Goal: Task Accomplishment & Management: Manage account settings

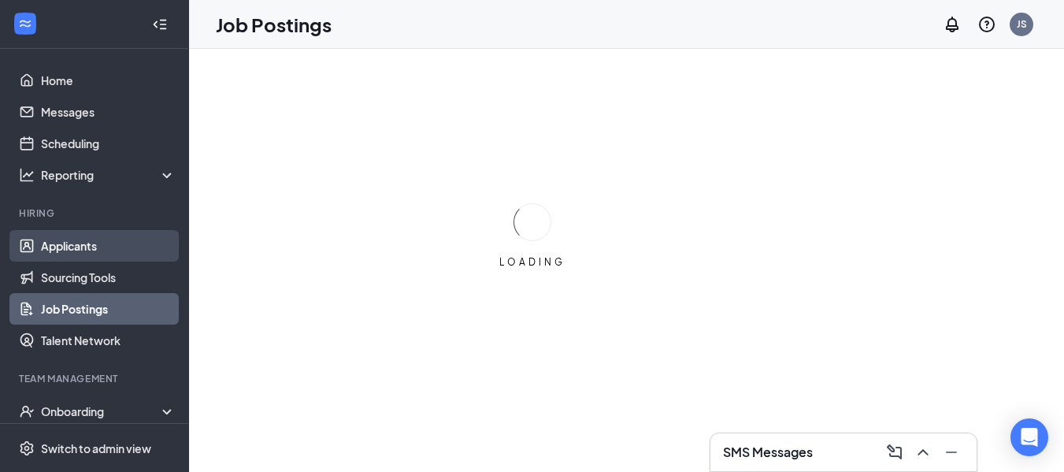
click at [83, 243] on link "Applicants" at bounding box center [108, 246] width 135 height 32
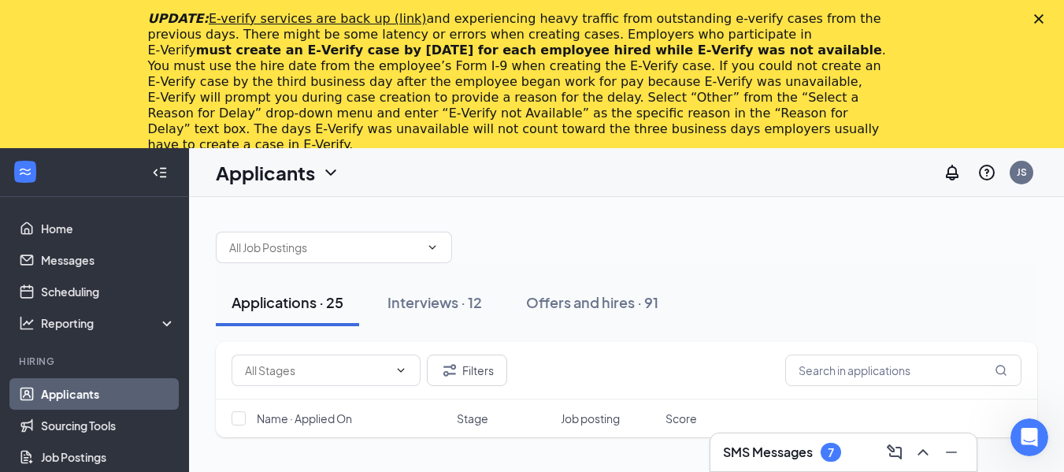
click at [1055, 24] on div "UPDATE: E-verify services are back up (link) and experiencing heavy traffic fro…" at bounding box center [532, 81] width 1064 height 151
click at [1044, 17] on icon "Close" at bounding box center [1038, 18] width 9 height 9
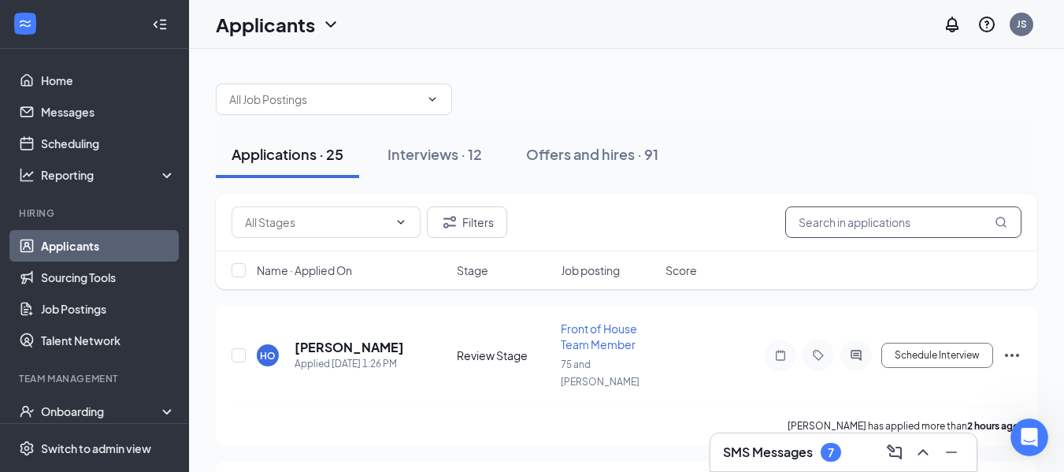
click at [855, 212] on input "text" at bounding box center [903, 222] width 236 height 32
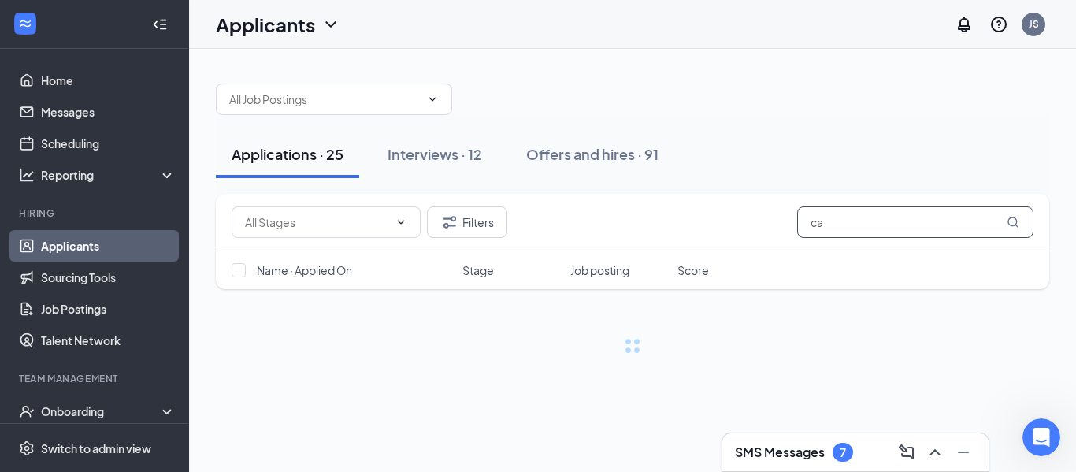
type input "c"
type input "l"
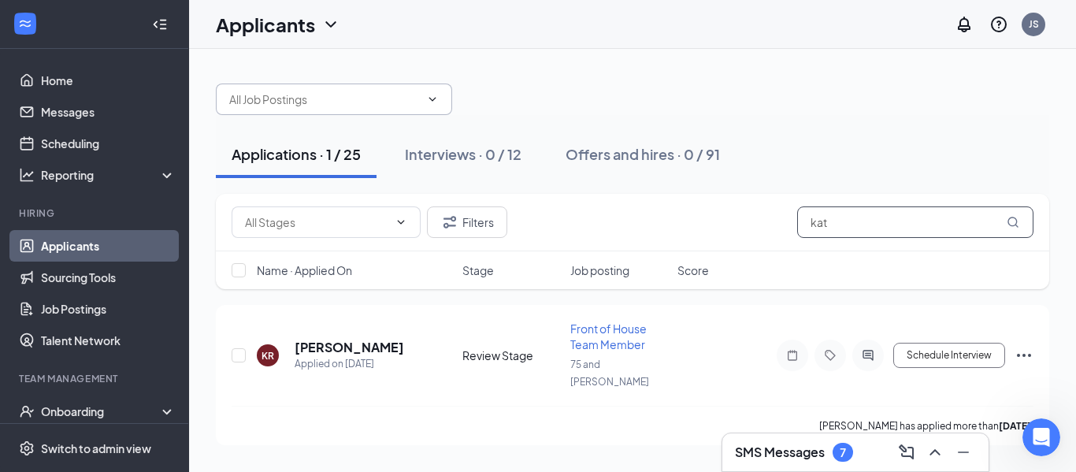
type input "kat"
click at [314, 87] on span at bounding box center [334, 99] width 236 height 32
click at [324, 93] on input "text" at bounding box center [324, 99] width 191 height 17
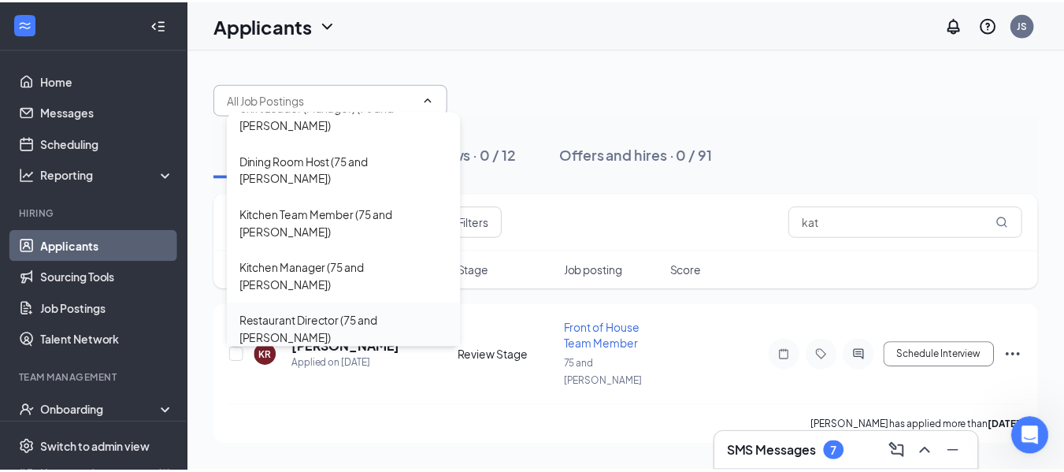
scroll to position [140, 0]
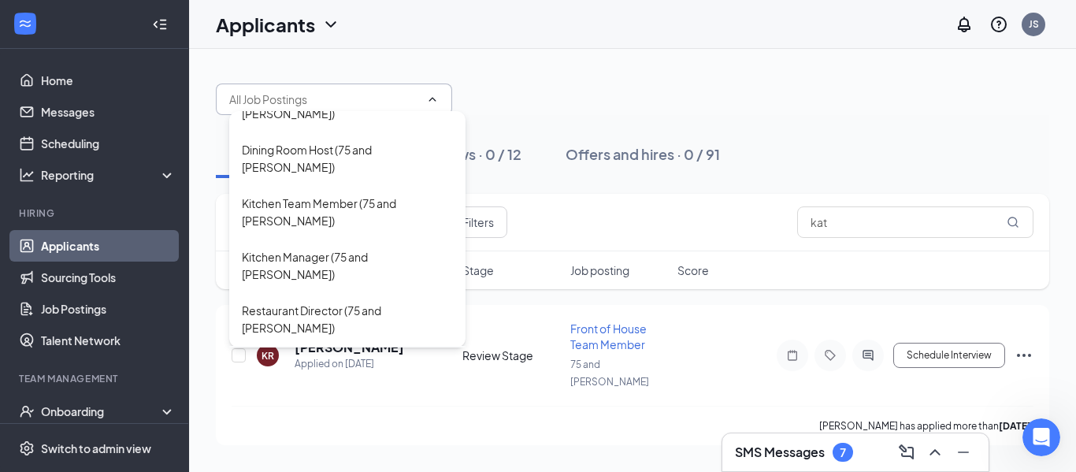
click at [343, 355] on div "Front of House Team Member (75 and [PERSON_NAME])" at bounding box center [347, 372] width 211 height 35
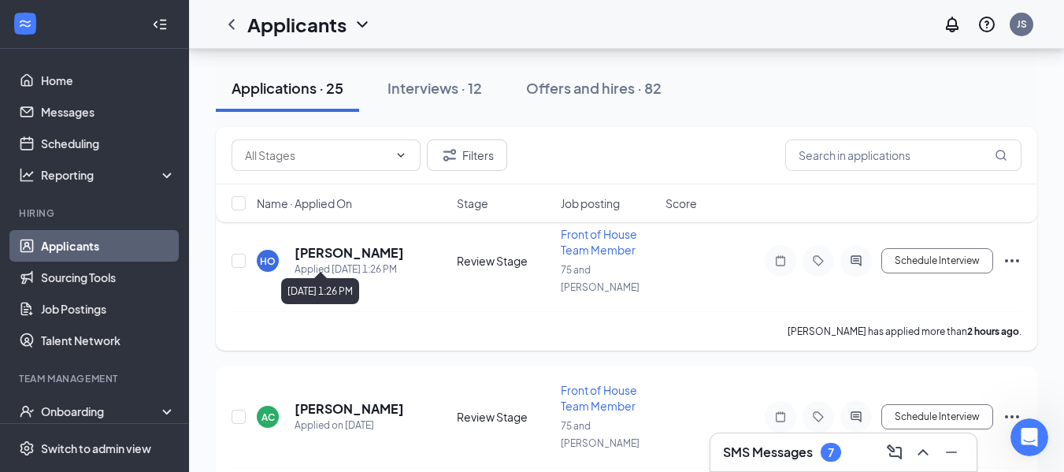
scroll to position [158, 0]
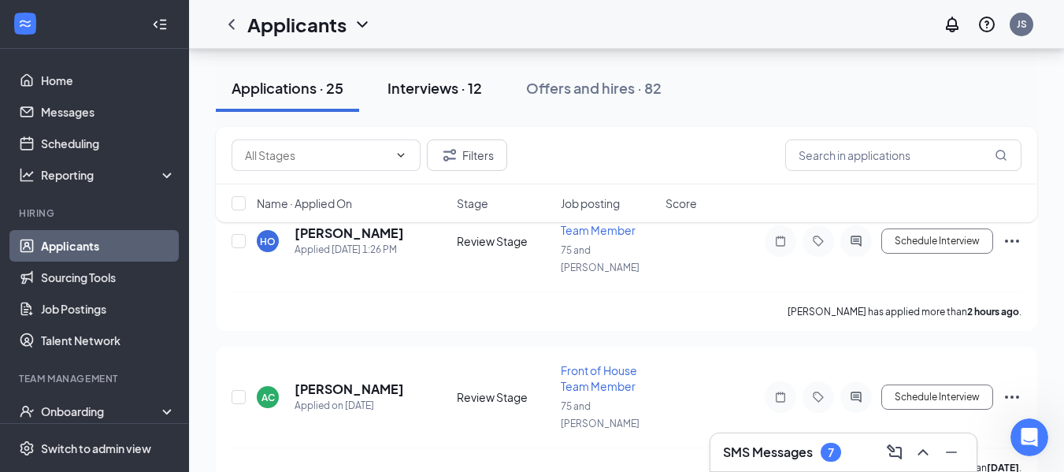
click at [443, 86] on div "Interviews · 12" at bounding box center [435, 88] width 95 height 20
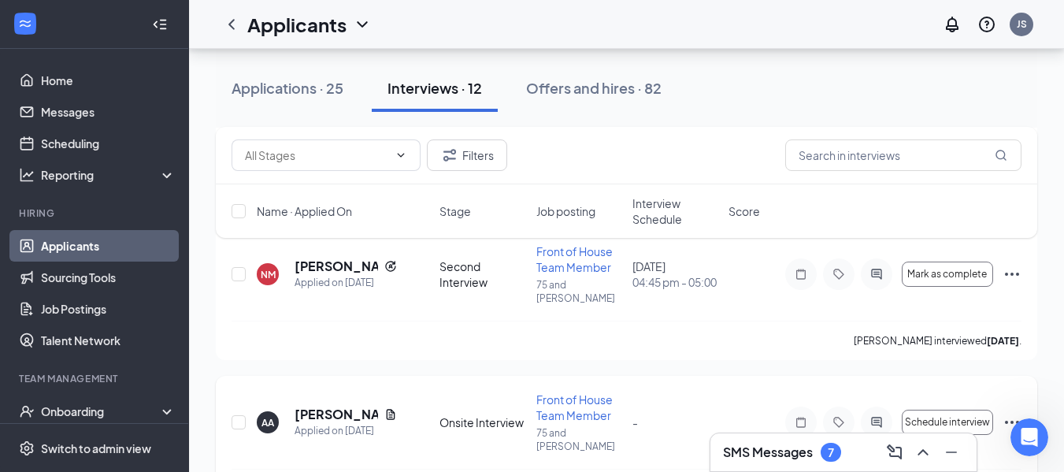
scroll to position [1418, 0]
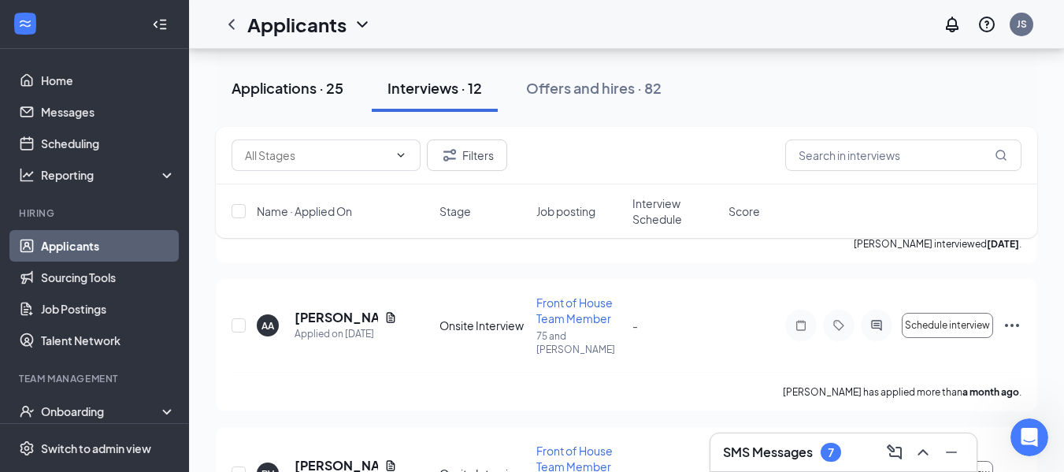
click at [319, 86] on div "Applications · 25" at bounding box center [288, 88] width 112 height 20
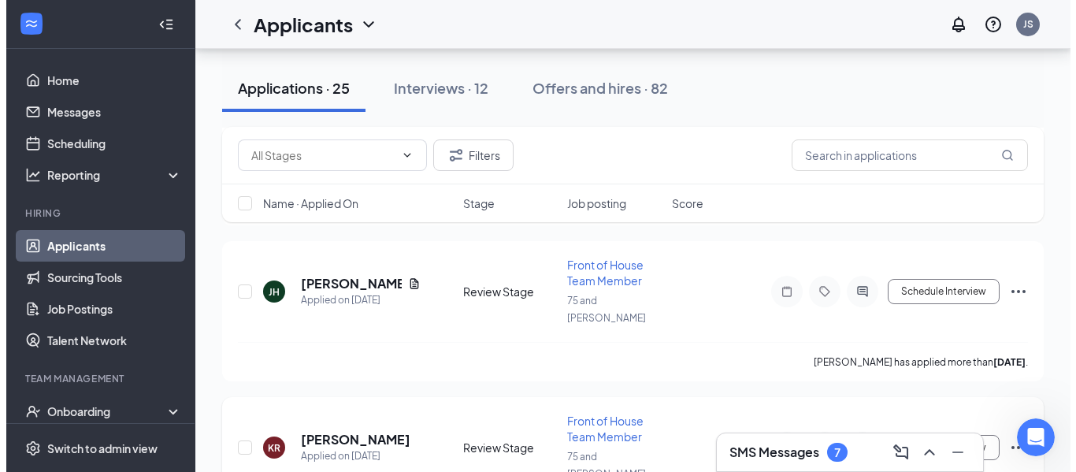
scroll to position [1182, 0]
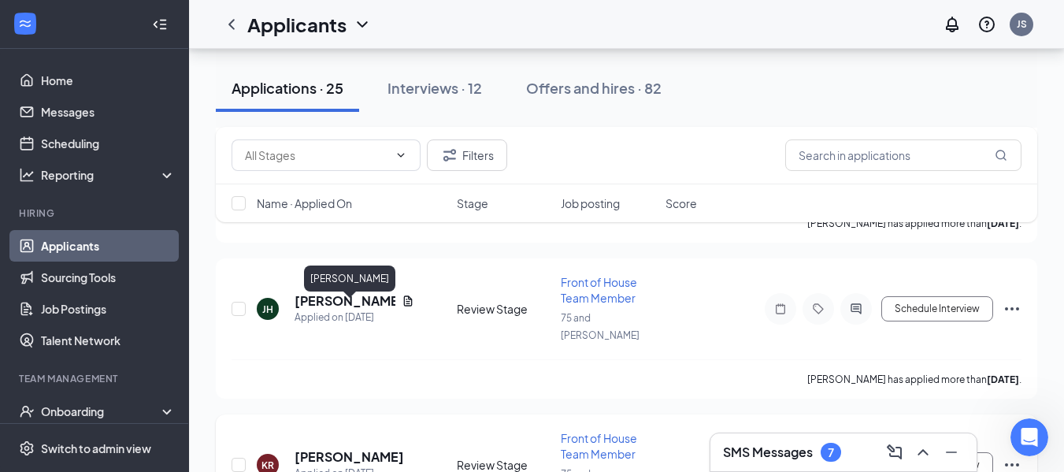
click at [387, 448] on h5 "[PERSON_NAME]" at bounding box center [349, 456] width 109 height 17
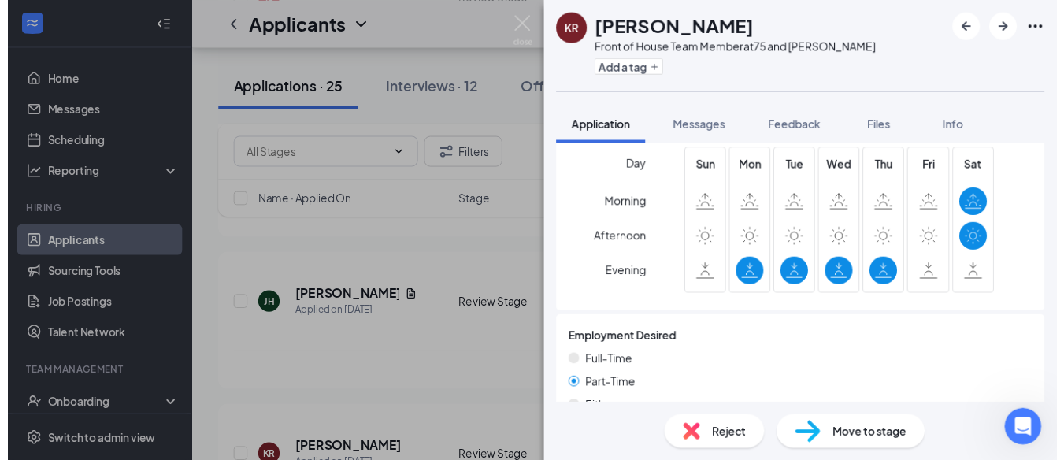
scroll to position [1103, 0]
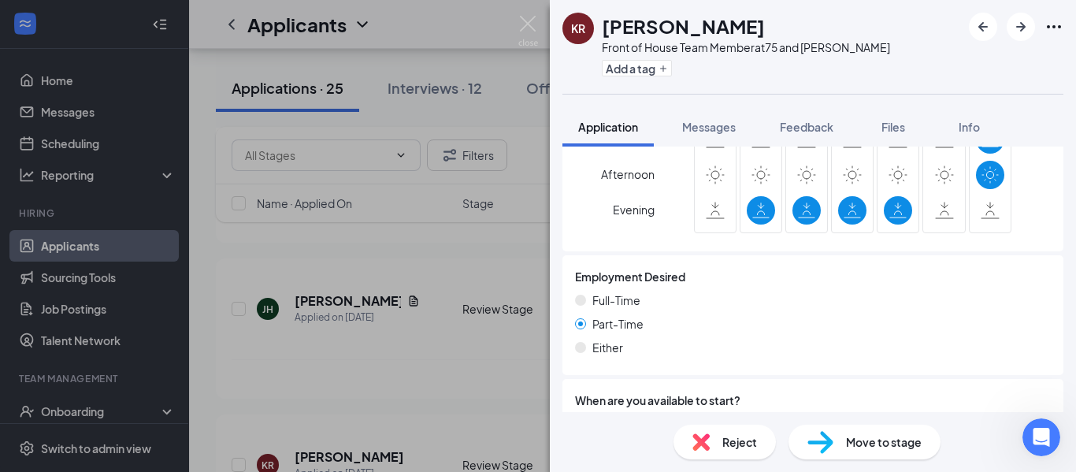
click at [533, 12] on div "KR [PERSON_NAME] Front of House Team Member at 75 and [PERSON_NAME] Add a tag A…" at bounding box center [538, 236] width 1076 height 472
click at [529, 28] on div "Applicants JS" at bounding box center [632, 24] width 887 height 49
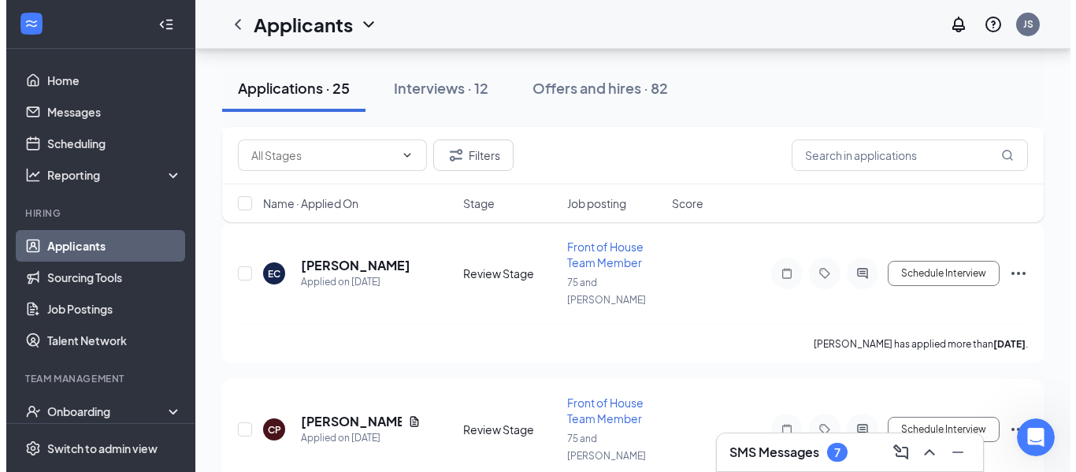
scroll to position [3345, 0]
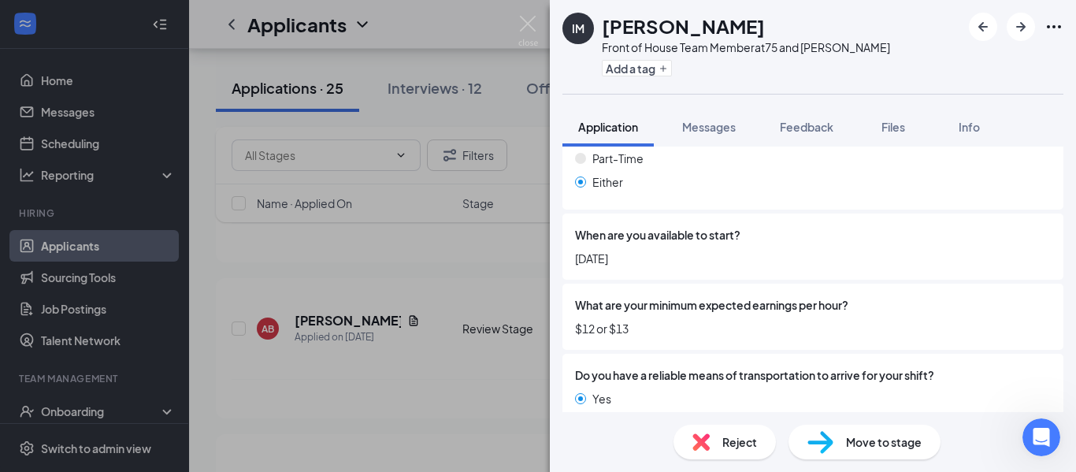
scroll to position [1237, 0]
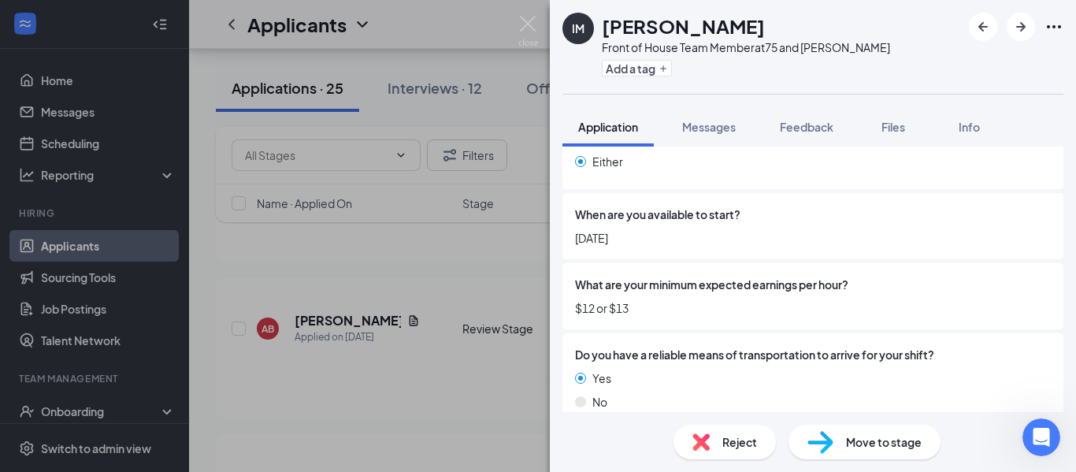
click at [752, 436] on span "Reject" at bounding box center [739, 441] width 35 height 17
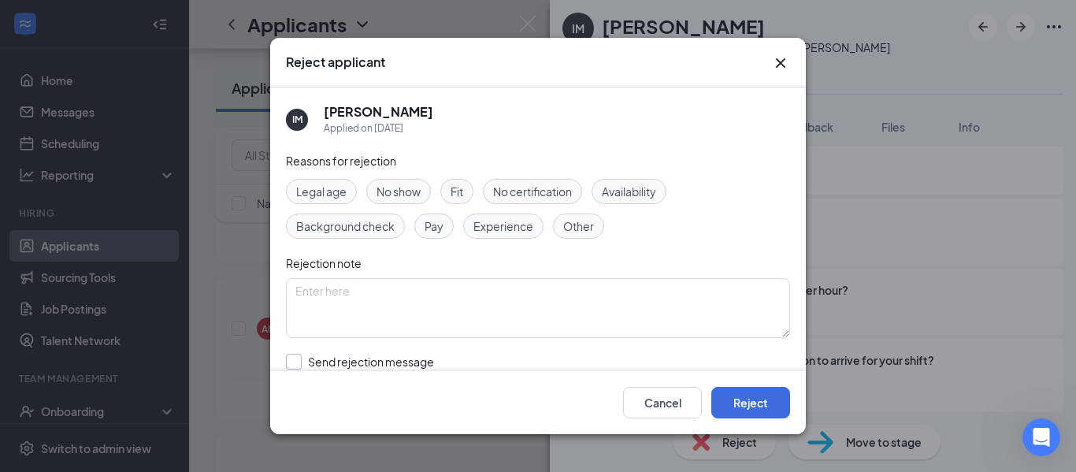
click at [351, 362] on input "Send rejection message If unchecked, the applicant will not receive a rejection…" at bounding box center [465, 371] width 358 height 35
checkbox input "true"
click at [757, 401] on button "Reject" at bounding box center [750, 403] width 79 height 32
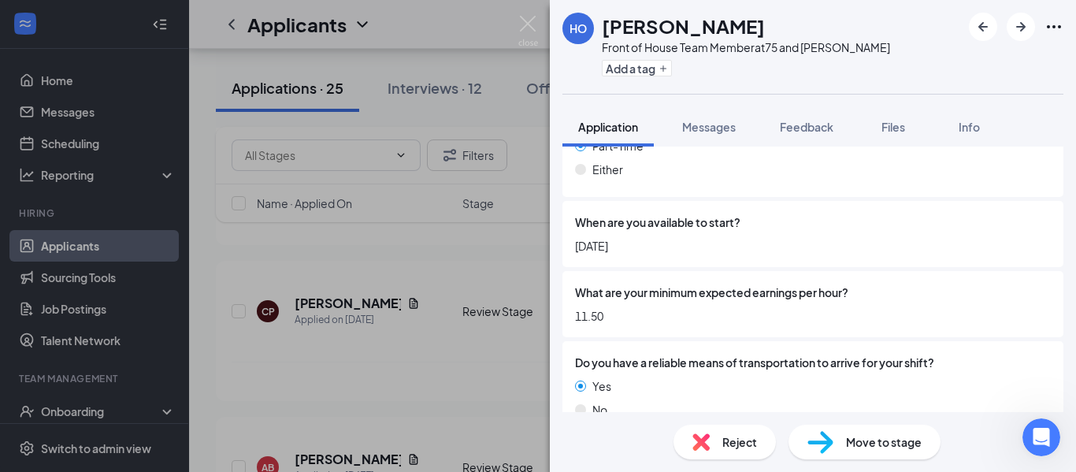
scroll to position [1289, 0]
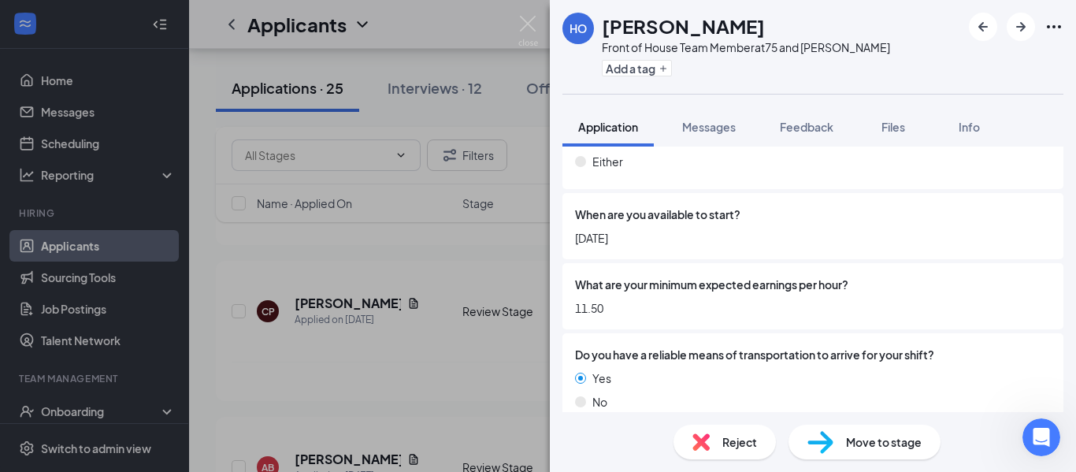
click at [840, 436] on div "Move to stage" at bounding box center [865, 442] width 152 height 35
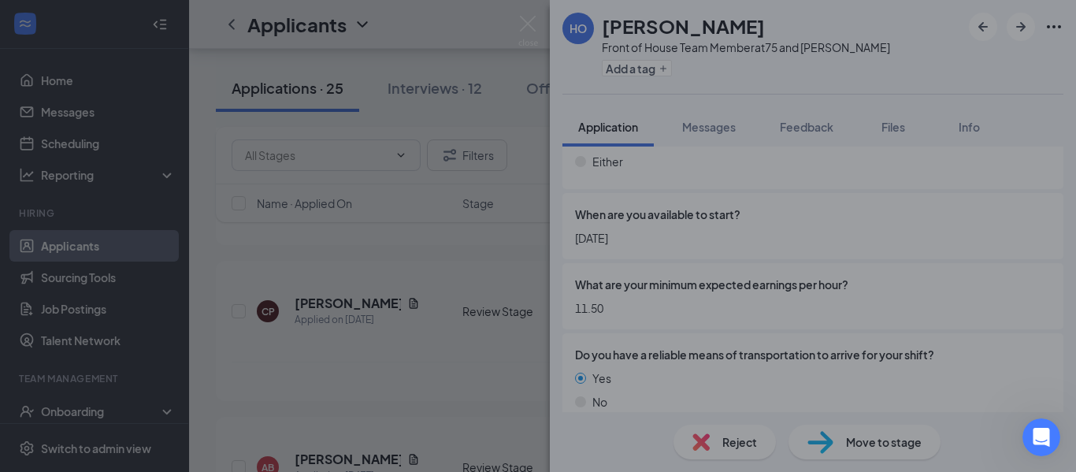
scroll to position [1283, 0]
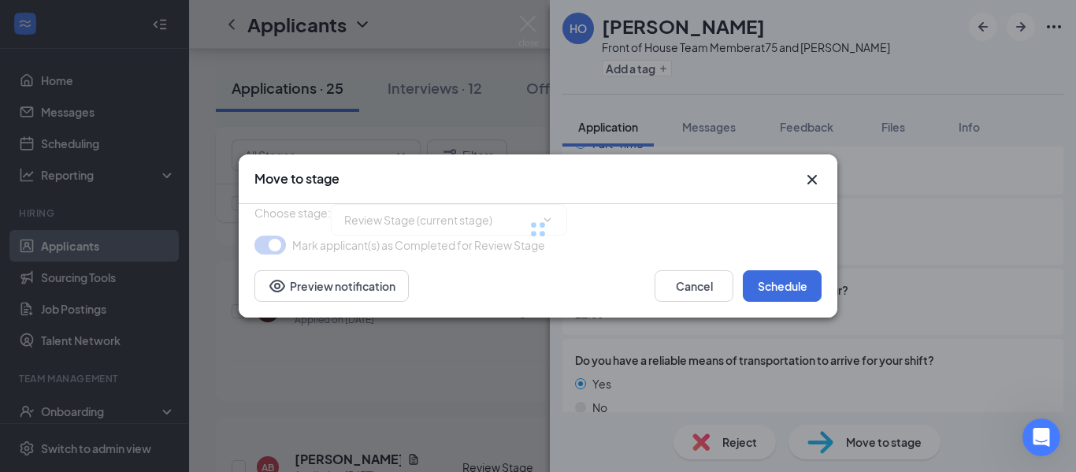
type input "Onsite Interview (next stage)"
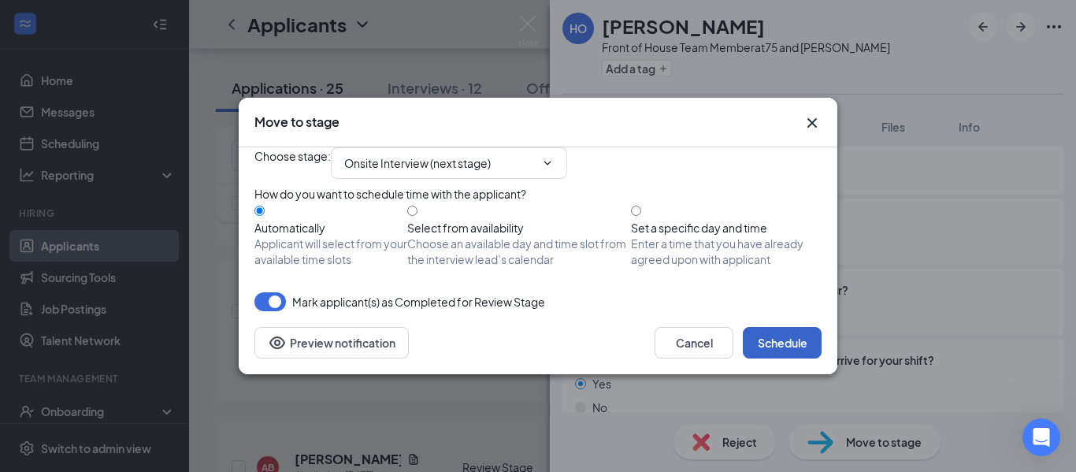
click at [789, 358] on button "Schedule" at bounding box center [782, 343] width 79 height 32
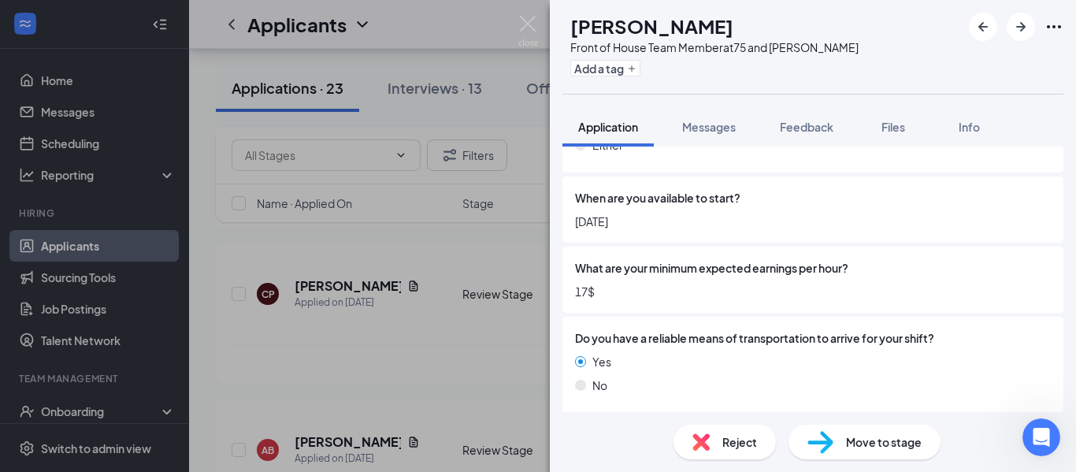
scroll to position [1289, 0]
click at [710, 442] on div "Reject" at bounding box center [725, 442] width 102 height 35
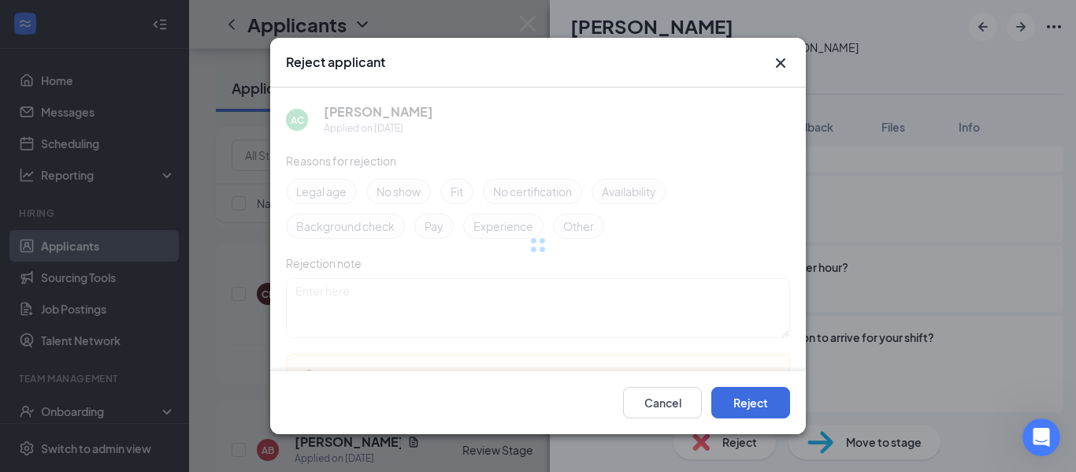
scroll to position [1283, 0]
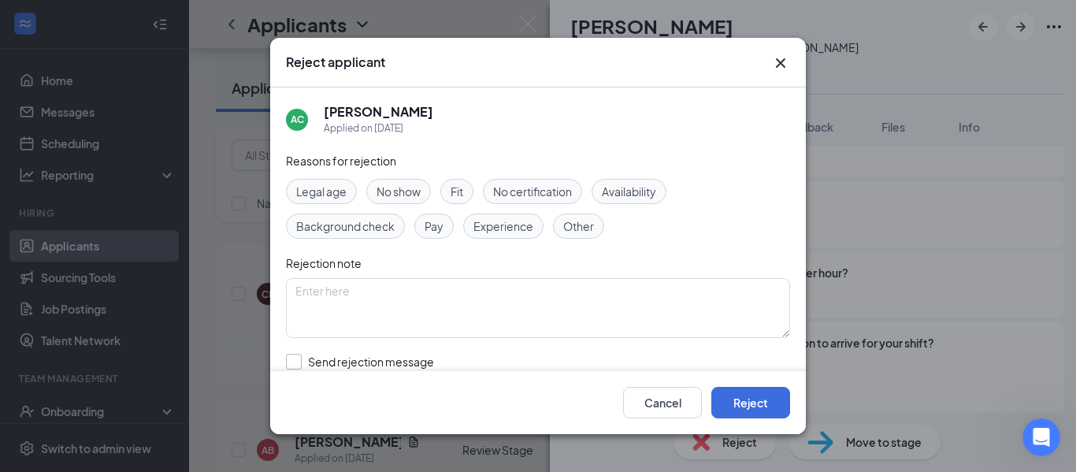
click at [425, 362] on input "Send rejection message If unchecked, the applicant will not receive a rejection…" at bounding box center [465, 371] width 358 height 35
checkbox input "true"
click at [735, 399] on button "Reject" at bounding box center [750, 403] width 79 height 32
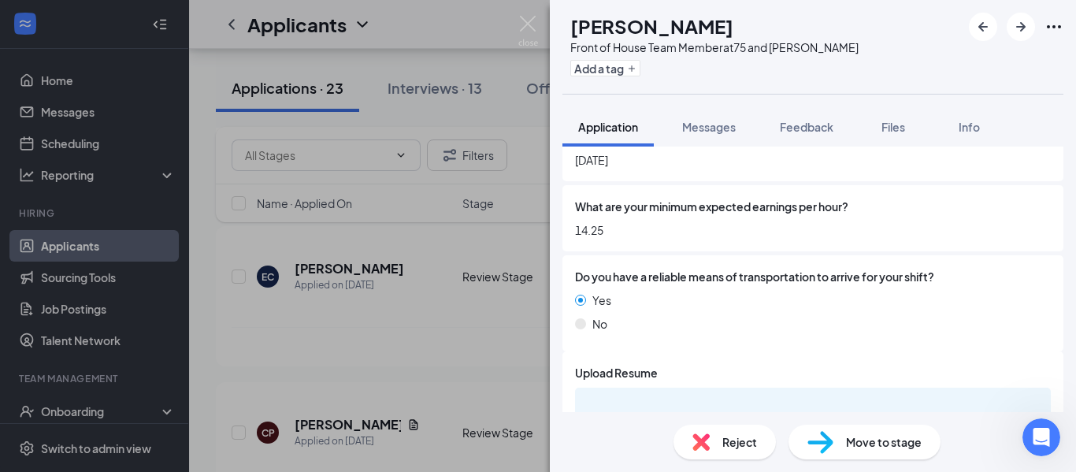
scroll to position [1360, 0]
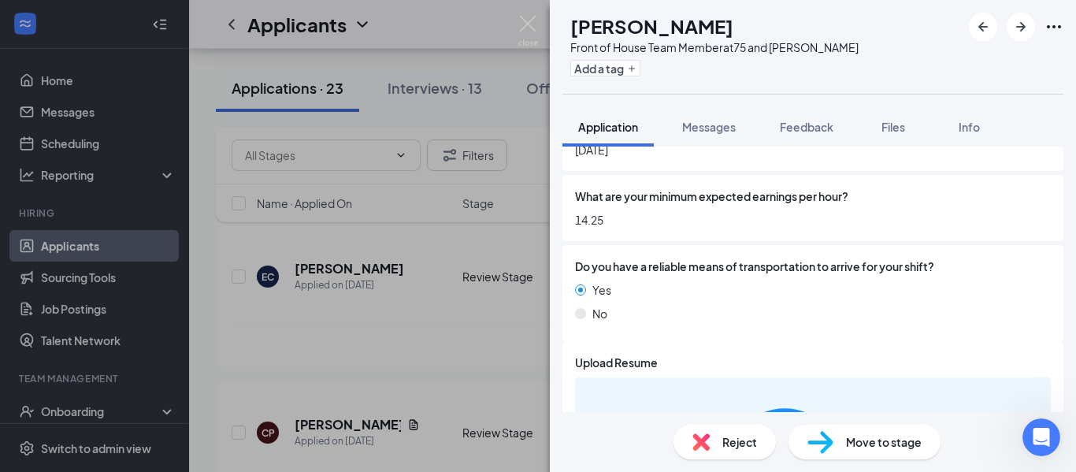
click at [713, 441] on div "Reject" at bounding box center [725, 442] width 102 height 35
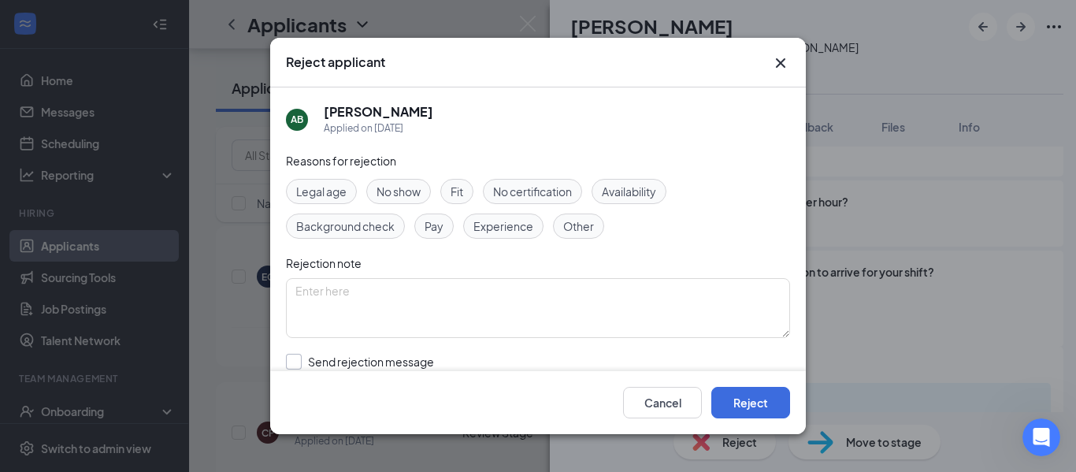
click at [414, 356] on input "Send rejection message If unchecked, the applicant will not receive a rejection…" at bounding box center [465, 371] width 358 height 35
checkbox input "true"
click at [747, 402] on button "Reject" at bounding box center [750, 403] width 79 height 32
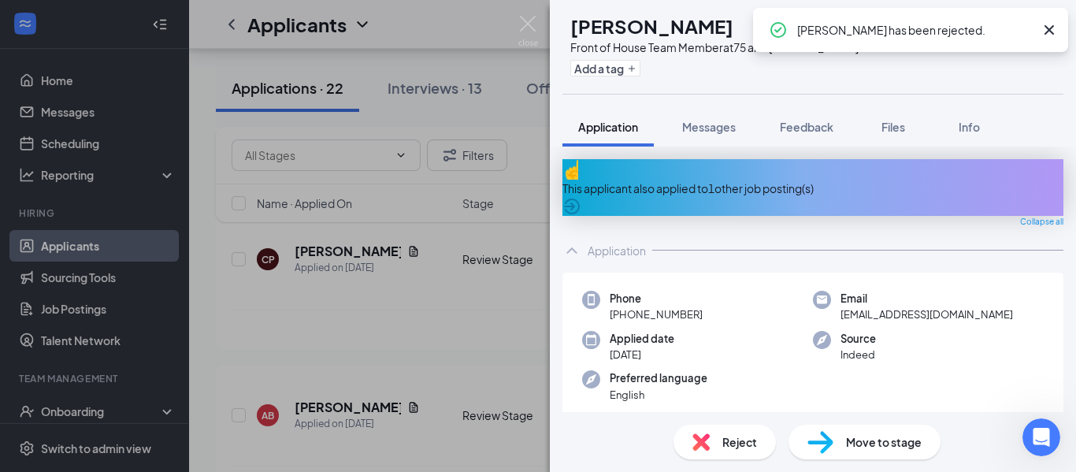
click at [718, 180] on div "This applicant also applied to 1 other job posting(s)" at bounding box center [812, 188] width 501 height 17
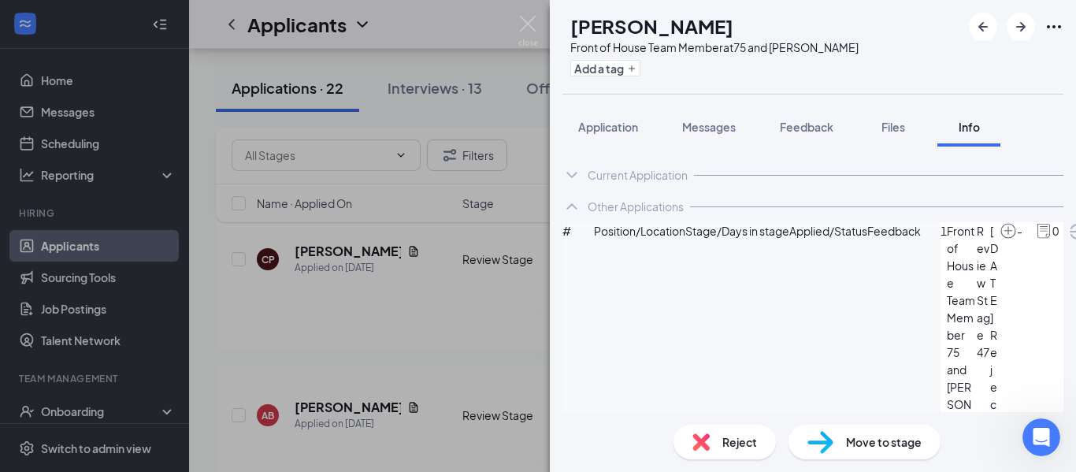
click at [574, 175] on icon "ChevronDown" at bounding box center [571, 175] width 10 height 6
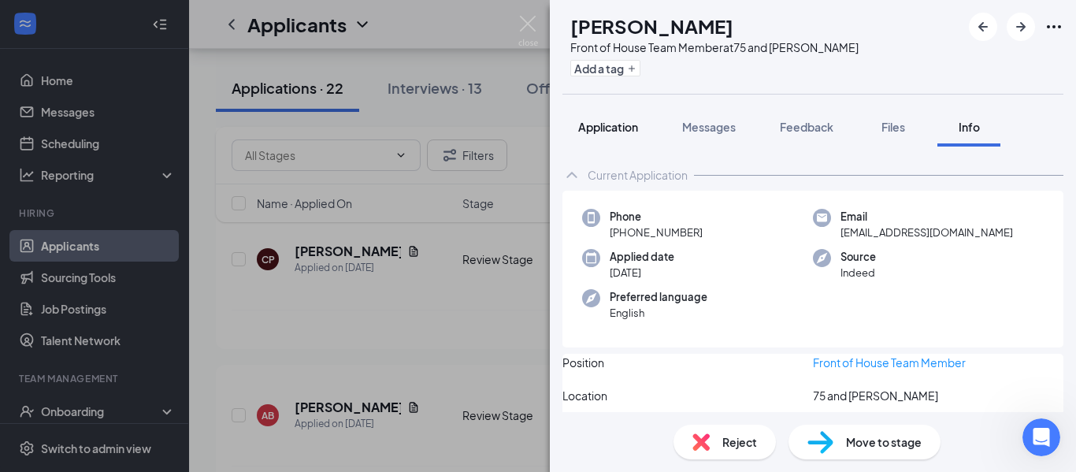
click at [589, 119] on div "Application" at bounding box center [608, 127] width 60 height 16
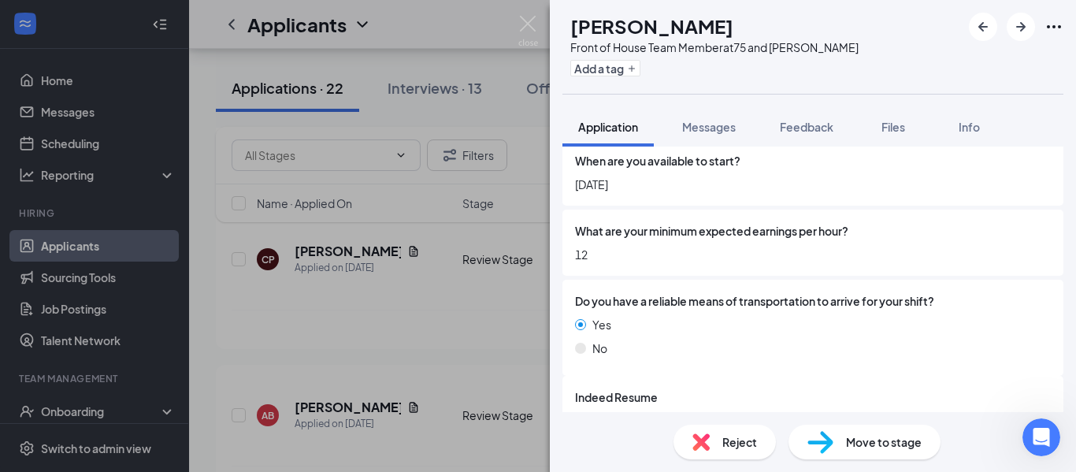
scroll to position [1404, 0]
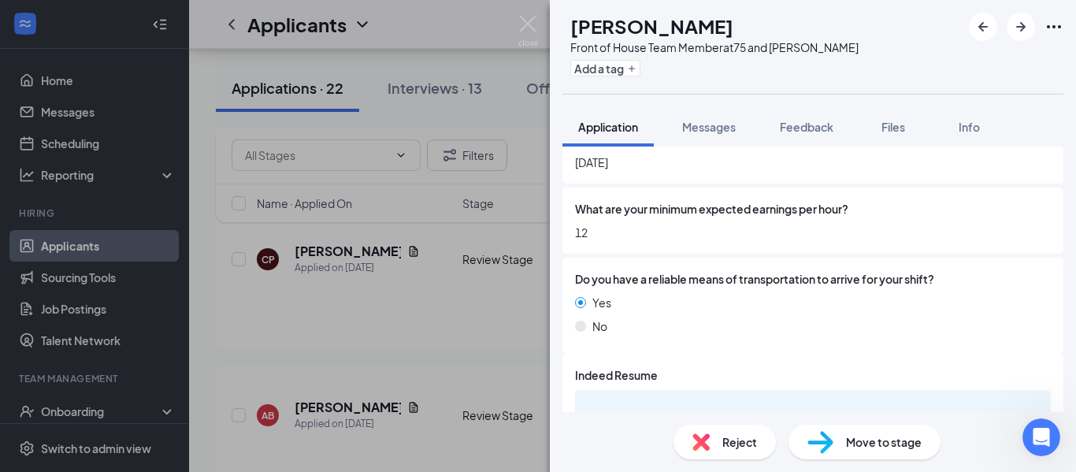
click at [718, 438] on div "Reject" at bounding box center [725, 442] width 102 height 35
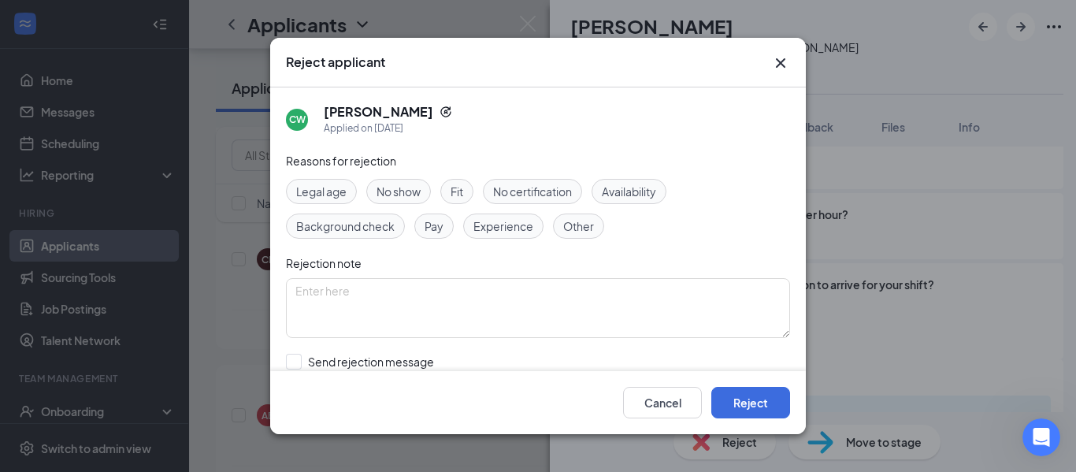
click at [423, 354] on input "Send rejection message If unchecked, the applicant will not receive a rejection…" at bounding box center [465, 371] width 358 height 35
checkbox input "true"
click at [737, 398] on button "Reject" at bounding box center [750, 403] width 79 height 32
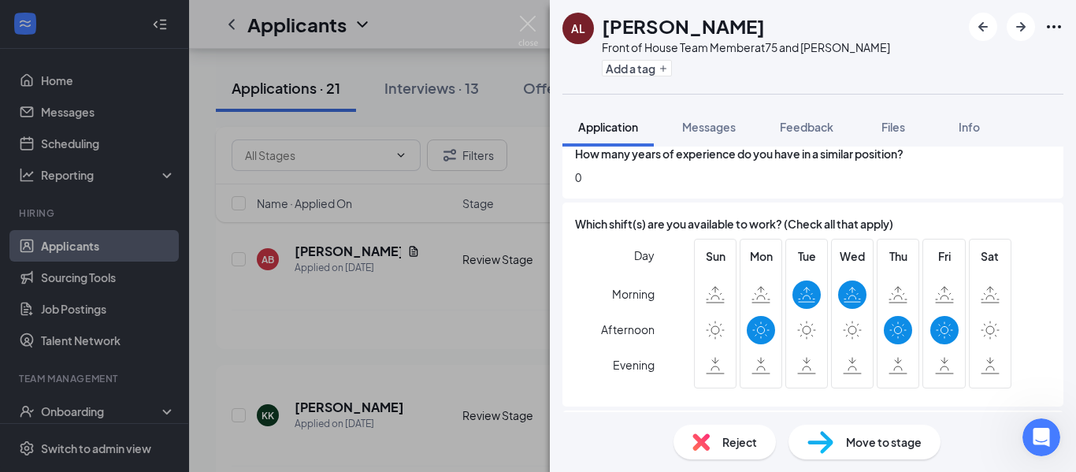
scroll to position [1024, 0]
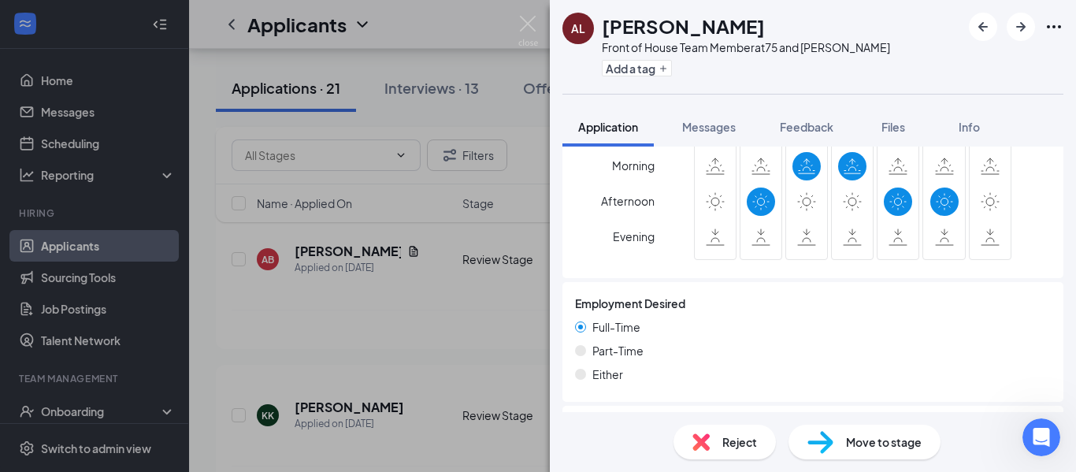
click at [715, 438] on div "Reject" at bounding box center [725, 442] width 102 height 35
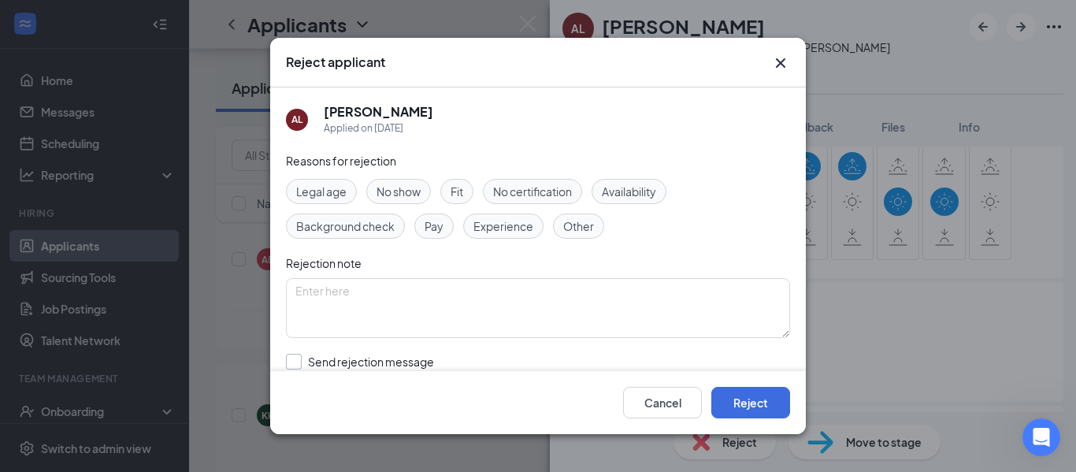
click at [349, 354] on div "Reasons for rejection Legal age No show Fit No certification Availability Backg…" at bounding box center [538, 310] width 504 height 317
click at [393, 359] on input "Send rejection message If unchecked, the applicant will not receive a rejection…" at bounding box center [465, 371] width 358 height 35
checkbox input "true"
click at [732, 399] on button "Reject" at bounding box center [750, 403] width 79 height 32
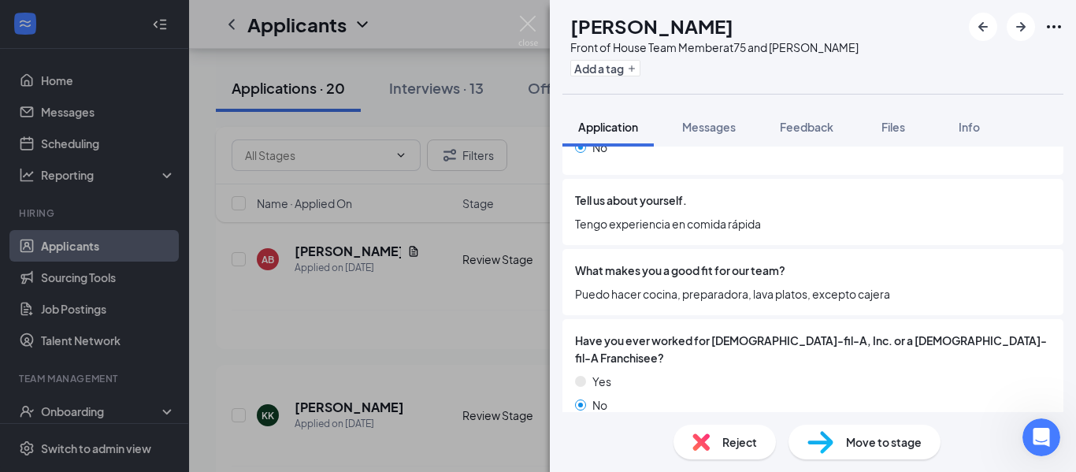
scroll to position [473, 0]
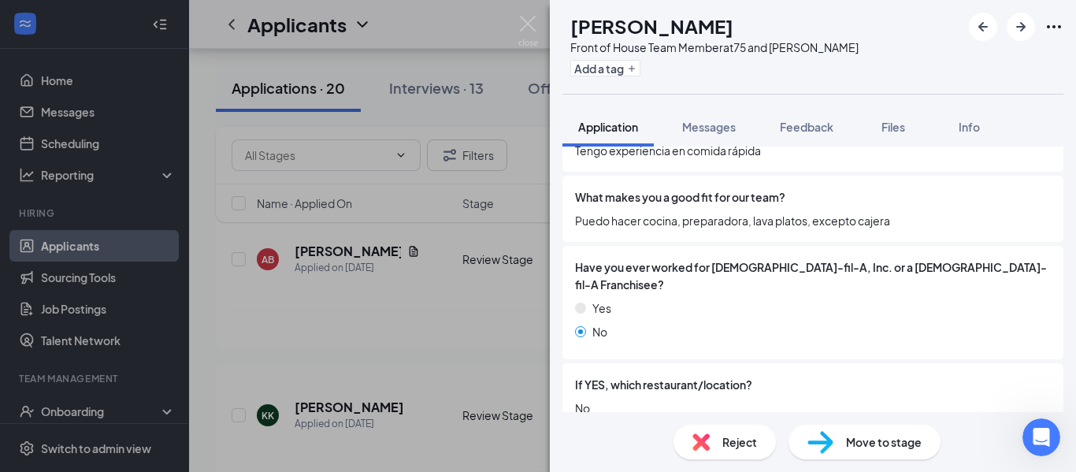
click at [742, 443] on span "Reject" at bounding box center [739, 441] width 35 height 17
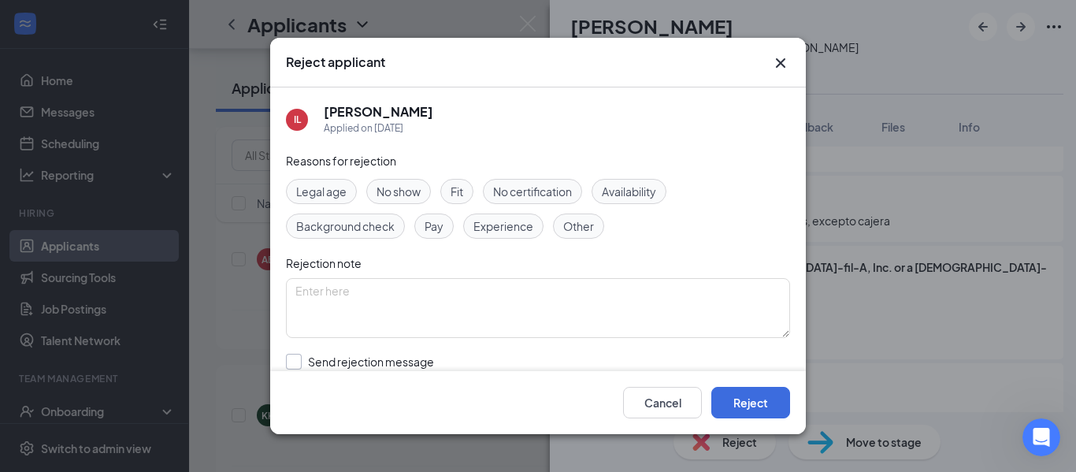
click at [401, 364] on input "Send rejection message If unchecked, the applicant will not receive a rejection…" at bounding box center [465, 371] width 358 height 35
checkbox input "true"
click at [758, 399] on button "Reject" at bounding box center [750, 403] width 79 height 32
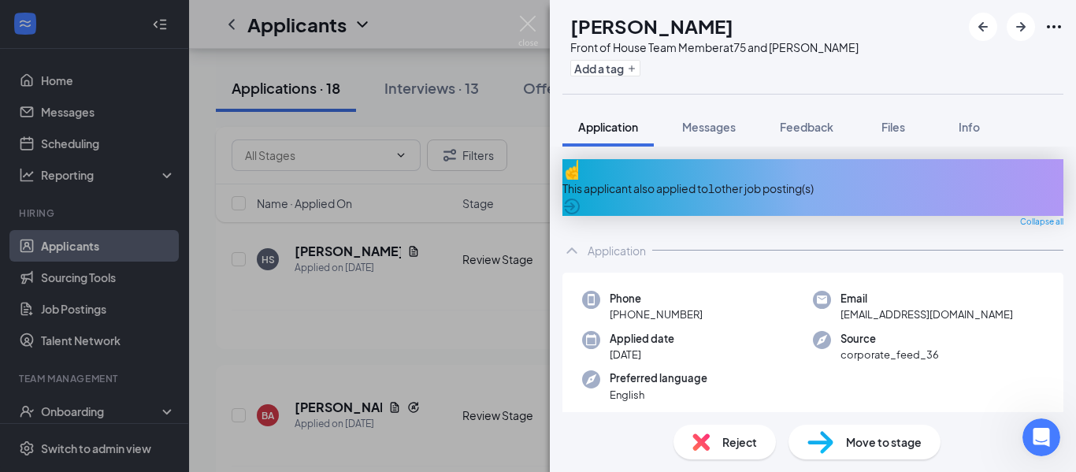
click at [722, 184] on div "This applicant also applied to 1 other job posting(s)" at bounding box center [812, 188] width 501 height 17
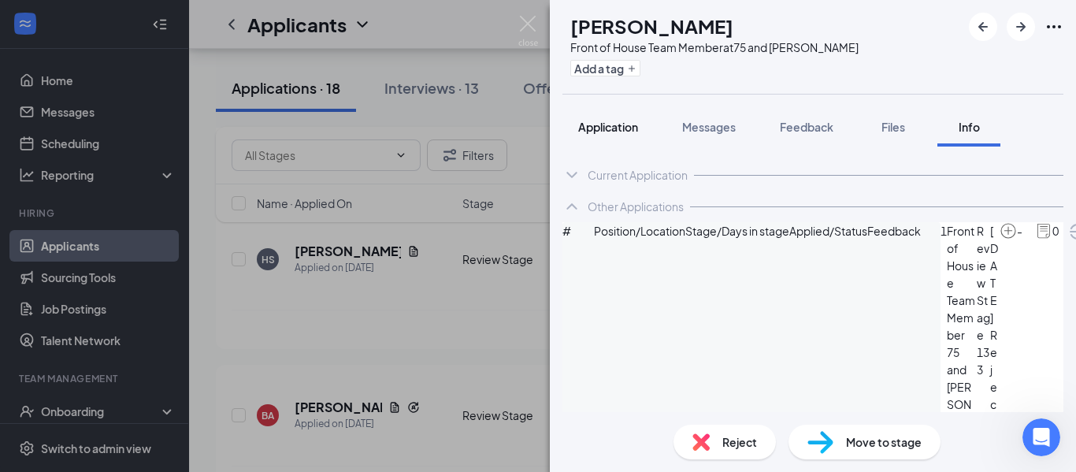
click at [599, 121] on span "Application" at bounding box center [608, 127] width 60 height 14
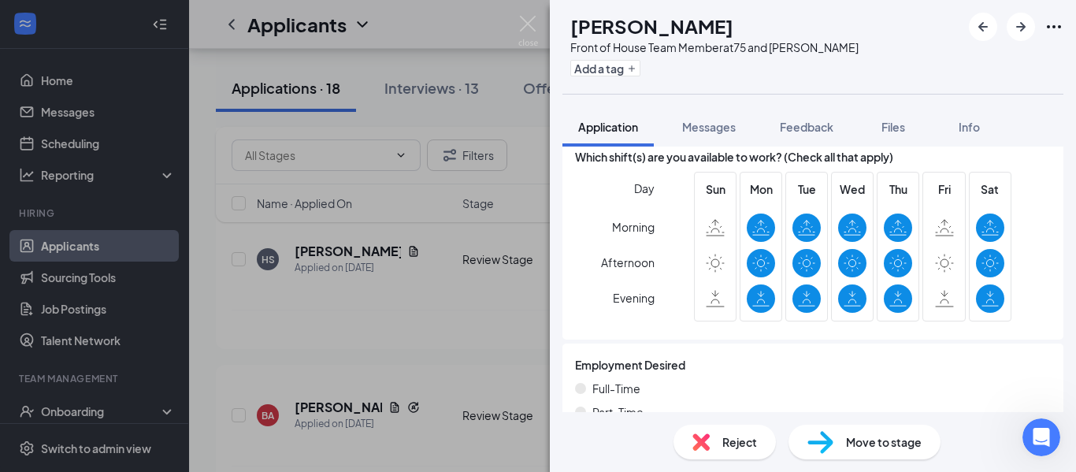
scroll to position [1024, 0]
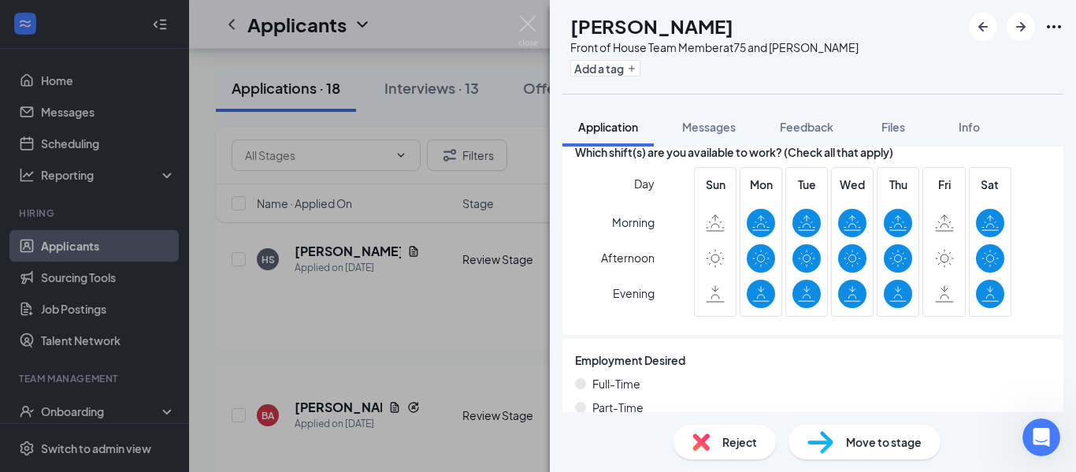
click at [729, 449] on span "Reject" at bounding box center [739, 441] width 35 height 17
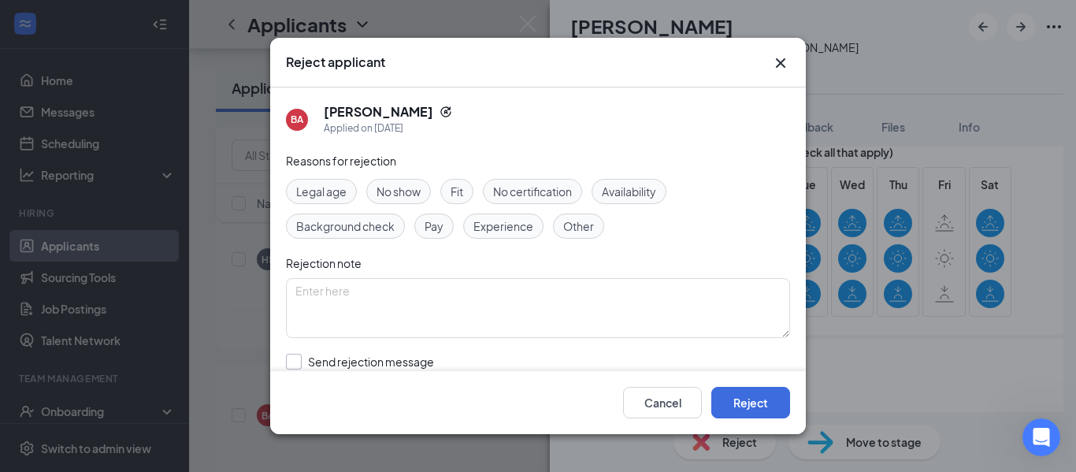
click at [432, 361] on input "Send rejection message If unchecked, the applicant will not receive a rejection…" at bounding box center [465, 371] width 358 height 35
checkbox input "true"
click at [755, 401] on button "Reject" at bounding box center [750, 403] width 79 height 32
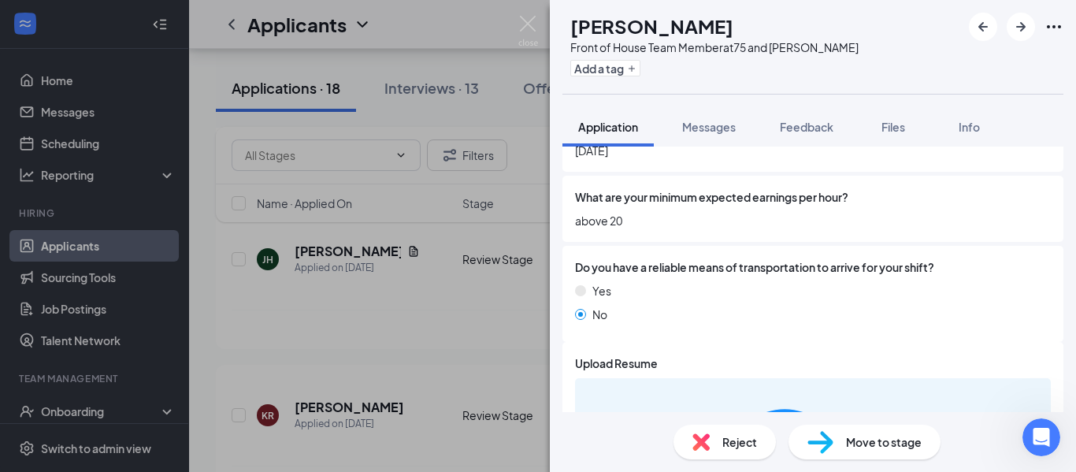
scroll to position [1290, 0]
click at [725, 443] on span "Reject" at bounding box center [739, 441] width 35 height 17
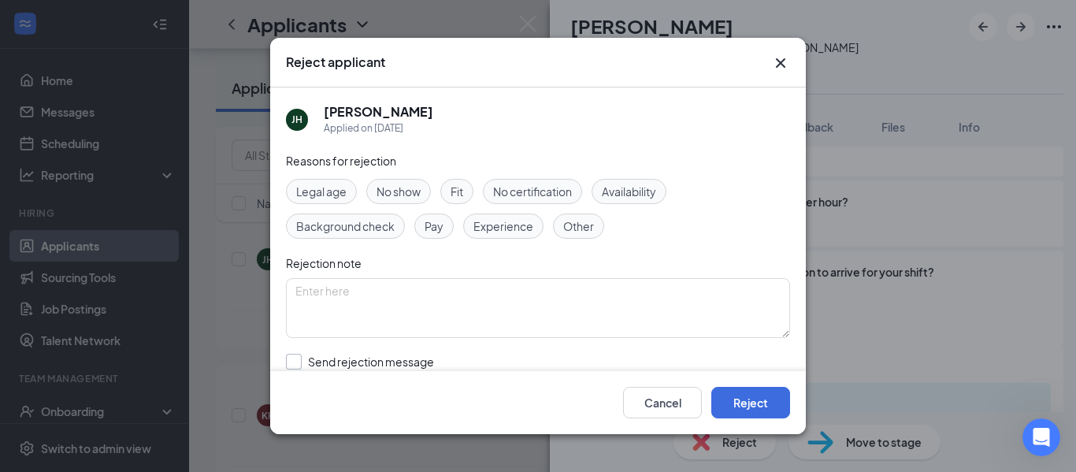
drag, startPoint x: 360, startPoint y: 367, endPoint x: 379, endPoint y: 364, distance: 19.2
click at [360, 366] on input "Send rejection message If unchecked, the applicant will not receive a rejection…" at bounding box center [465, 371] width 358 height 35
checkbox input "true"
click at [742, 402] on button "Reject" at bounding box center [750, 403] width 79 height 32
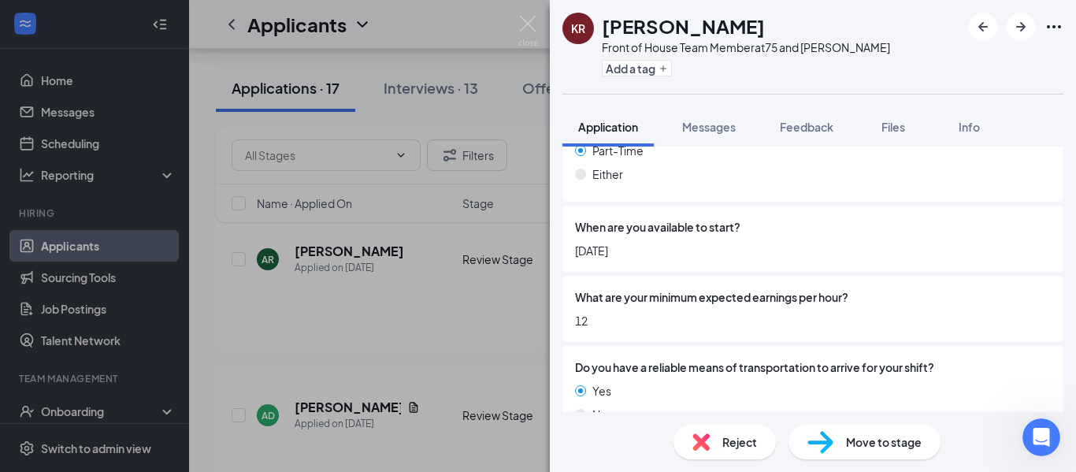
scroll to position [1289, 0]
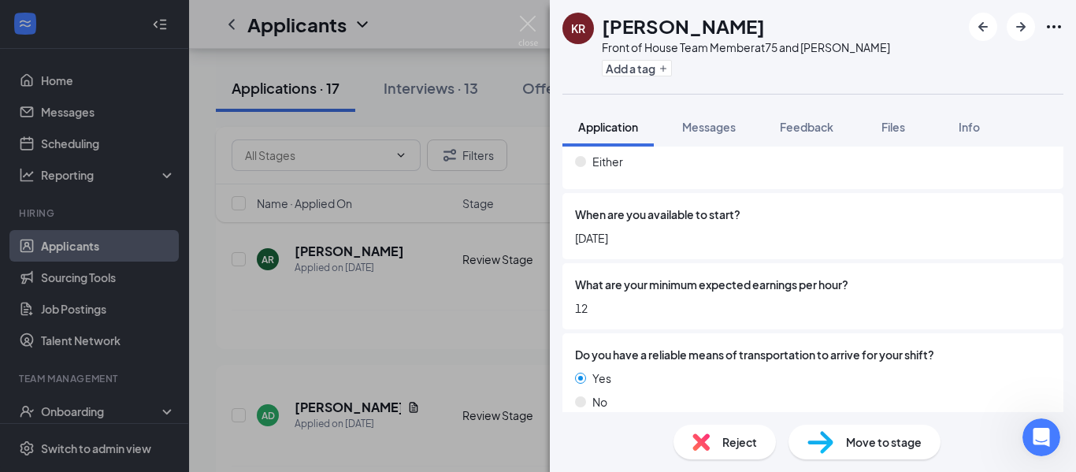
click at [738, 444] on span "Reject" at bounding box center [739, 441] width 35 height 17
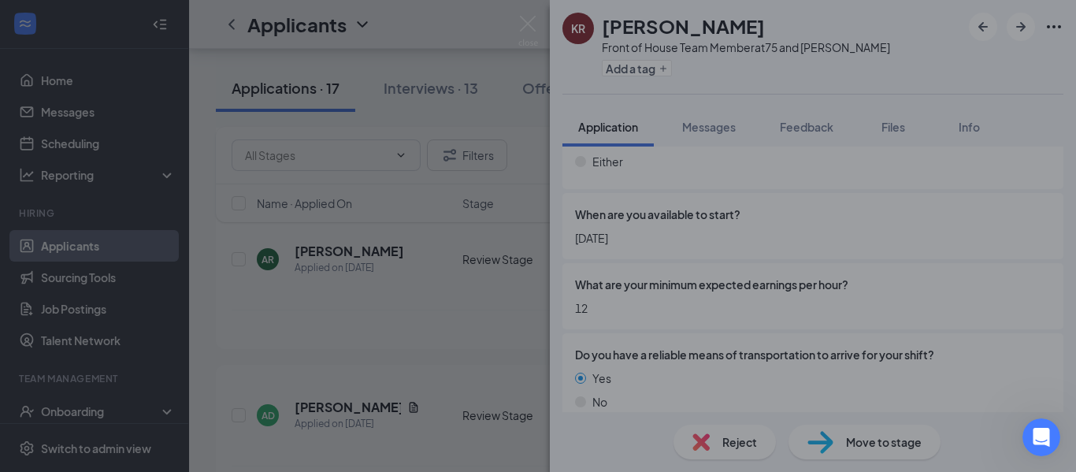
scroll to position [1283, 0]
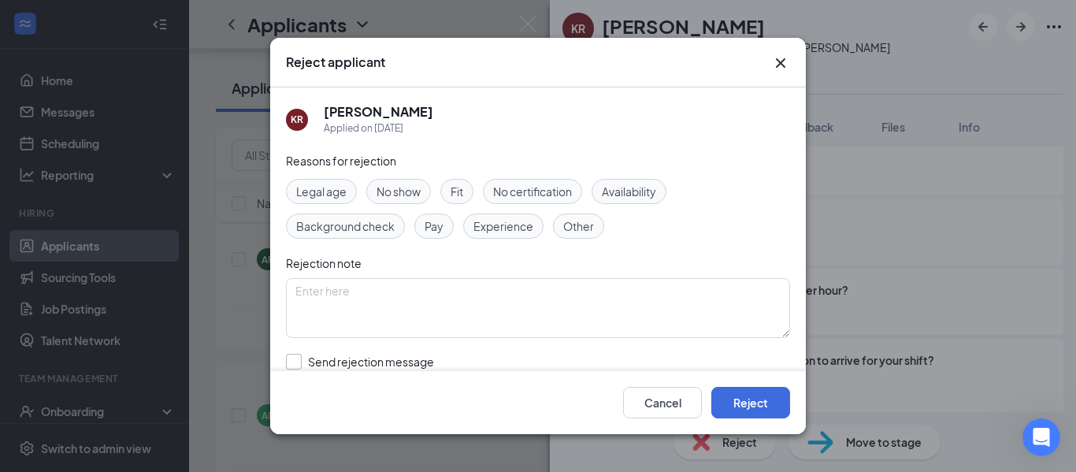
click at [369, 362] on input "Send rejection message If unchecked, the applicant will not receive a rejection…" at bounding box center [465, 371] width 358 height 35
checkbox input "true"
click at [749, 399] on button "Reject" at bounding box center [750, 403] width 79 height 32
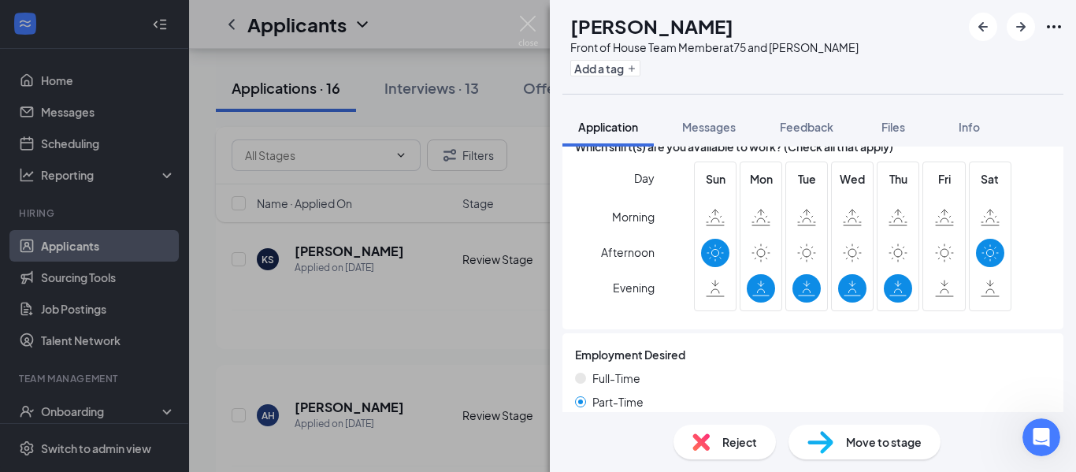
scroll to position [1103, 0]
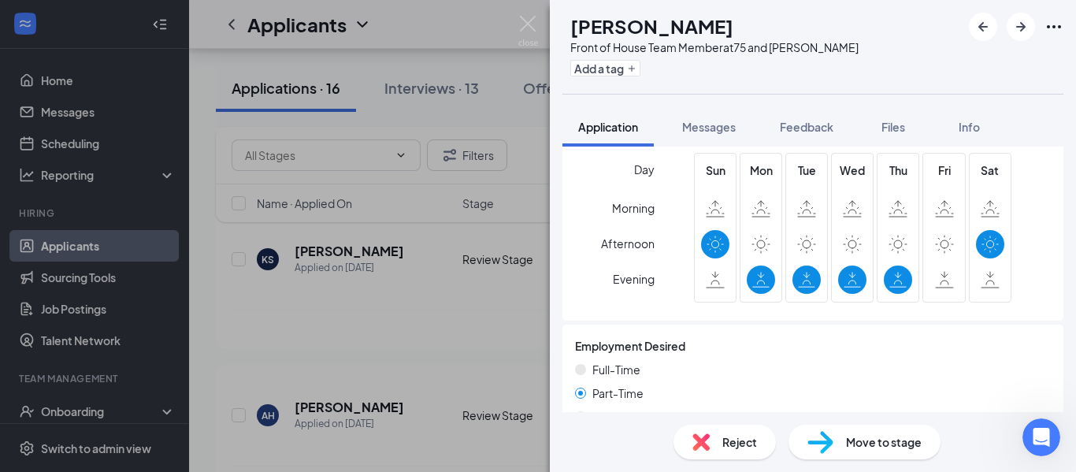
click at [821, 438] on img at bounding box center [820, 442] width 26 height 23
type input "Onsite Interview (next stage)"
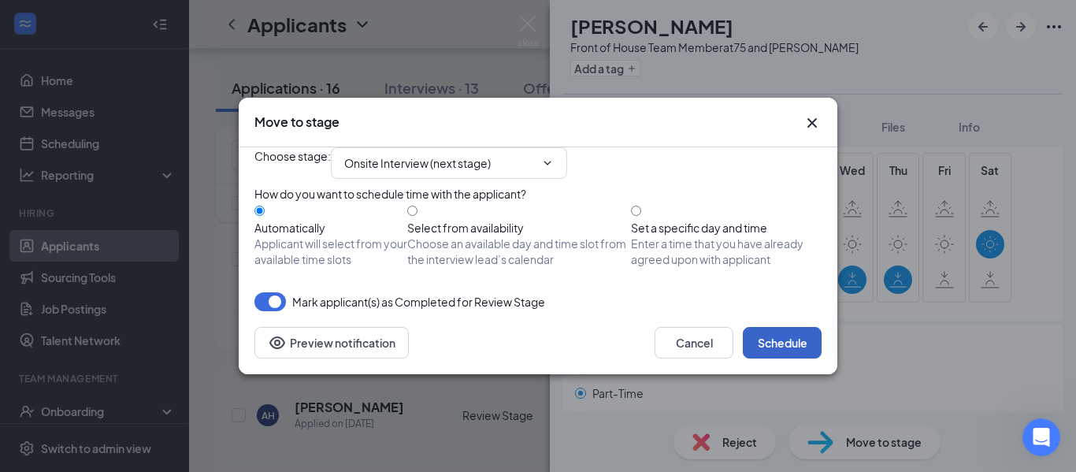
click at [781, 358] on button "Schedule" at bounding box center [782, 343] width 79 height 32
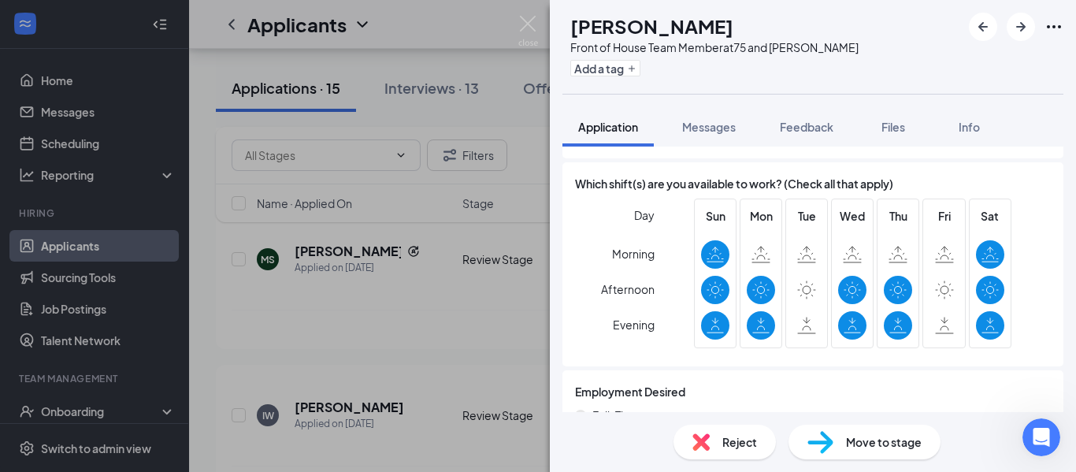
scroll to position [1024, 0]
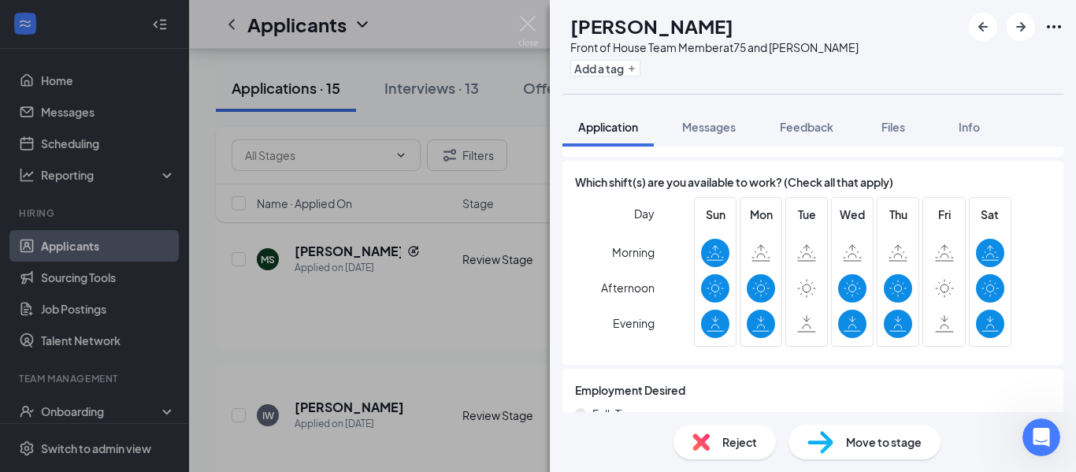
click at [856, 442] on span "Move to stage" at bounding box center [884, 441] width 76 height 17
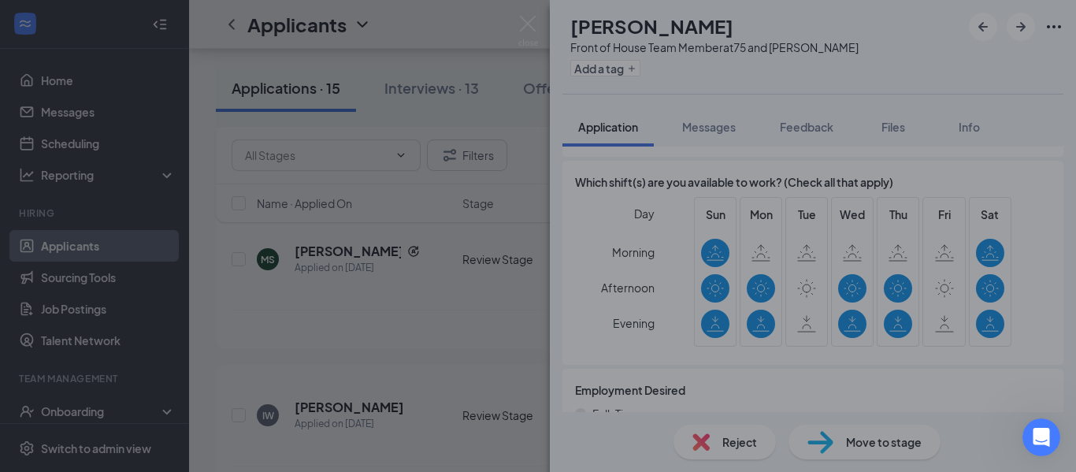
type input "Onsite Interview (next stage)"
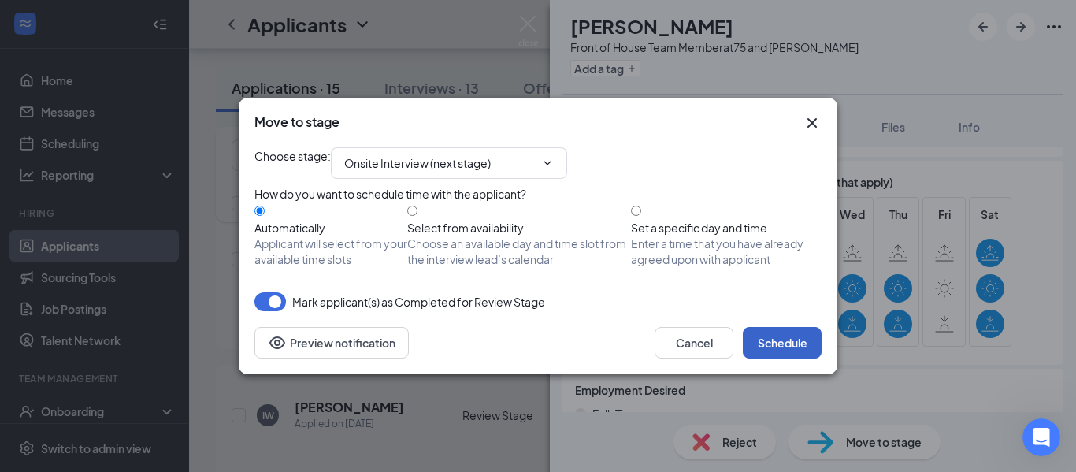
click at [770, 358] on button "Schedule" at bounding box center [782, 343] width 79 height 32
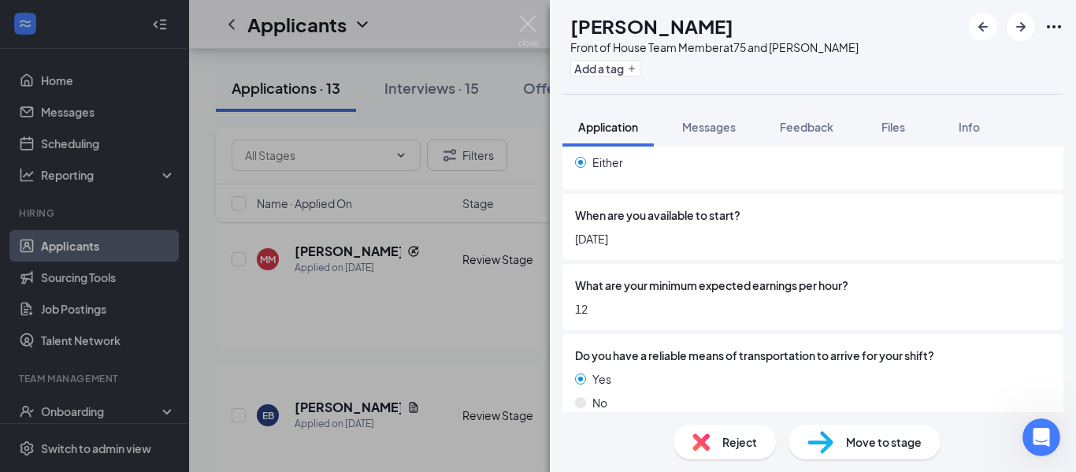
scroll to position [1254, 0]
click at [740, 442] on span "Reject" at bounding box center [739, 441] width 35 height 17
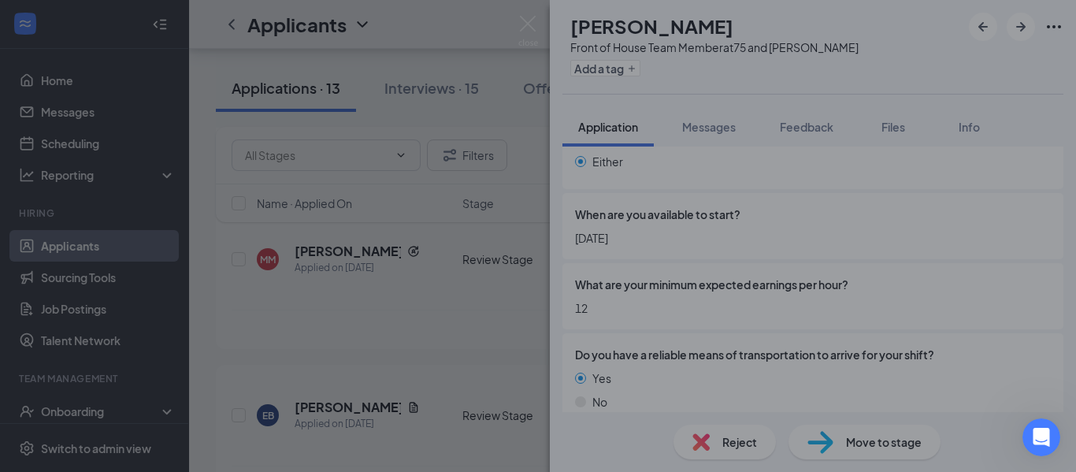
scroll to position [1249, 0]
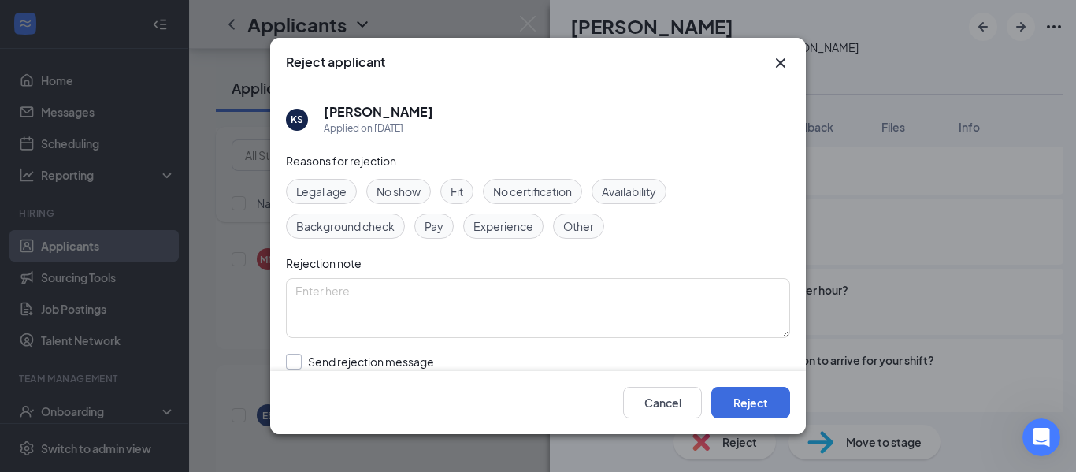
drag, startPoint x: 316, startPoint y: 359, endPoint x: 331, endPoint y: 358, distance: 15.0
click at [317, 359] on input "Send rejection message If unchecked, the applicant will not receive a rejection…" at bounding box center [465, 371] width 358 height 35
checkbox input "true"
click at [751, 395] on button "Reject" at bounding box center [750, 403] width 79 height 32
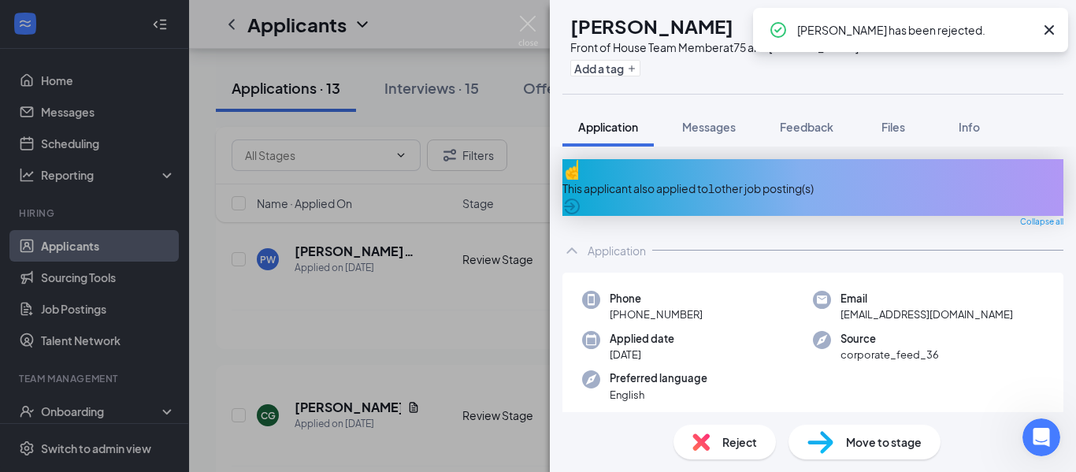
click at [751, 180] on div "This applicant also applied to 1 other job posting(s)" at bounding box center [812, 188] width 501 height 17
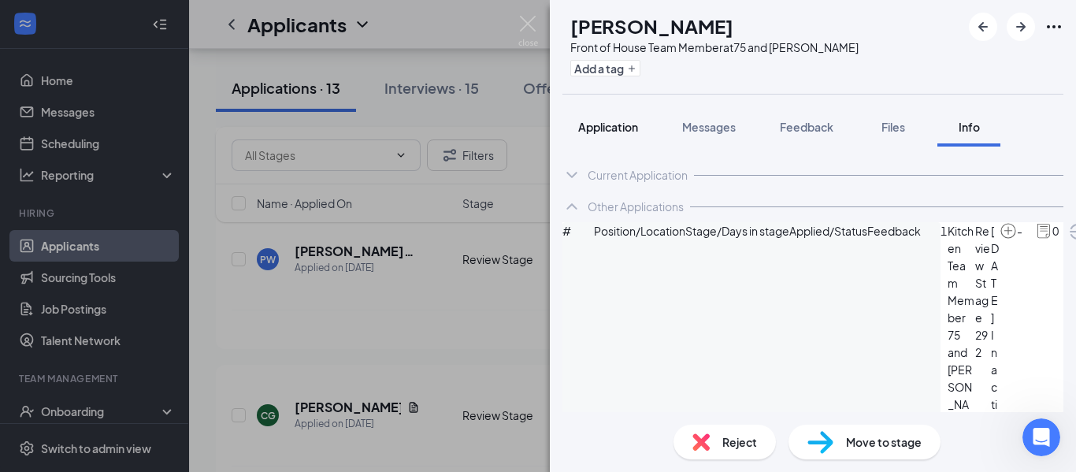
click at [599, 124] on span "Application" at bounding box center [608, 127] width 60 height 14
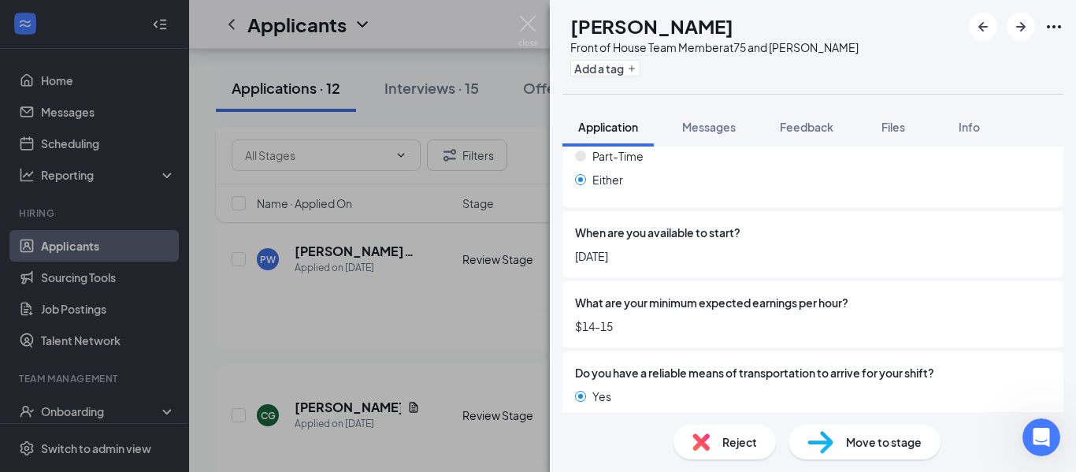
scroll to position [1350, 0]
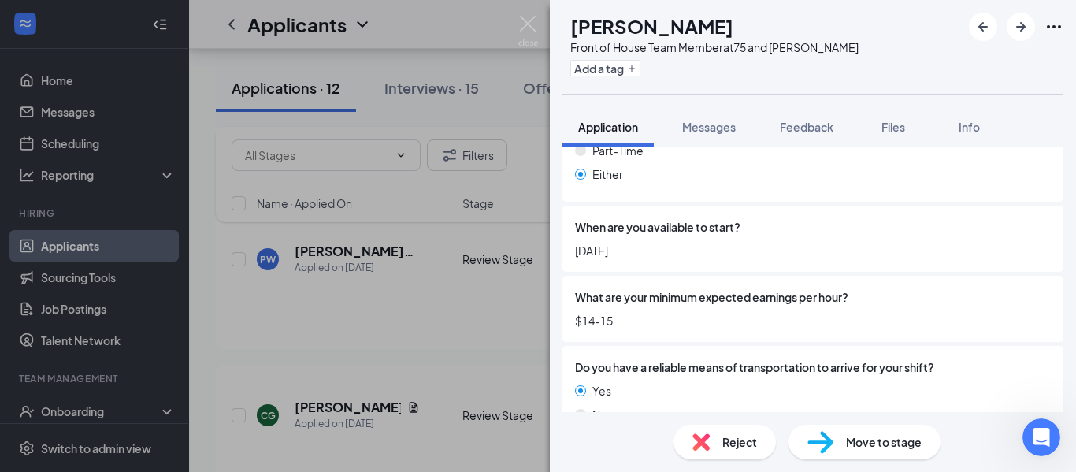
click at [888, 448] on span "Move to stage" at bounding box center [884, 441] width 76 height 17
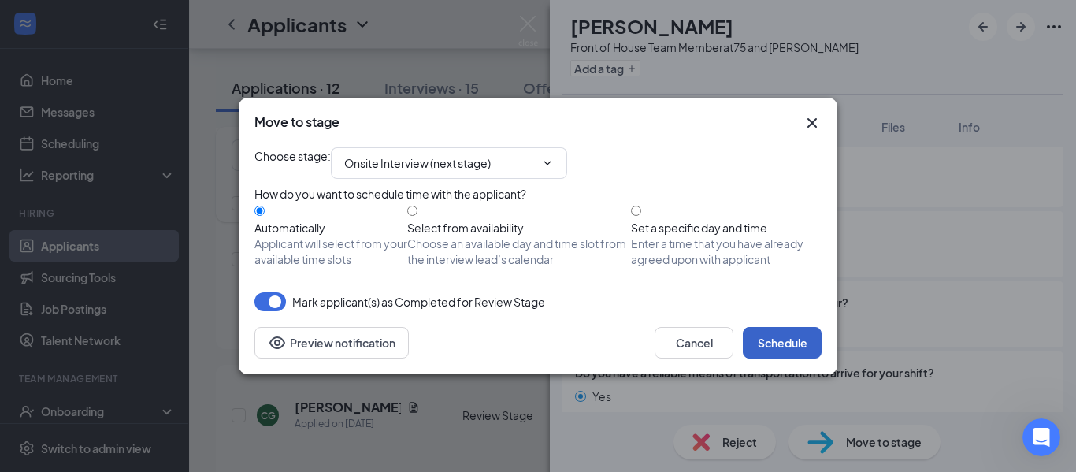
click at [783, 358] on button "Schedule" at bounding box center [782, 343] width 79 height 32
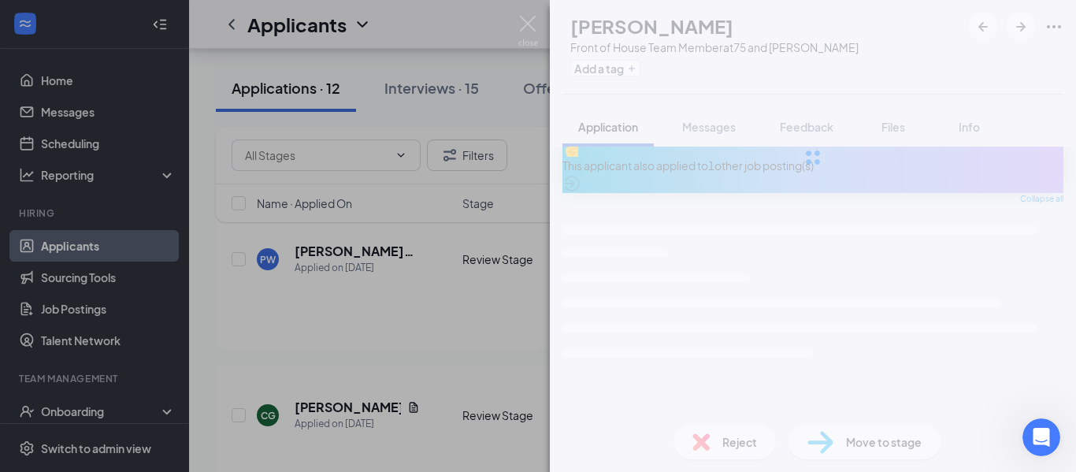
scroll to position [6, 0]
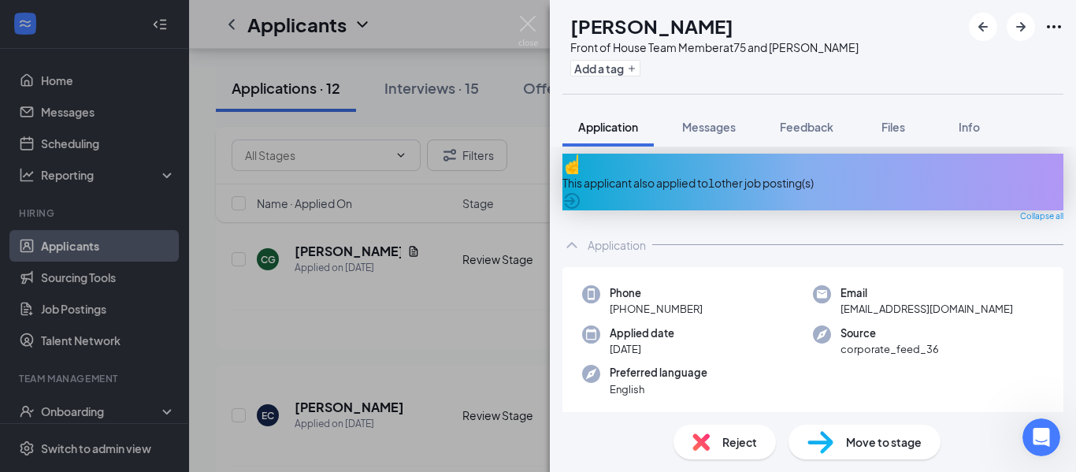
click at [755, 176] on div "This applicant also applied to 1 other job posting(s)" at bounding box center [812, 182] width 501 height 17
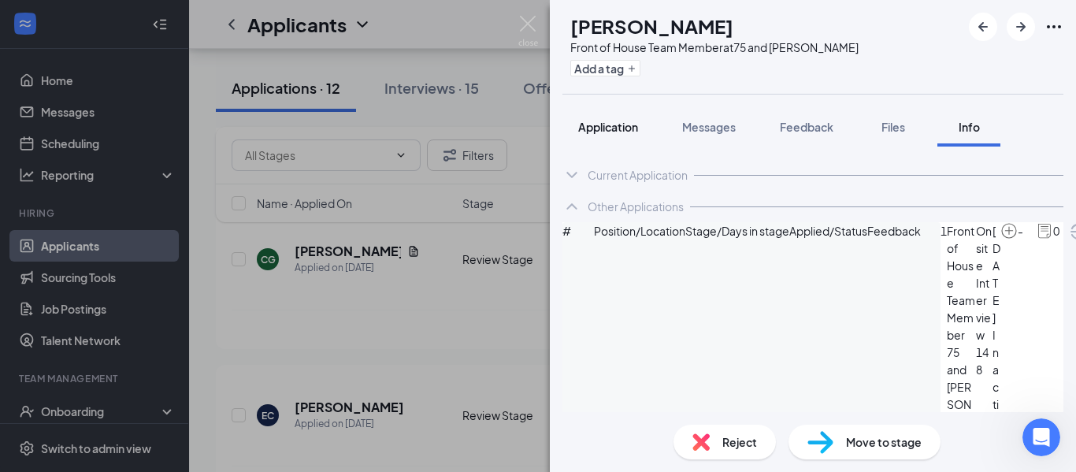
click at [607, 134] on div "Application" at bounding box center [608, 127] width 60 height 16
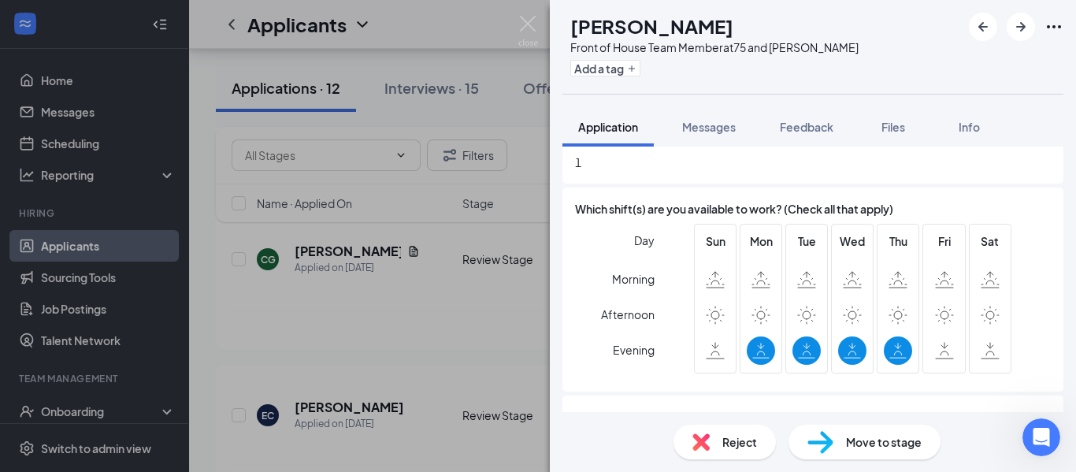
scroll to position [1024, 0]
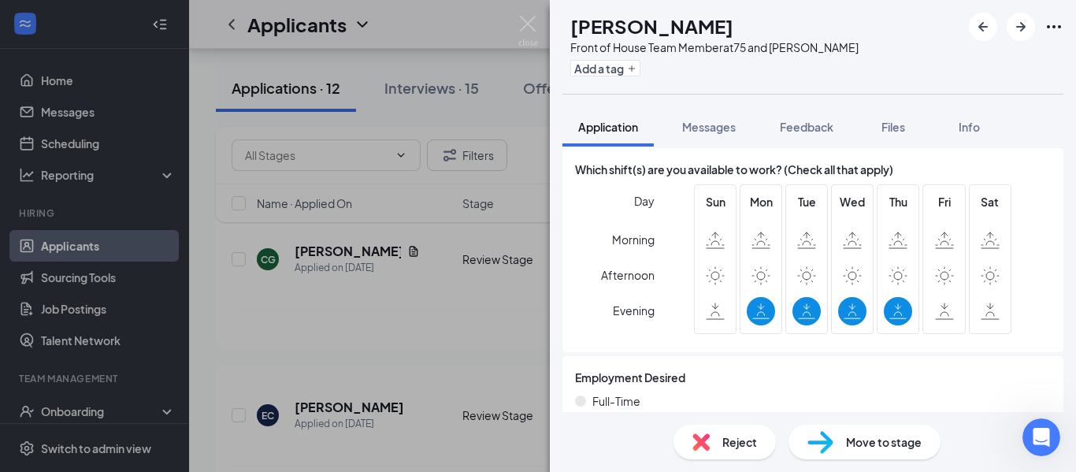
click at [726, 436] on span "Reject" at bounding box center [739, 441] width 35 height 17
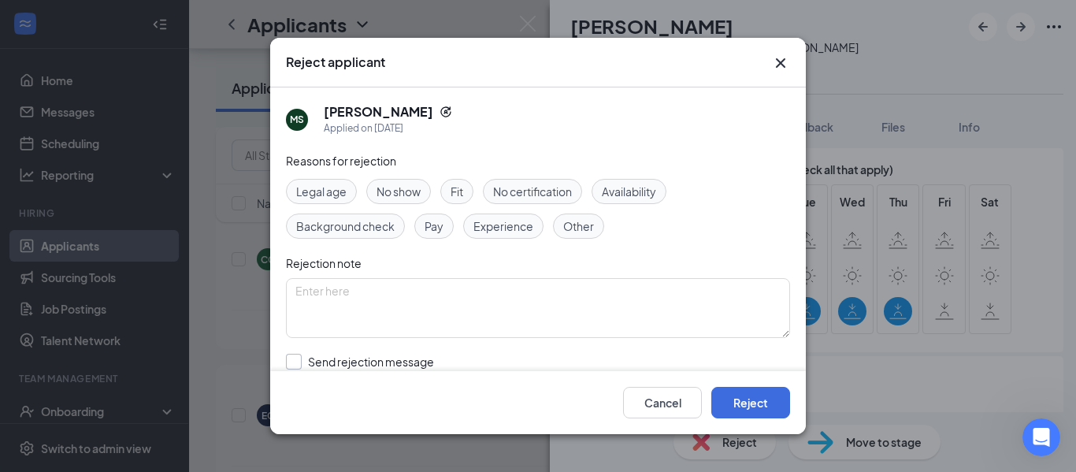
drag, startPoint x: 417, startPoint y: 358, endPoint x: 429, endPoint y: 359, distance: 11.9
click at [417, 355] on input "Send rejection message If unchecked, the applicant will not receive a rejection…" at bounding box center [465, 371] width 358 height 35
checkbox input "true"
click at [742, 406] on button "Reject" at bounding box center [750, 403] width 79 height 32
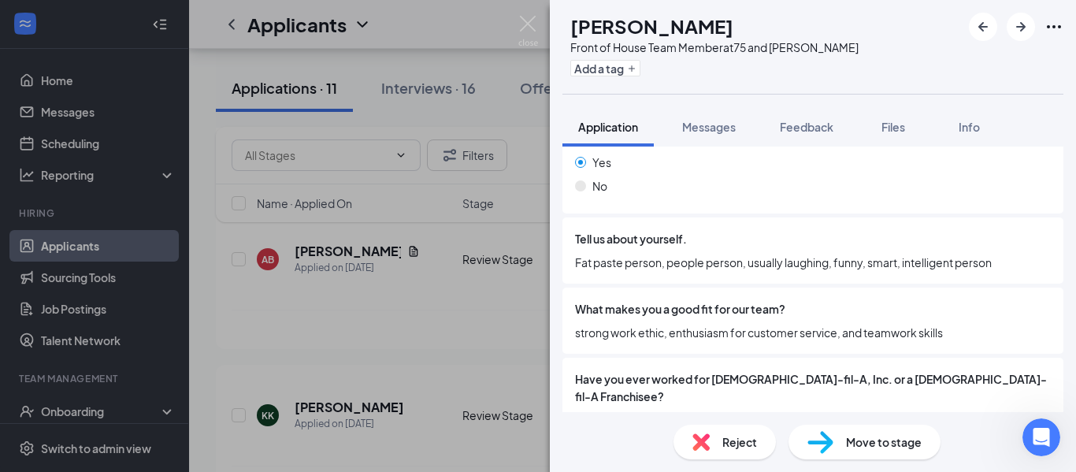
scroll to position [394, 0]
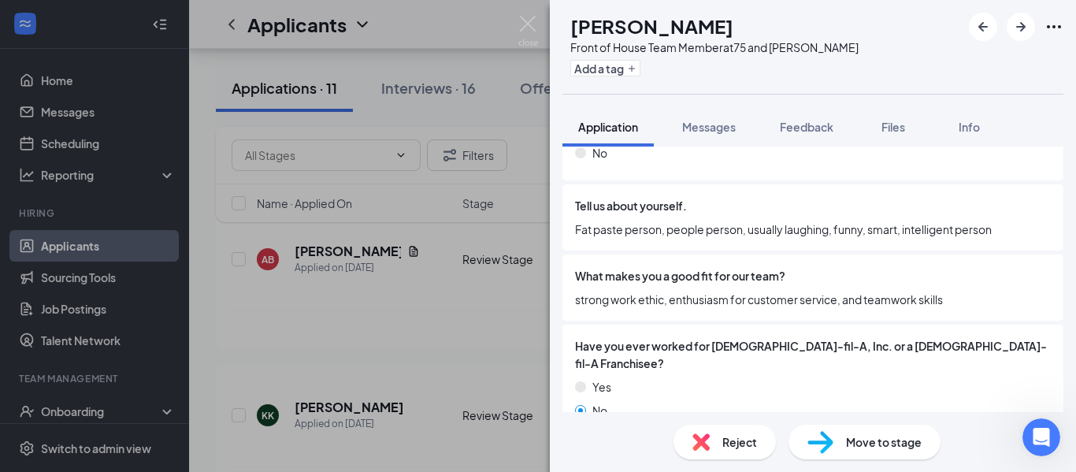
click at [731, 443] on span "Reject" at bounding box center [739, 441] width 35 height 17
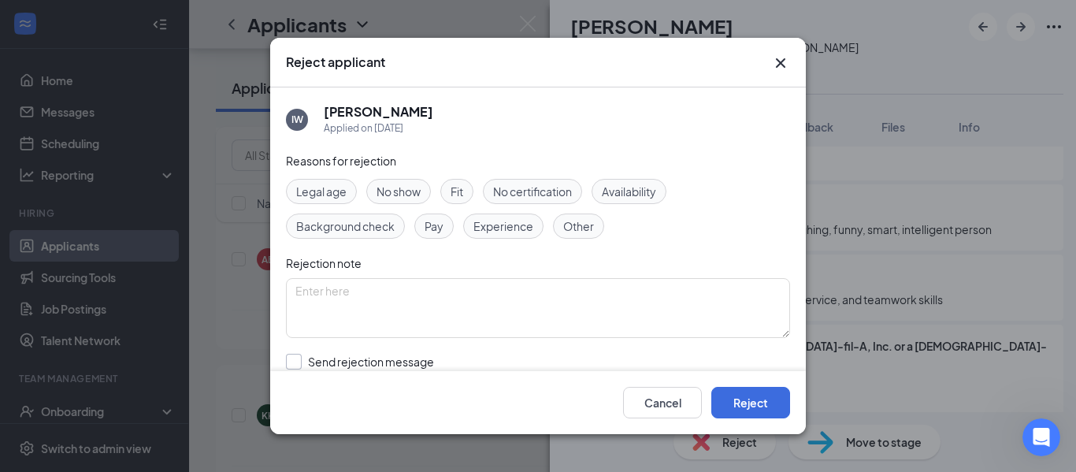
drag, startPoint x: 429, startPoint y: 357, endPoint x: 457, endPoint y: 358, distance: 27.6
click at [428, 358] on input "Send rejection message If unchecked, the applicant will not receive a rejection…" at bounding box center [465, 371] width 358 height 35
checkbox input "true"
click at [767, 407] on button "Reject" at bounding box center [750, 403] width 79 height 32
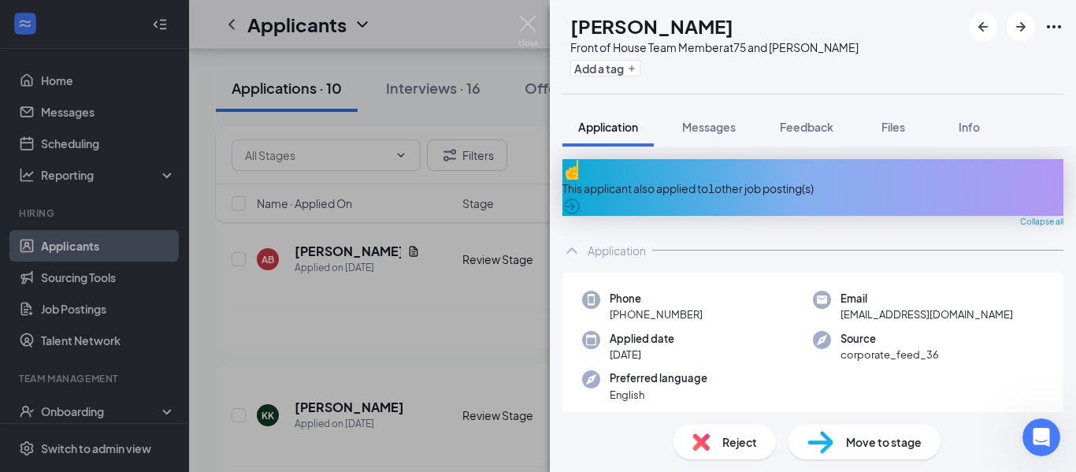
click at [748, 180] on div "This applicant also applied to 1 other job posting(s)" at bounding box center [812, 188] width 501 height 17
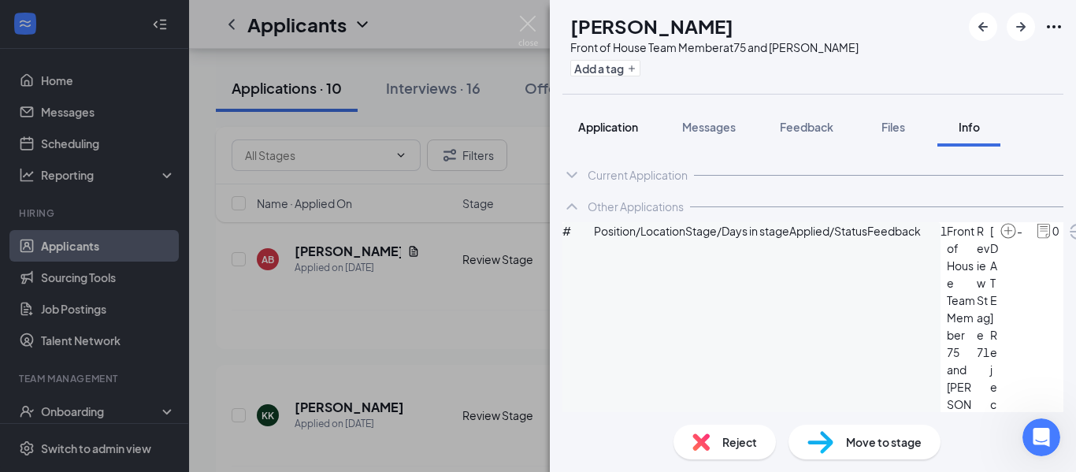
click at [597, 123] on span "Application" at bounding box center [608, 127] width 60 height 14
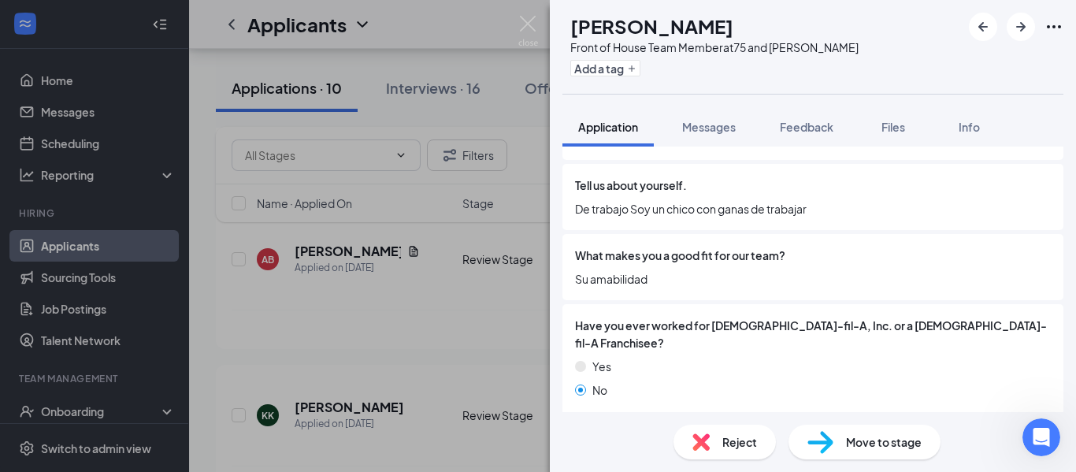
scroll to position [473, 0]
click at [735, 429] on div "Reject" at bounding box center [725, 442] width 102 height 35
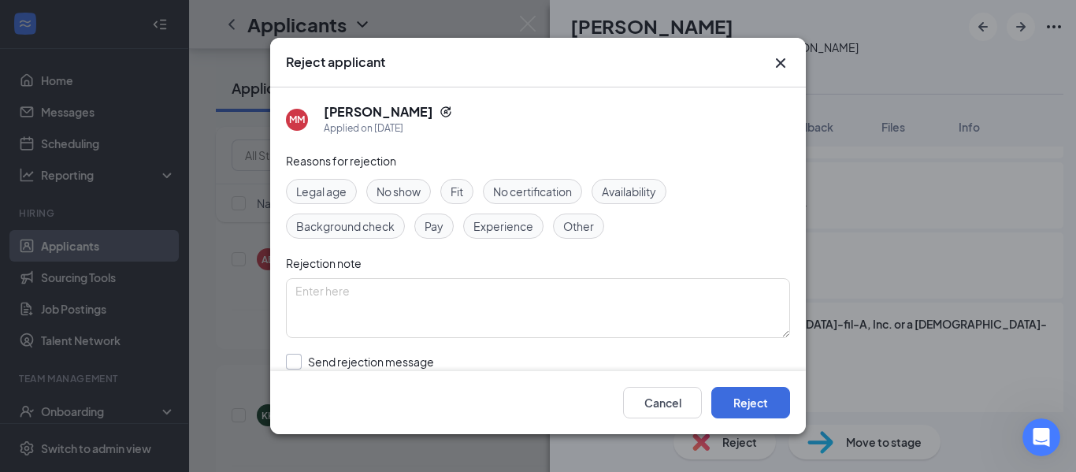
click at [408, 369] on input "Send rejection message If unchecked, the applicant will not receive a rejection…" at bounding box center [465, 371] width 358 height 35
checkbox input "true"
click at [744, 401] on button "Reject" at bounding box center [750, 403] width 79 height 32
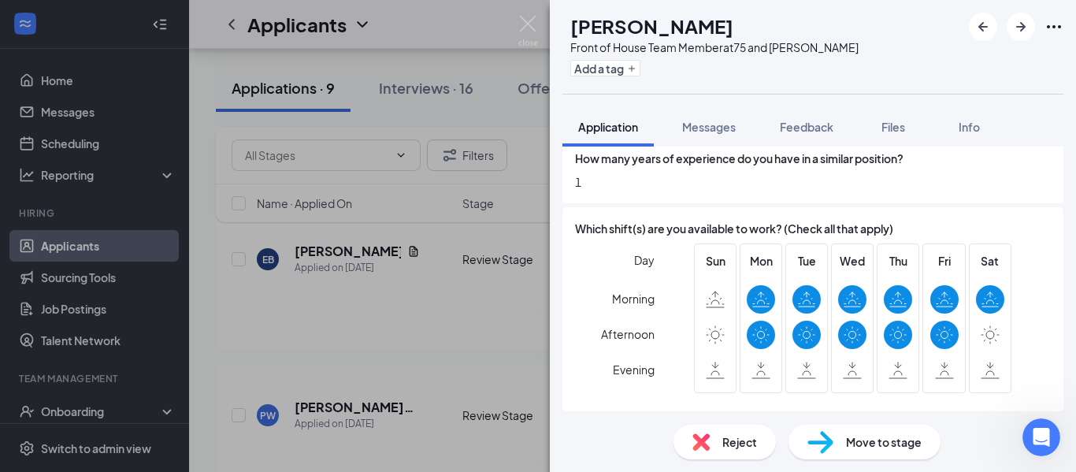
scroll to position [945, 0]
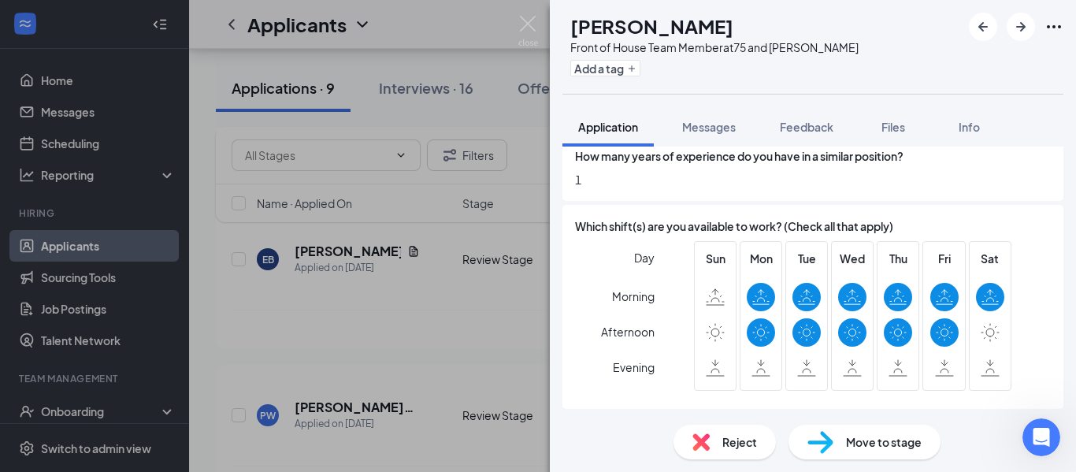
click at [827, 443] on img at bounding box center [820, 442] width 26 height 23
type input "Onsite Interview (next stage)"
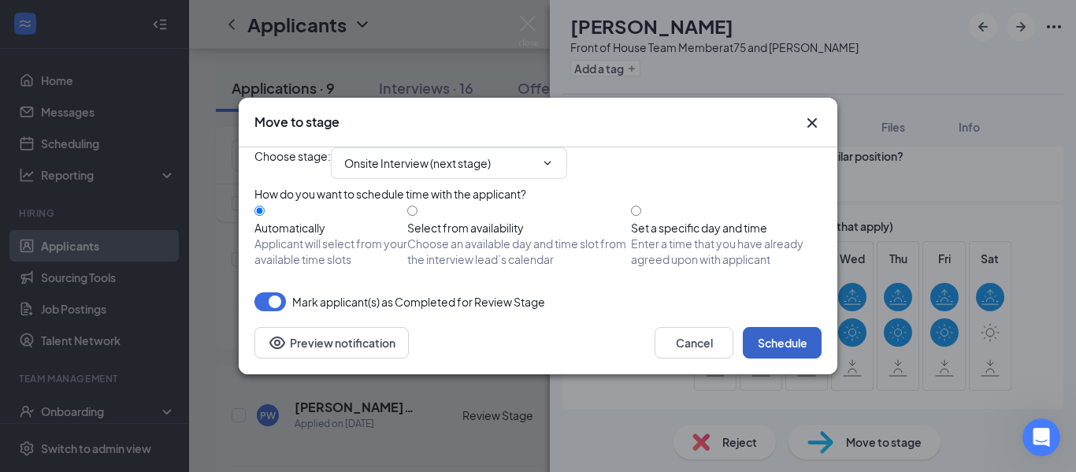
click at [807, 358] on button "Schedule" at bounding box center [782, 343] width 79 height 32
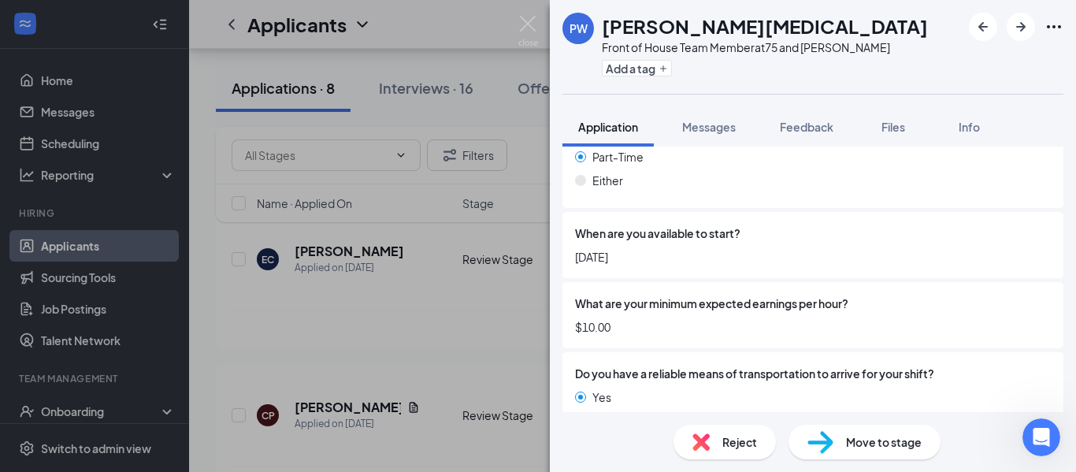
scroll to position [1289, 0]
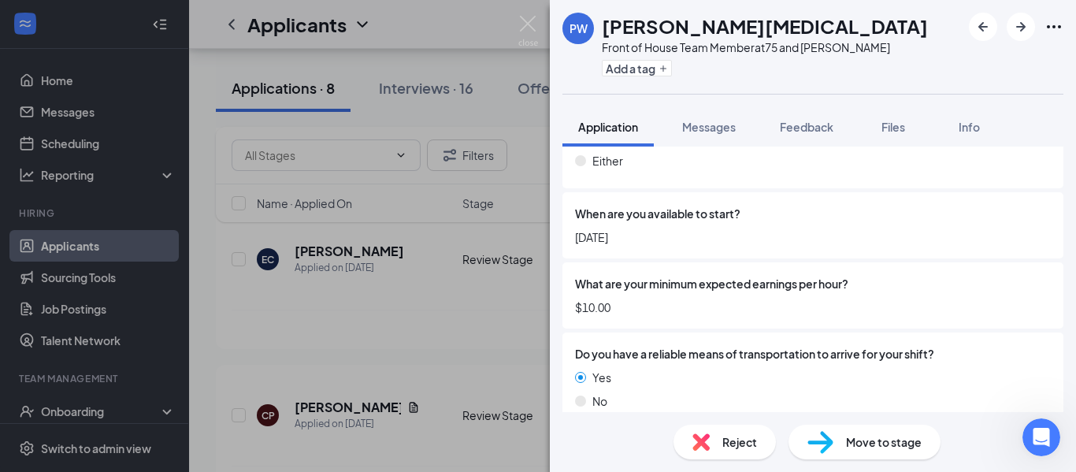
click at [816, 437] on img at bounding box center [820, 442] width 26 height 23
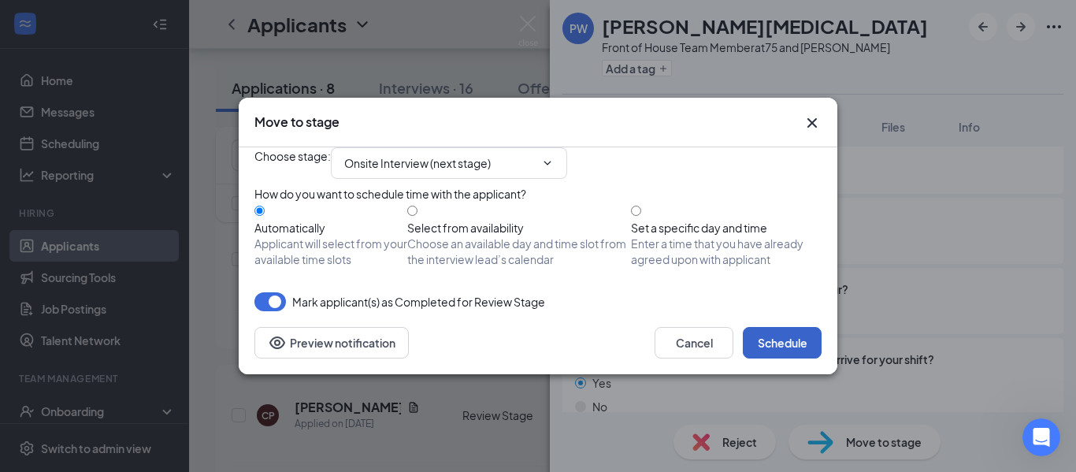
click at [785, 358] on button "Schedule" at bounding box center [782, 343] width 79 height 32
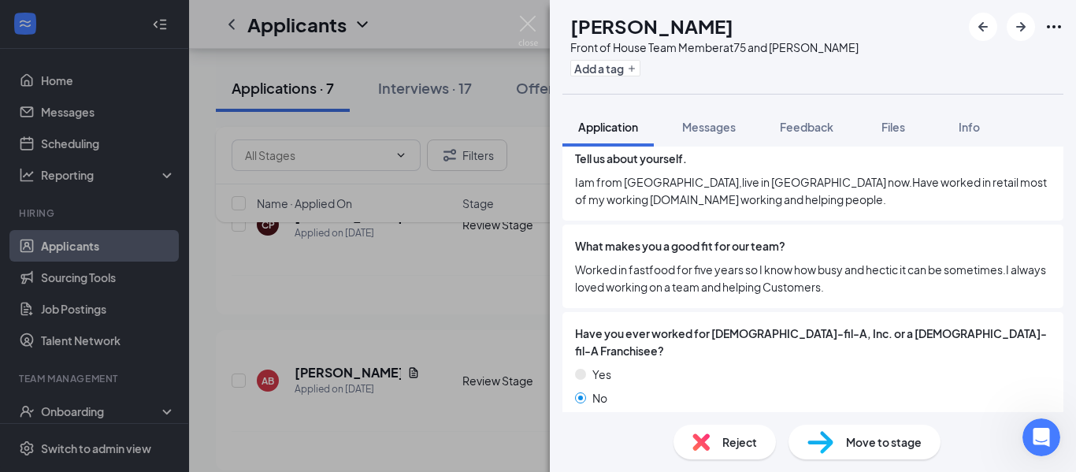
scroll to position [473, 0]
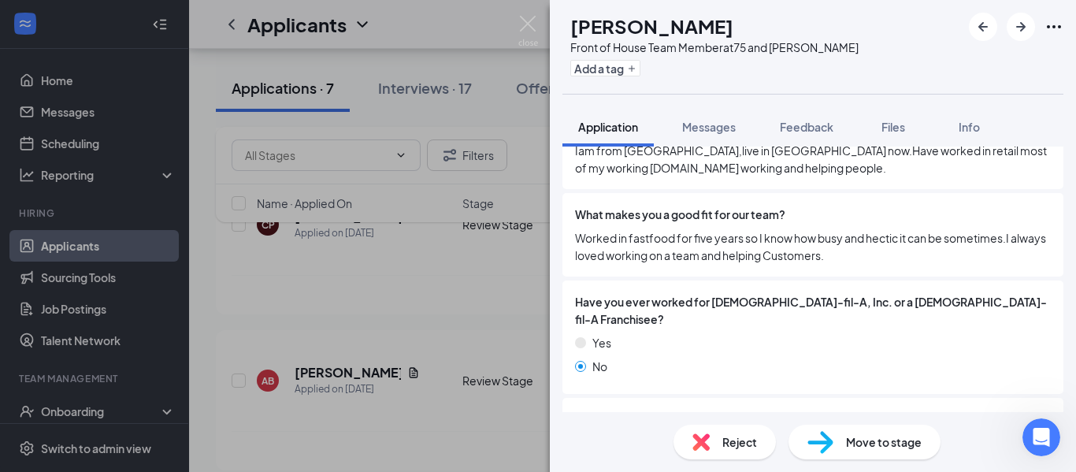
click at [739, 444] on span "Reject" at bounding box center [739, 441] width 35 height 17
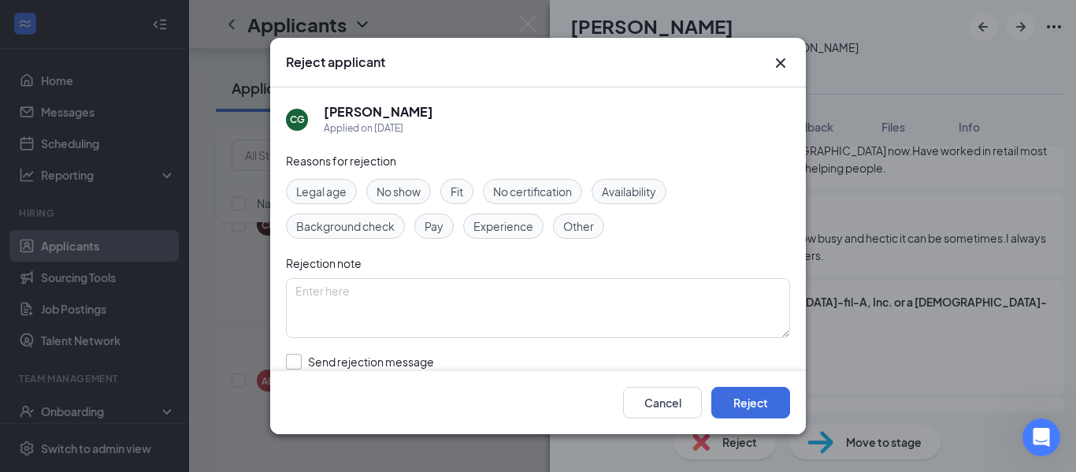
click at [403, 366] on input "Send rejection message If unchecked, the applicant will not receive a rejection…" at bounding box center [465, 371] width 358 height 35
checkbox input "true"
click at [765, 403] on button "Reject" at bounding box center [750, 403] width 79 height 32
click at [752, 410] on span "If YES, which restaurant/location?" at bounding box center [663, 418] width 177 height 17
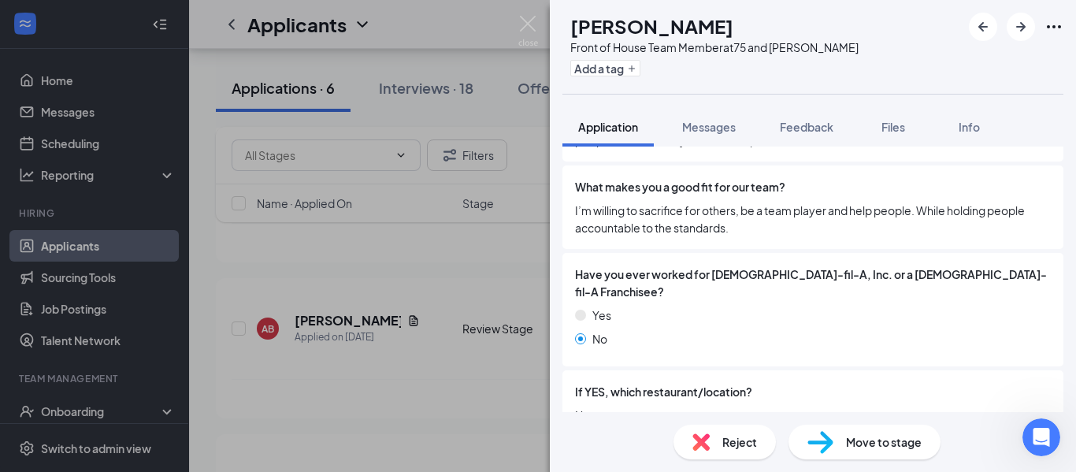
scroll to position [551, 0]
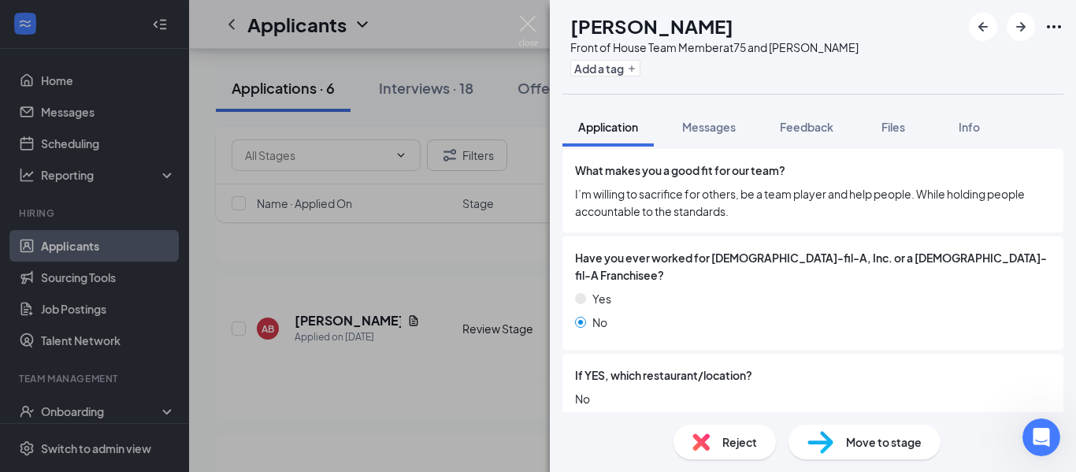
click at [720, 453] on div "Reject" at bounding box center [725, 442] width 102 height 35
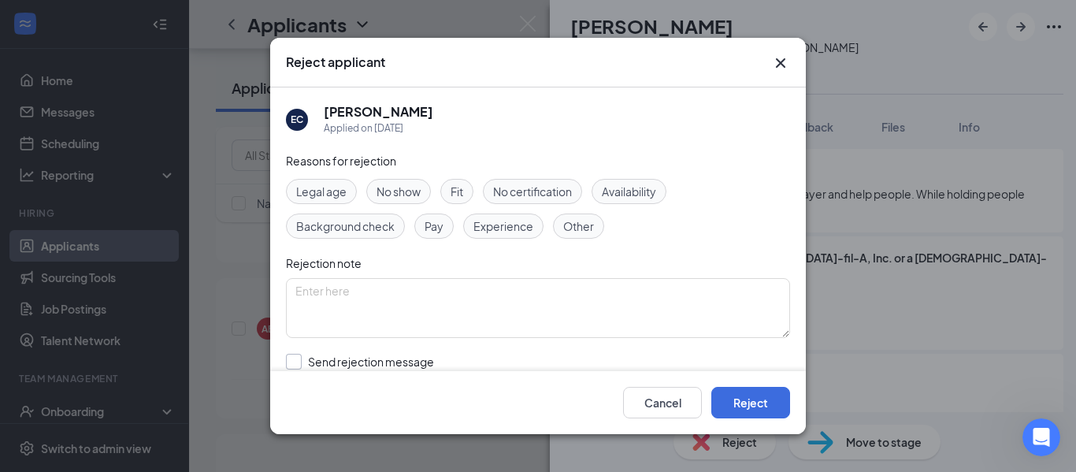
click at [416, 354] on input "Send rejection message If unchecked, the applicant will not receive a rejection…" at bounding box center [465, 371] width 358 height 35
checkbox input "true"
click at [751, 401] on button "Reject" at bounding box center [750, 403] width 79 height 32
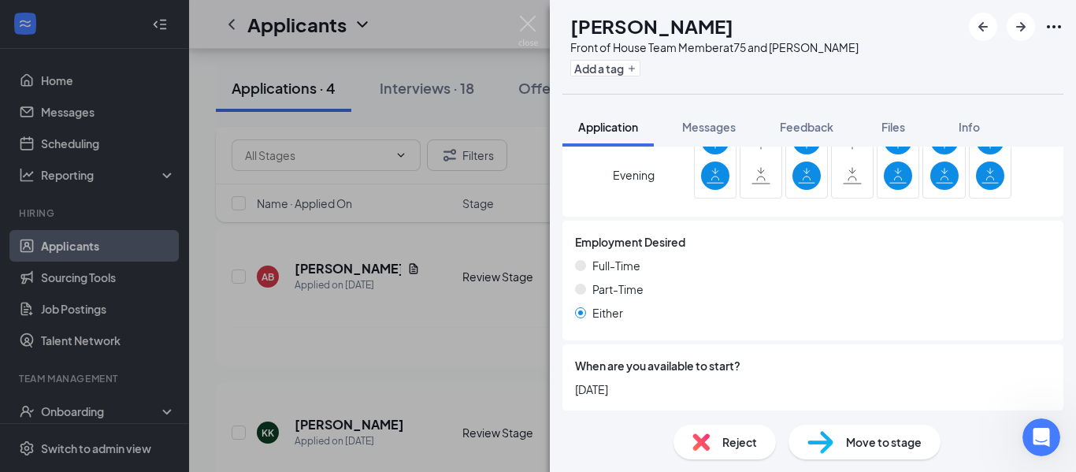
scroll to position [945, 0]
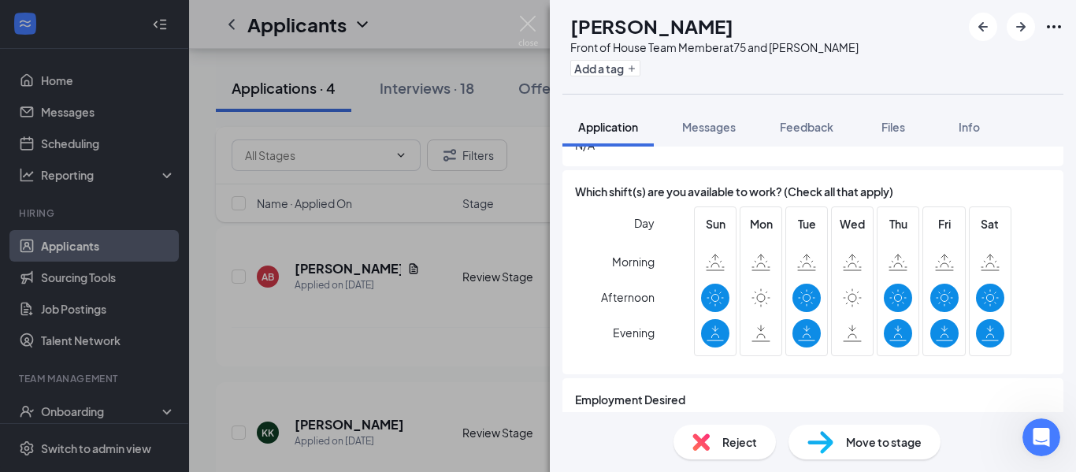
click at [736, 441] on span "Reject" at bounding box center [739, 441] width 35 height 17
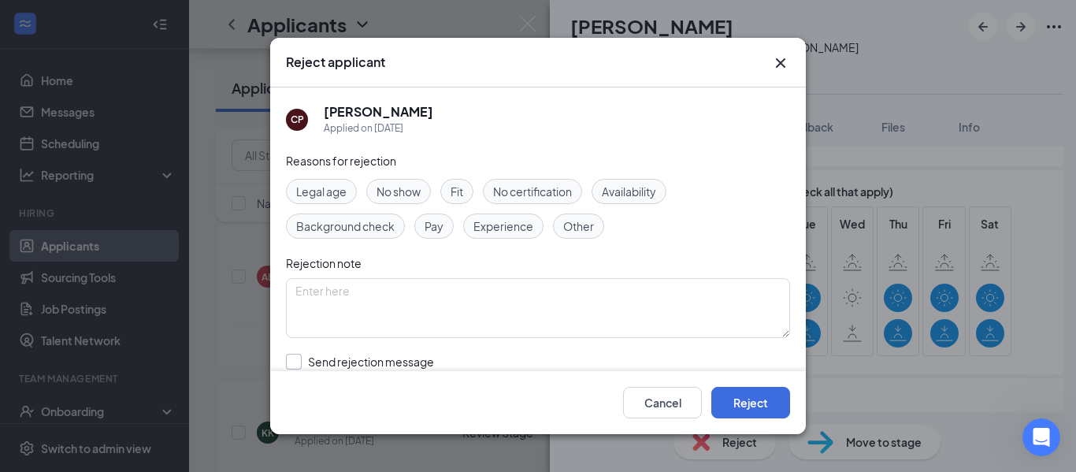
click at [418, 362] on input "Send rejection message If unchecked, the applicant will not receive a rejection…" at bounding box center [465, 371] width 358 height 35
checkbox input "true"
click at [718, 387] on button "Reject" at bounding box center [750, 403] width 79 height 32
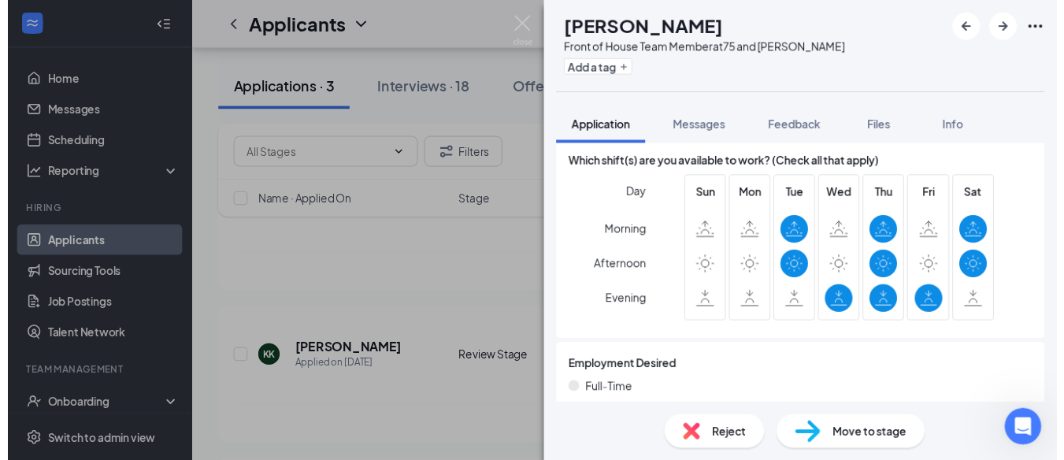
scroll to position [1182, 0]
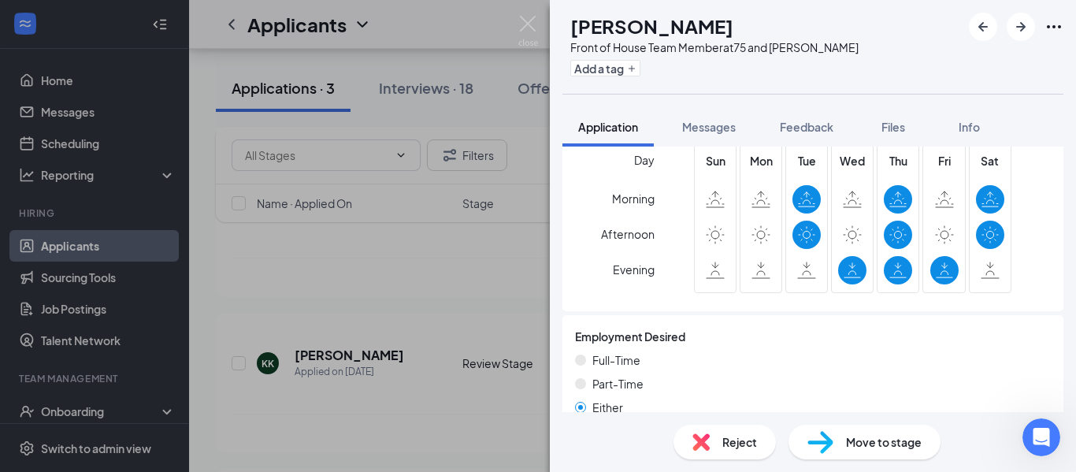
click at [870, 442] on span "Move to stage" at bounding box center [884, 441] width 76 height 17
type input "Onsite Interview (next stage)"
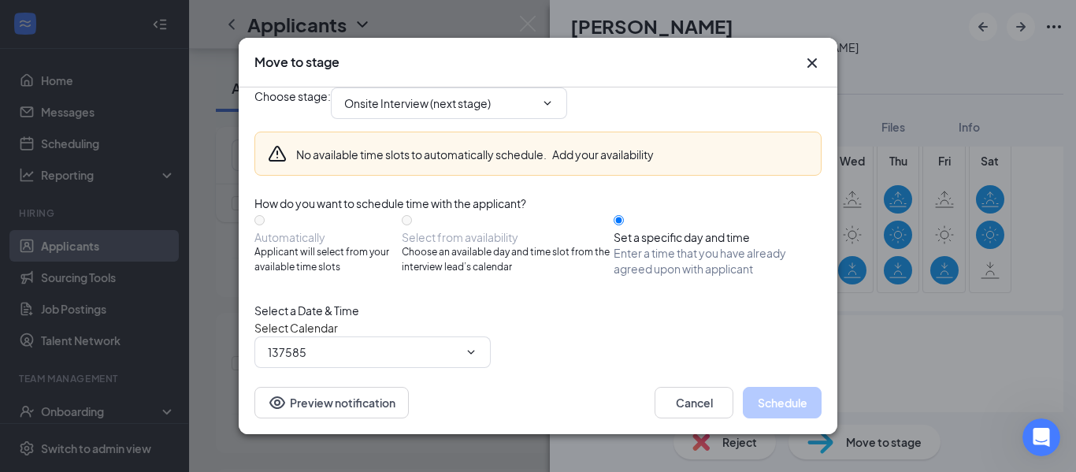
type input "[PERSON_NAME] Calendar"
type input "[DATE]"
click at [807, 58] on icon "Cross" at bounding box center [812, 63] width 19 height 19
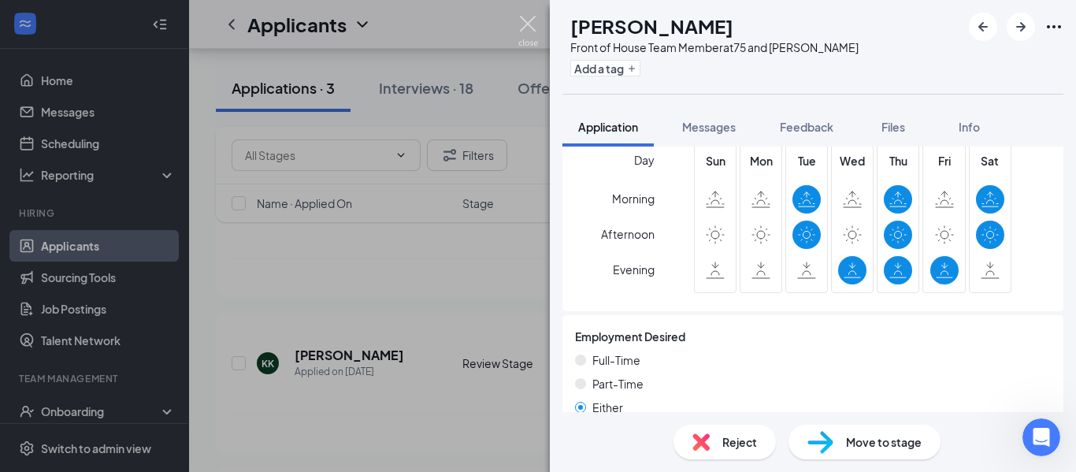
drag, startPoint x: 533, startPoint y: 27, endPoint x: 467, endPoint y: 314, distance: 294.9
click at [533, 28] on img at bounding box center [528, 31] width 20 height 31
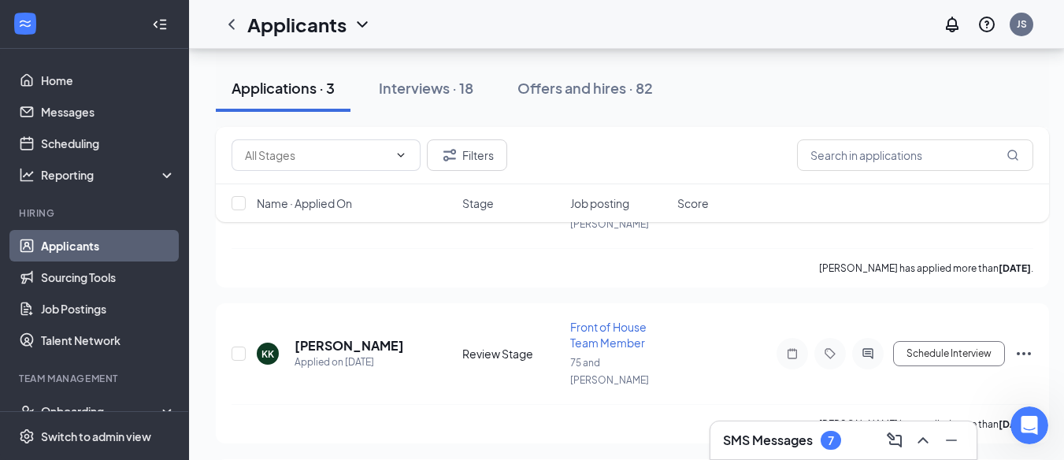
scroll to position [1139, 0]
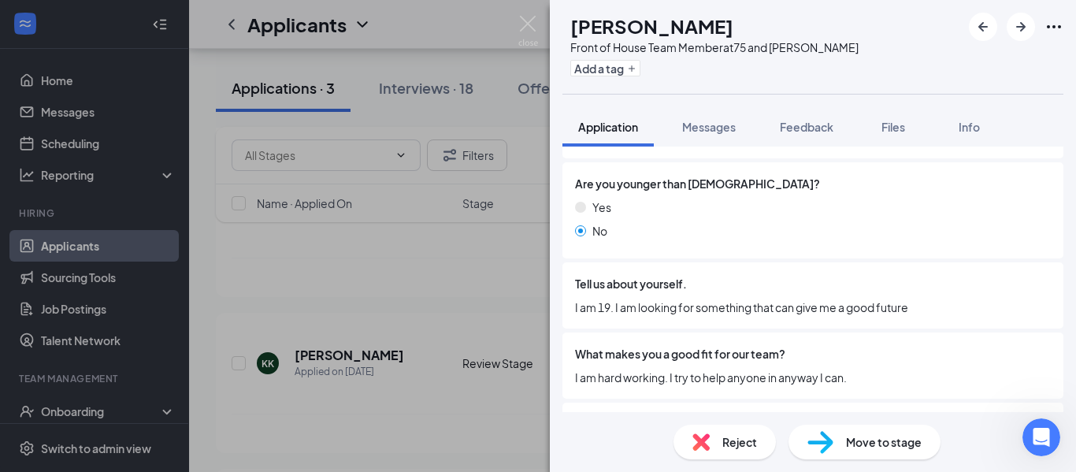
scroll to position [394, 0]
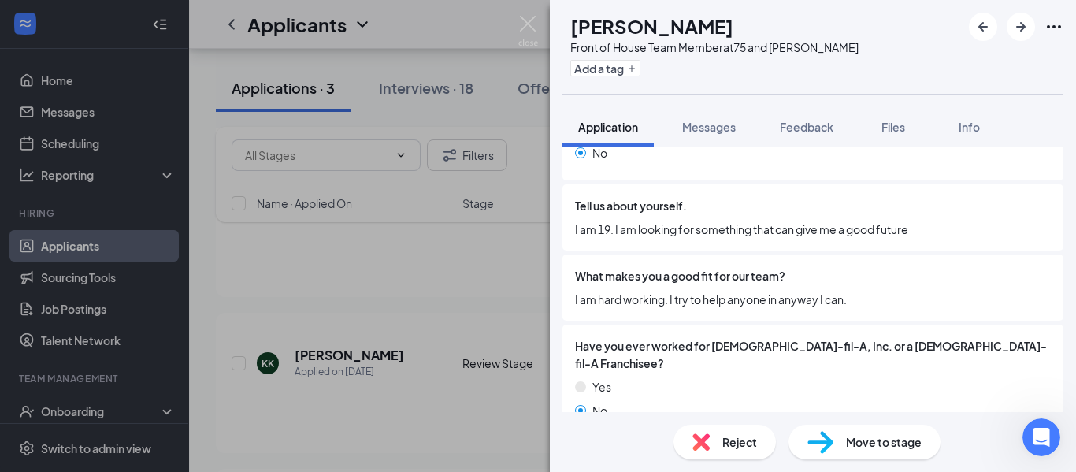
click at [716, 451] on div "Reject" at bounding box center [725, 442] width 102 height 35
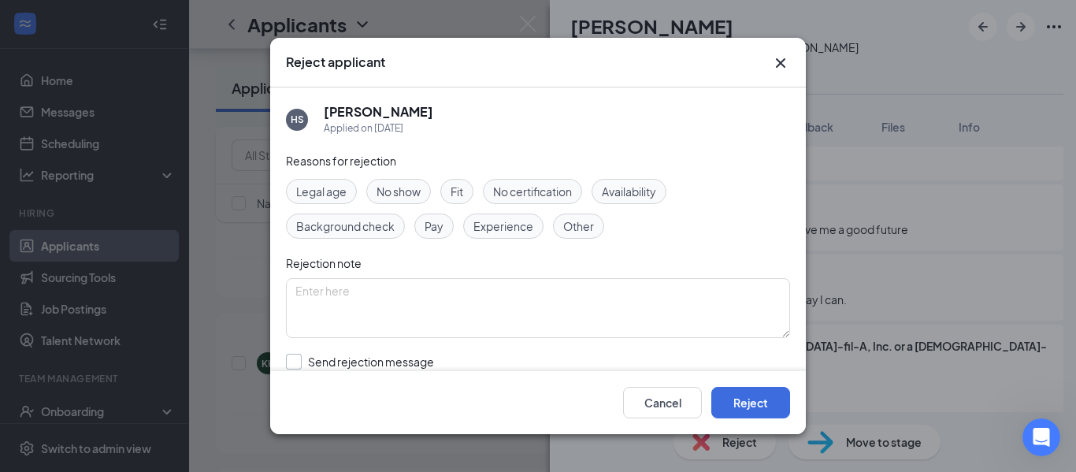
click at [371, 354] on input "Send rejection message If unchecked, the applicant will not receive a rejection…" at bounding box center [465, 371] width 358 height 35
checkbox input "true"
click at [750, 414] on button "Reject" at bounding box center [750, 403] width 79 height 32
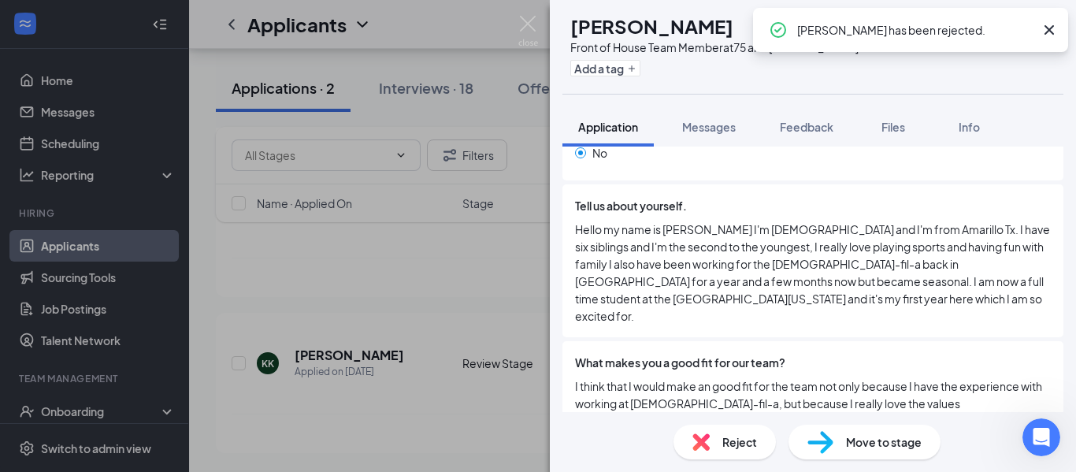
scroll to position [711, 0]
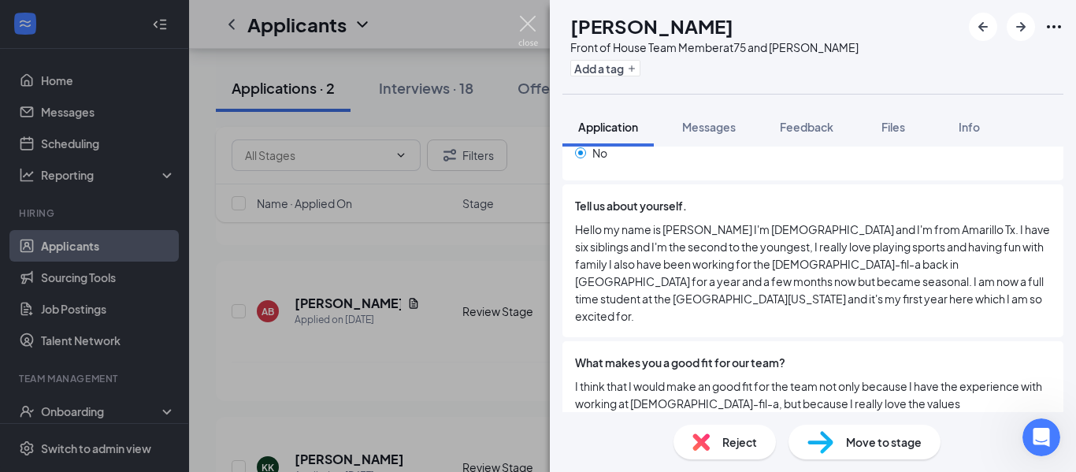
click at [529, 24] on img at bounding box center [528, 31] width 20 height 31
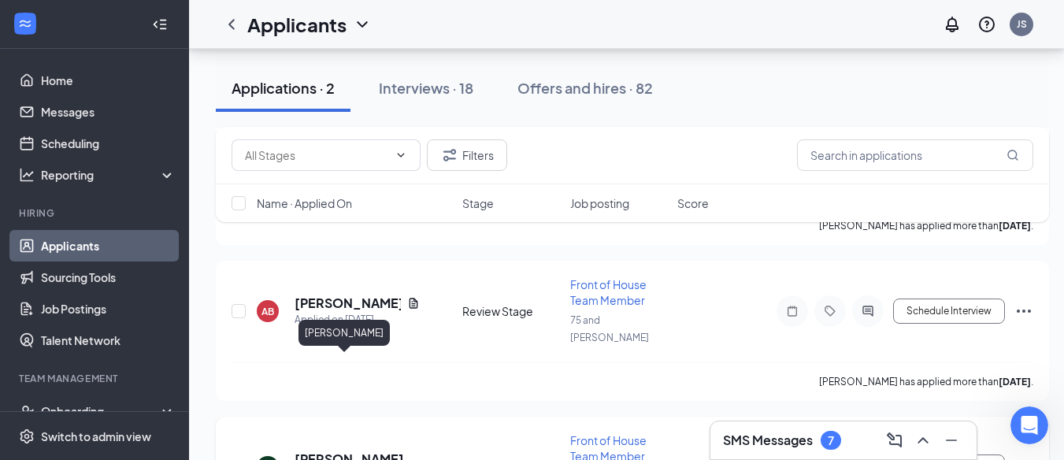
click at [343, 451] on h5 "[PERSON_NAME]" at bounding box center [349, 459] width 109 height 17
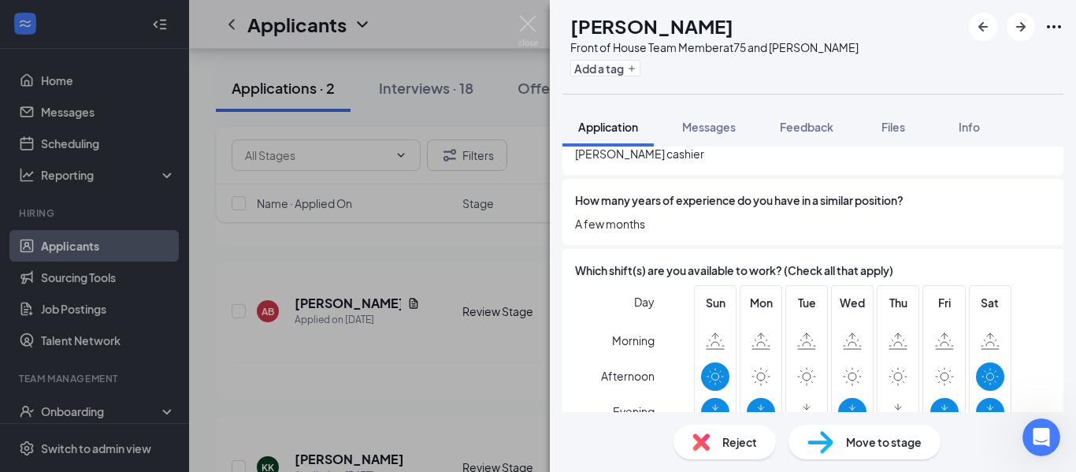
scroll to position [945, 0]
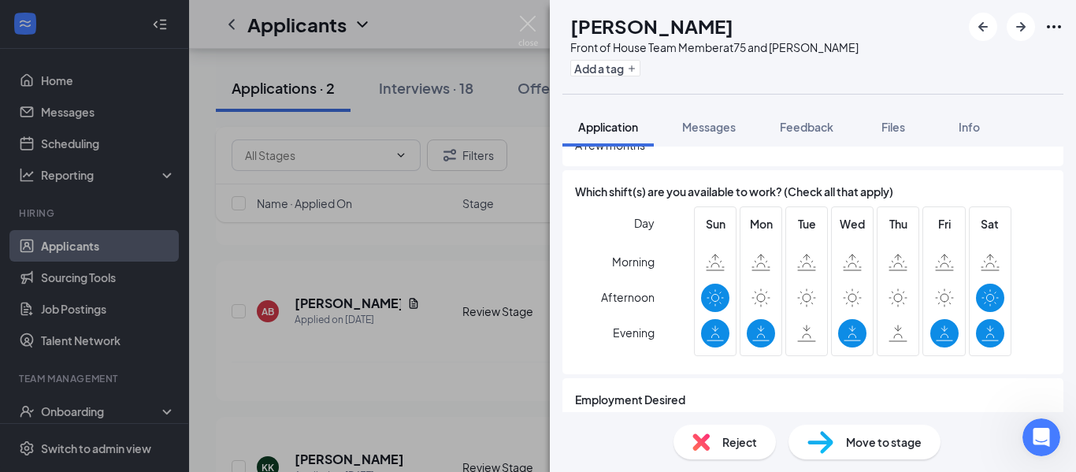
click at [737, 440] on span "Reject" at bounding box center [739, 441] width 35 height 17
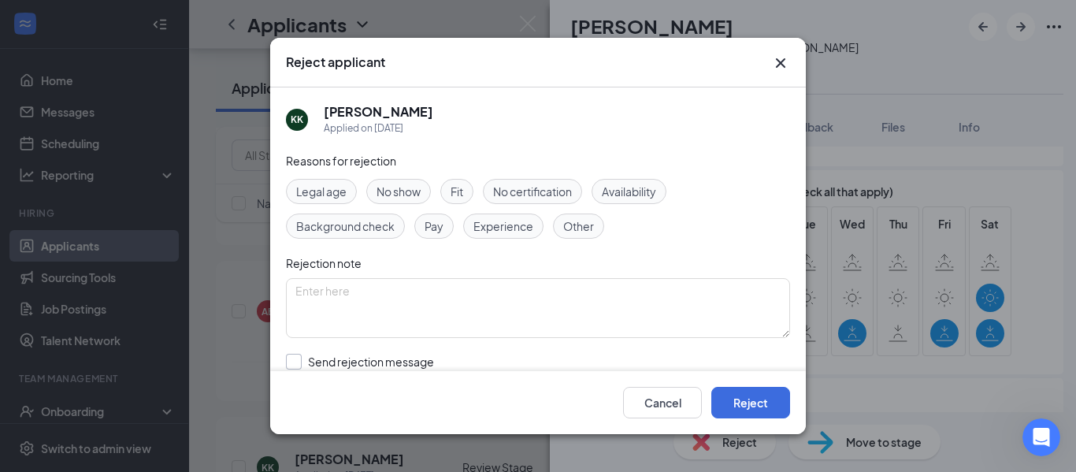
click at [396, 364] on input "Send rejection message If unchecked, the applicant will not receive a rejection…" at bounding box center [465, 371] width 358 height 35
checkbox input "true"
click at [738, 404] on button "Reject" at bounding box center [750, 403] width 79 height 32
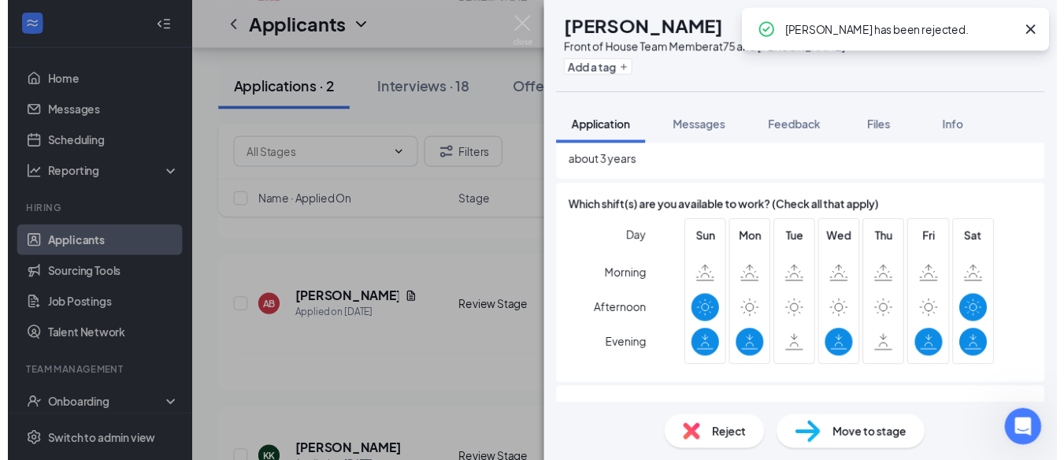
scroll to position [573, 0]
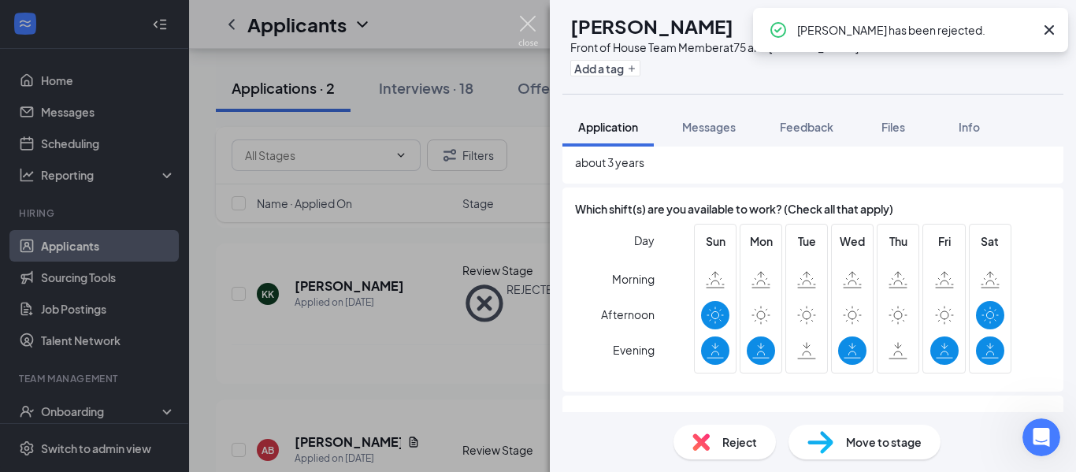
click at [533, 26] on img at bounding box center [528, 31] width 20 height 31
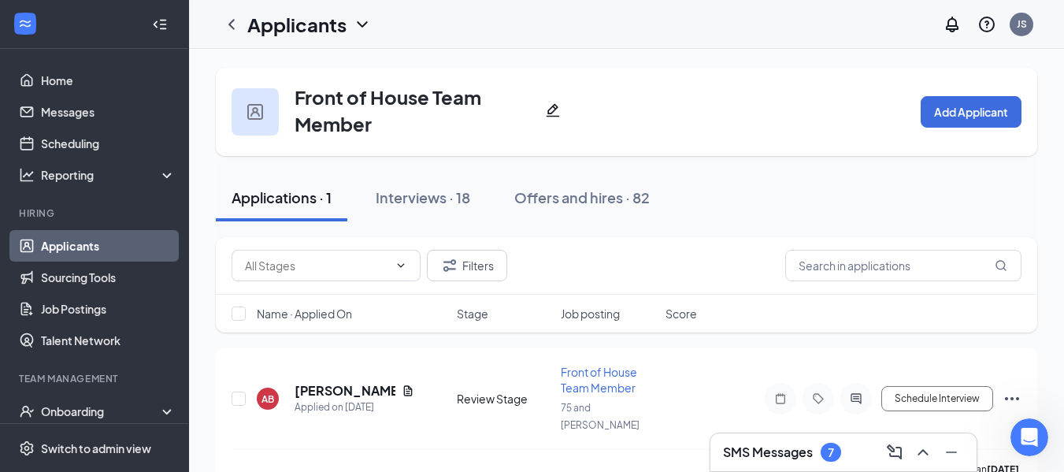
click at [838, 454] on div "7" at bounding box center [831, 452] width 20 height 19
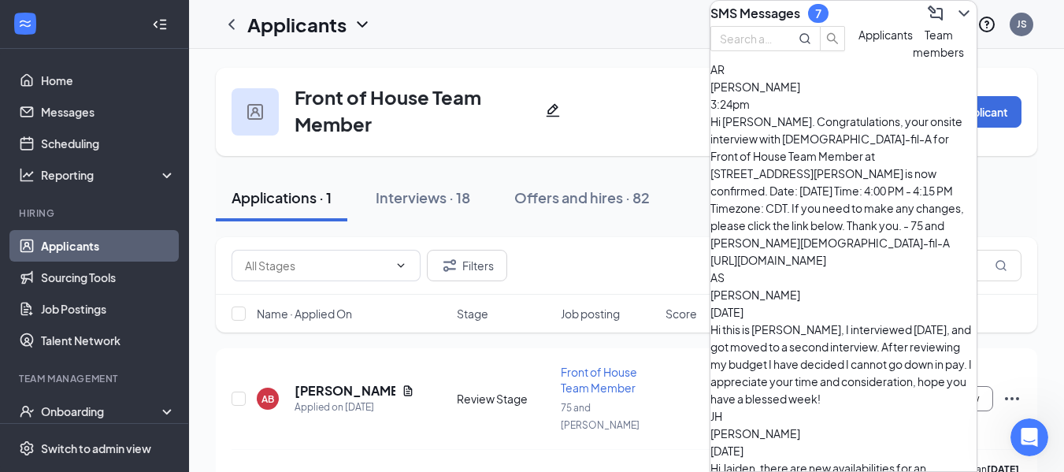
click at [881, 164] on div "Hi [PERSON_NAME]. Congratulations, your onsite interview with [DEMOGRAPHIC_DATA…" at bounding box center [844, 191] width 266 height 156
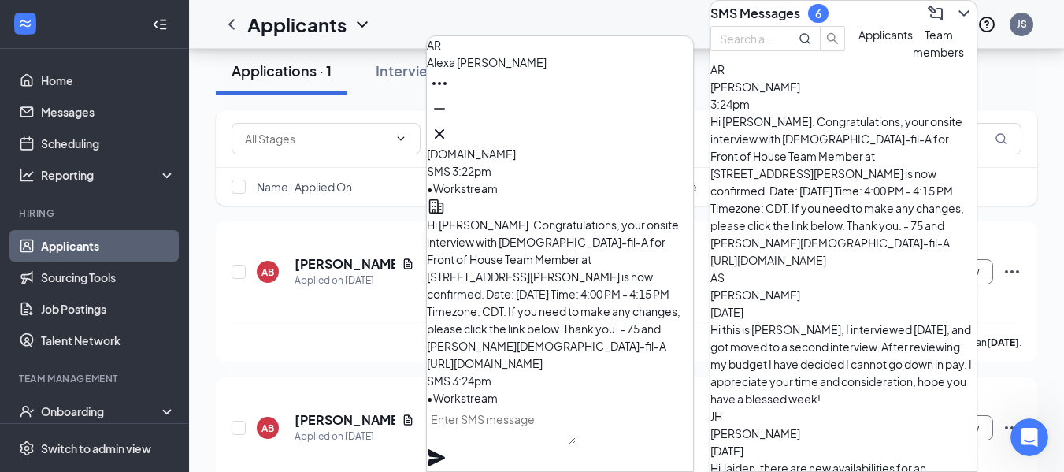
scroll to position [158, 0]
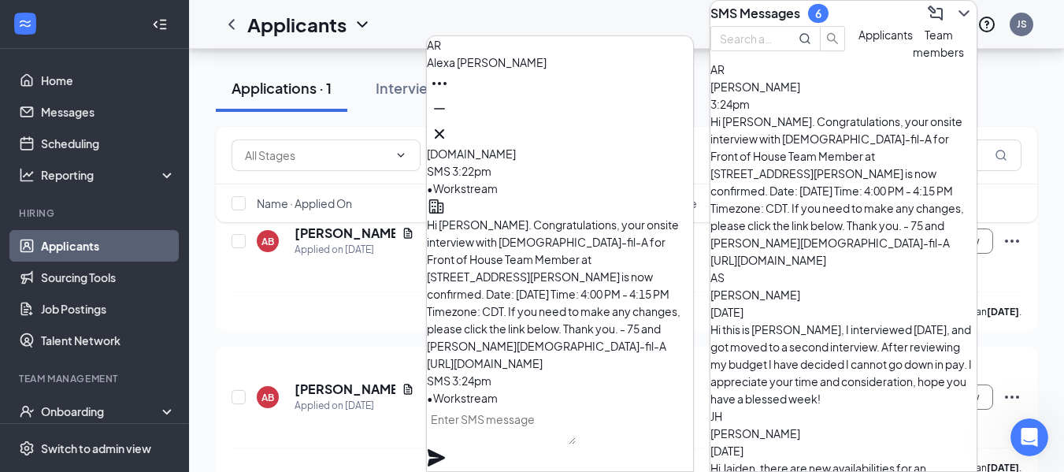
click at [907, 286] on div "[PERSON_NAME] [DATE] Hi this is [PERSON_NAME], I interviewed [DATE], and got mo…" at bounding box center [844, 346] width 266 height 121
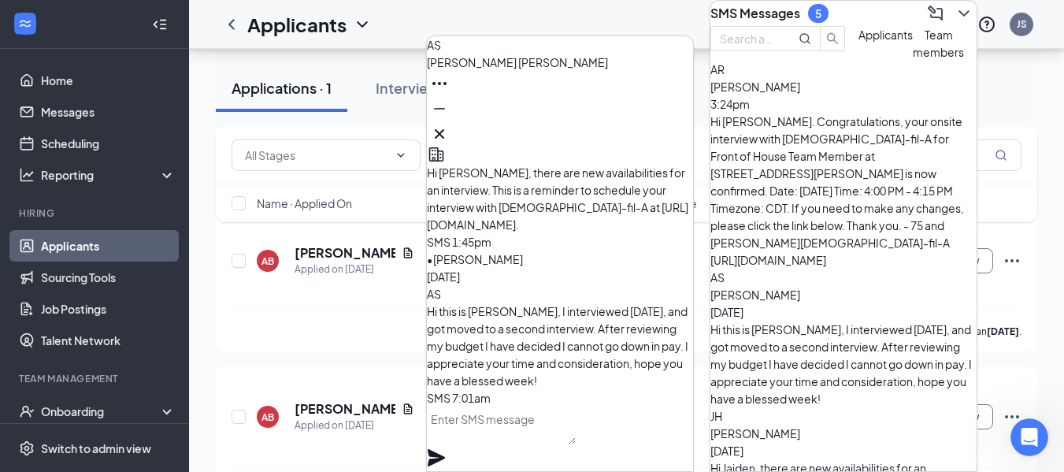
scroll to position [295, 0]
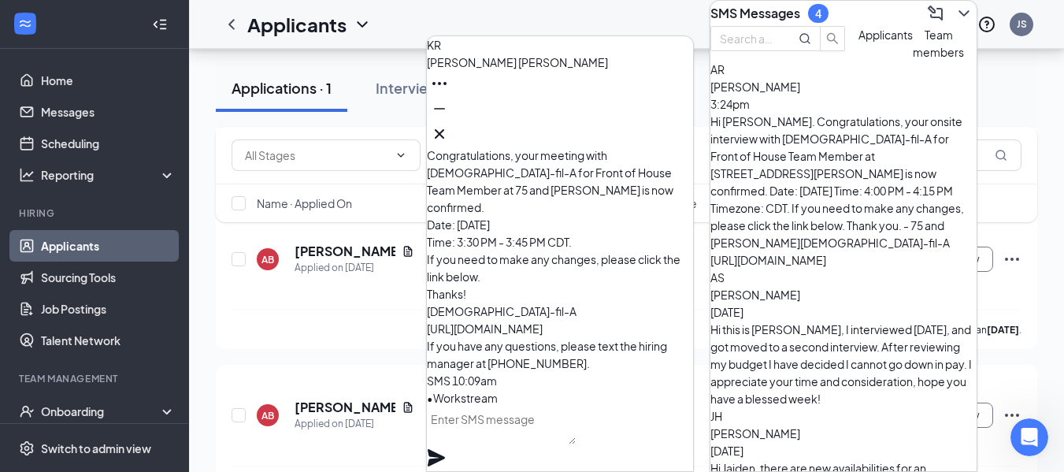
click at [785, 12] on h3 "SMS Messages" at bounding box center [756, 13] width 90 height 17
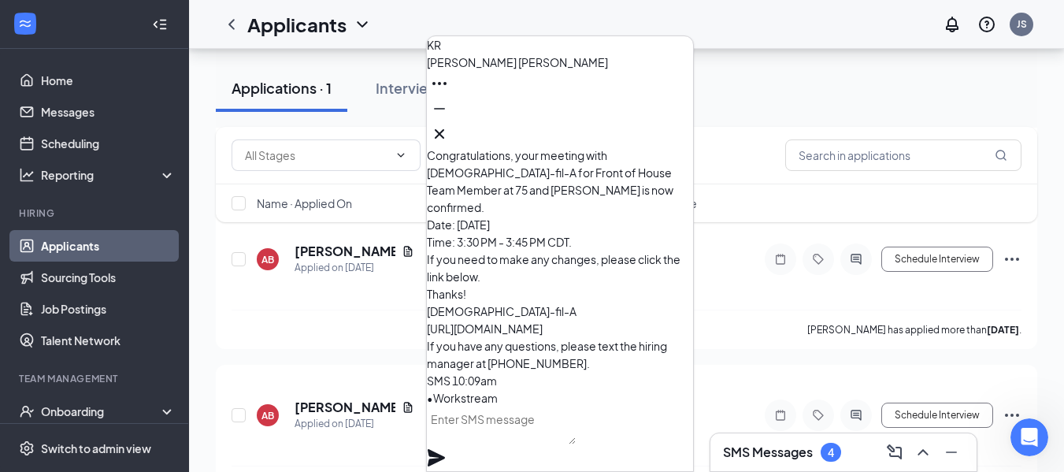
click at [837, 449] on div "4" at bounding box center [831, 452] width 20 height 19
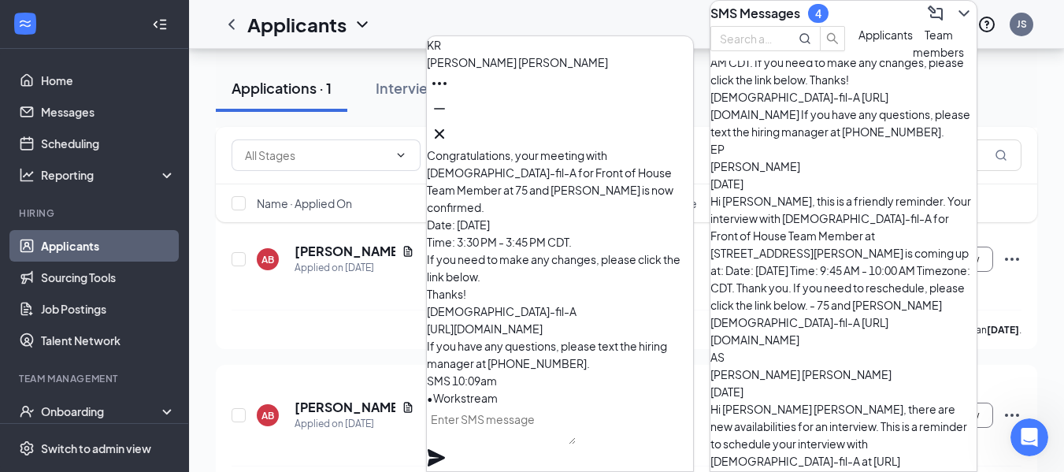
scroll to position [1037, 0]
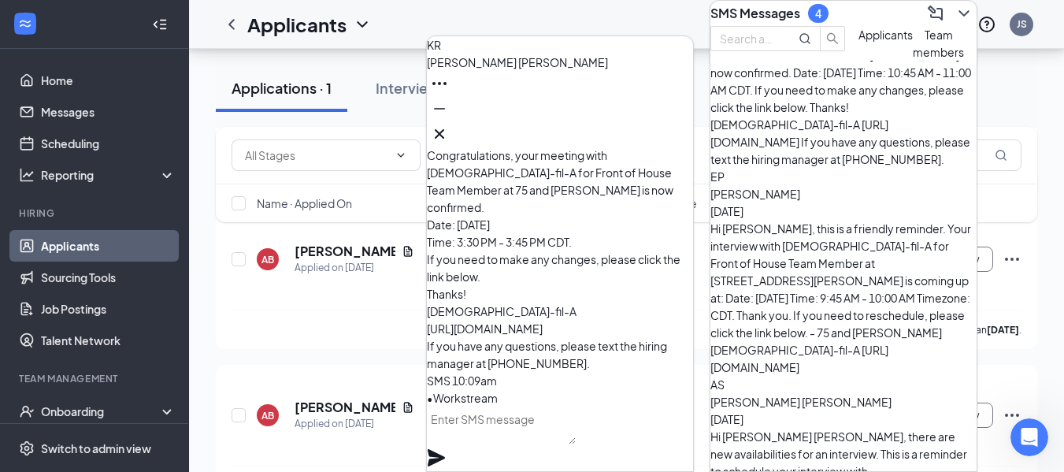
click at [955, 23] on icon "ChevronDown" at bounding box center [964, 13] width 19 height 19
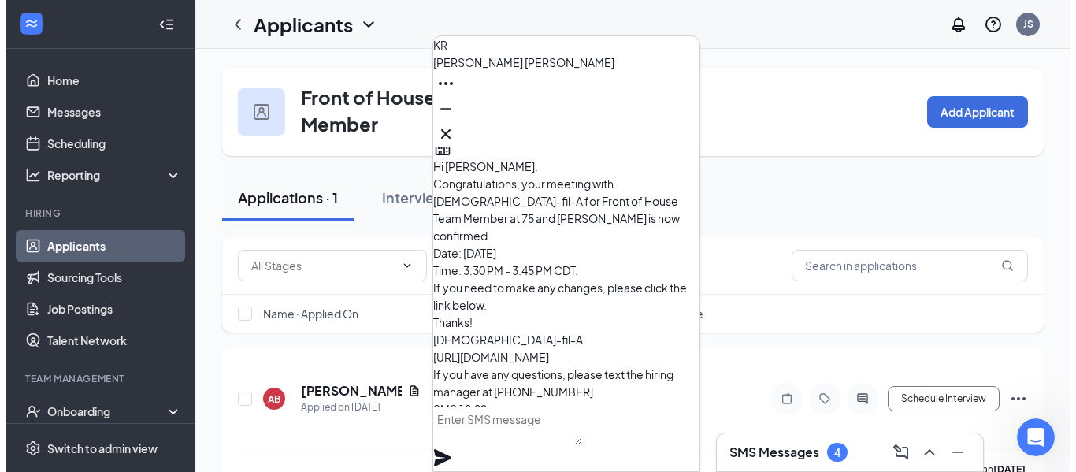
scroll to position [-79, 0]
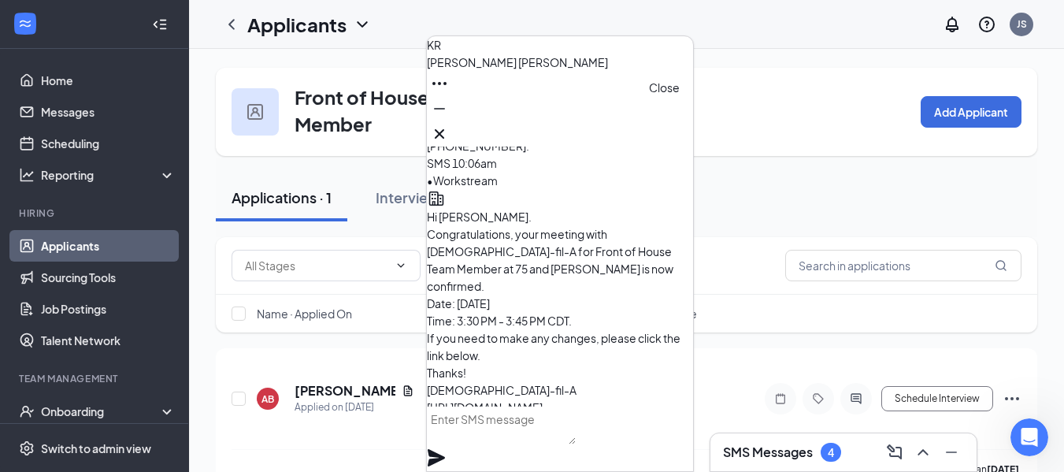
click at [449, 134] on icon "Cross" at bounding box center [439, 133] width 19 height 19
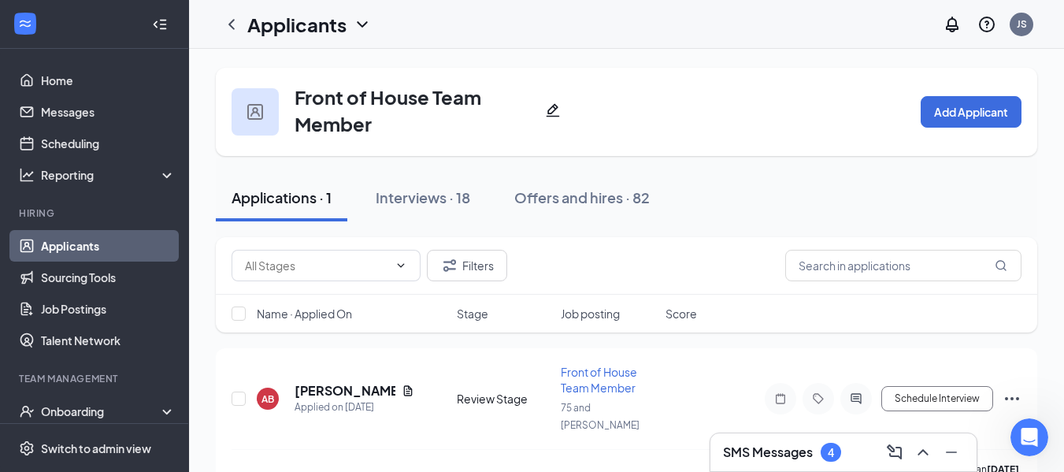
click at [358, 18] on icon "ChevronDown" at bounding box center [362, 24] width 19 height 19
click at [78, 139] on link "Scheduling" at bounding box center [108, 144] width 135 height 32
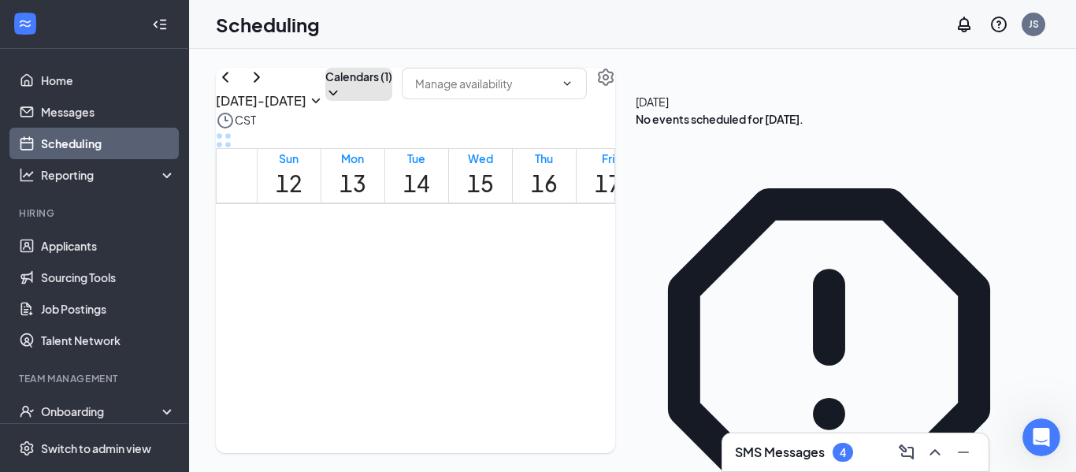
click at [341, 101] on icon "ChevronDown" at bounding box center [333, 93] width 16 height 16
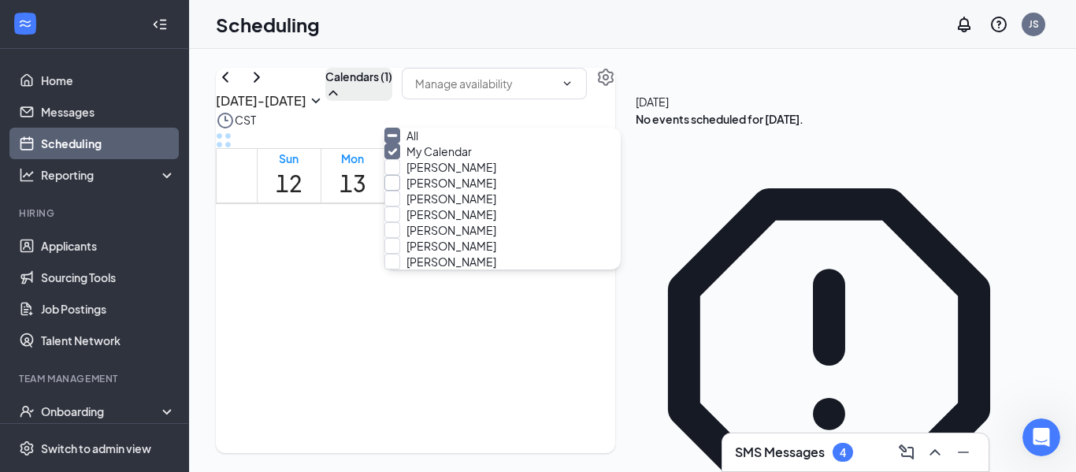
click at [479, 191] on input "[PERSON_NAME]" at bounding box center [440, 183] width 112 height 16
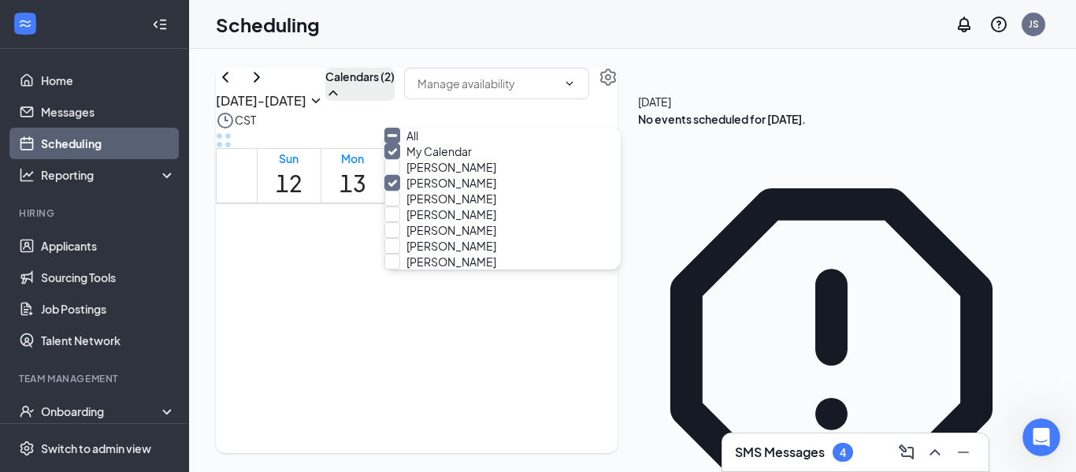
scroll to position [76, 0]
click at [651, 202] on td at bounding box center [480, 193] width 447 height 18
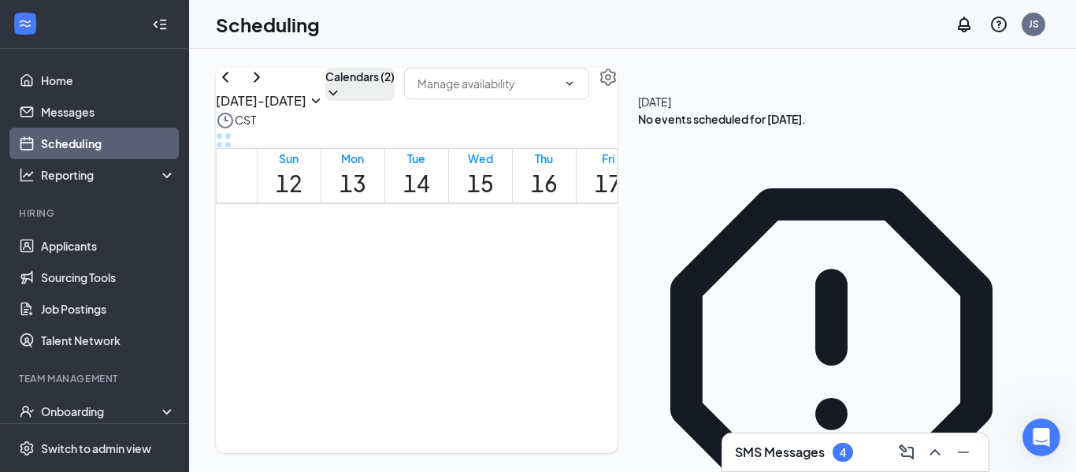
scroll to position [0, 0]
click at [492, 94] on div "[DATE] - [DATE] Calendars (2) CST Sun 12 Mon 13 Tue 14 Wed 15 Thu 16 Fri 17 Sat…" at bounding box center [417, 260] width 402 height 385
click at [395, 101] on button "Calendars (2)" at bounding box center [359, 84] width 69 height 33
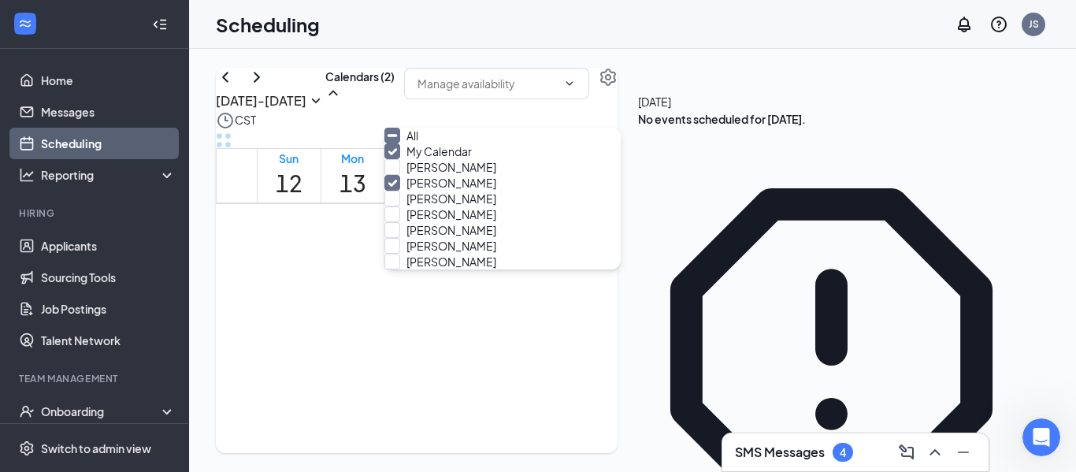
click at [477, 179] on input "[PERSON_NAME]" at bounding box center [440, 183] width 112 height 16
checkbox input "false"
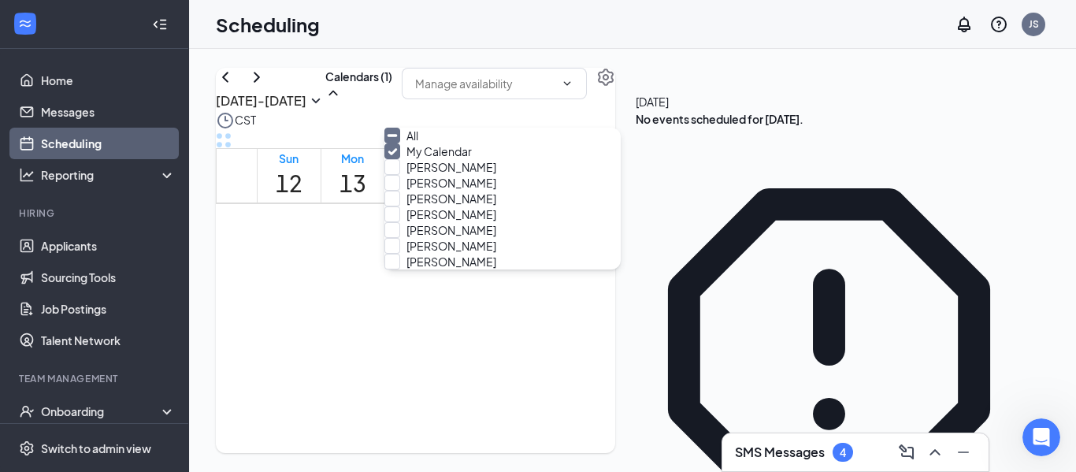
click at [514, 159] on div "My Calendar" at bounding box center [502, 151] width 236 height 16
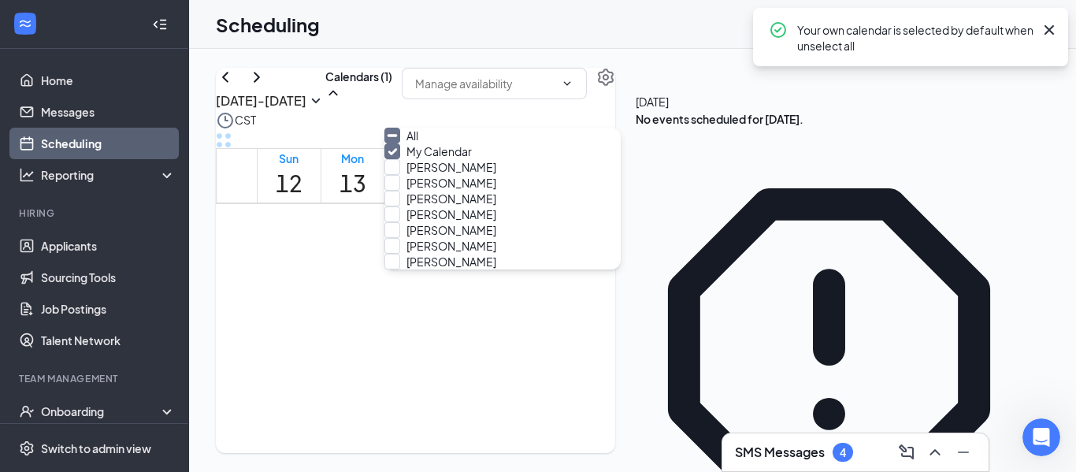
scroll to position [76, 0]
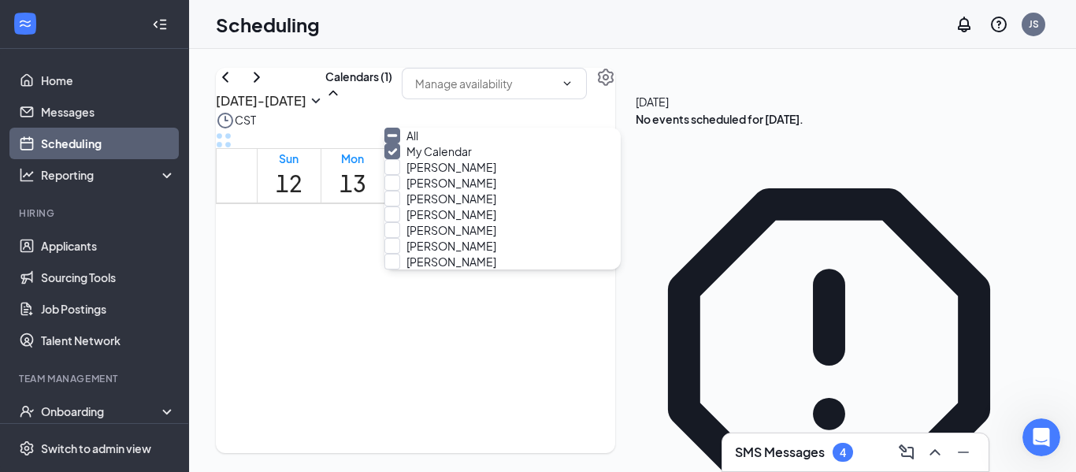
click at [651, 17] on div "Scheduling JS" at bounding box center [632, 24] width 887 height 49
